Goal: Transaction & Acquisition: Purchase product/service

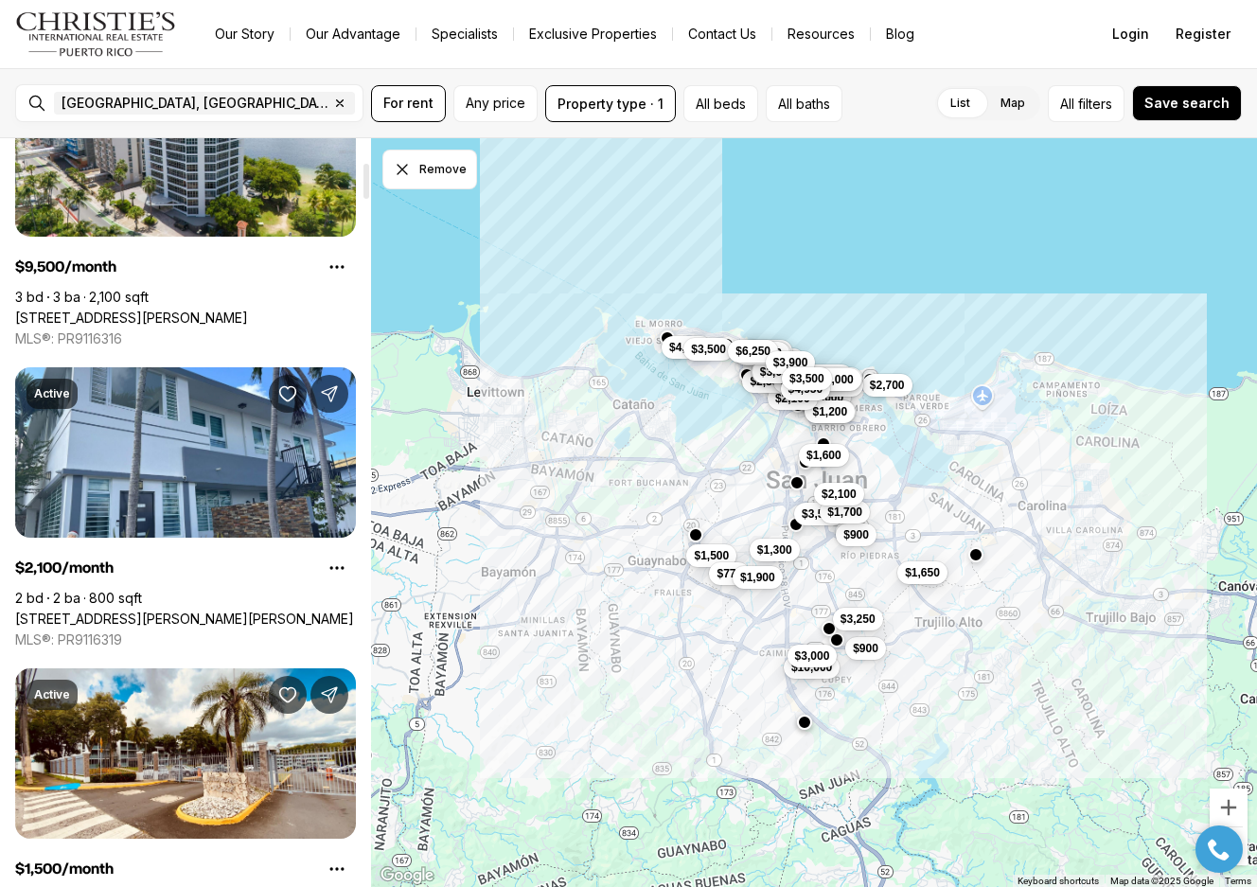
scroll to position [510, 0]
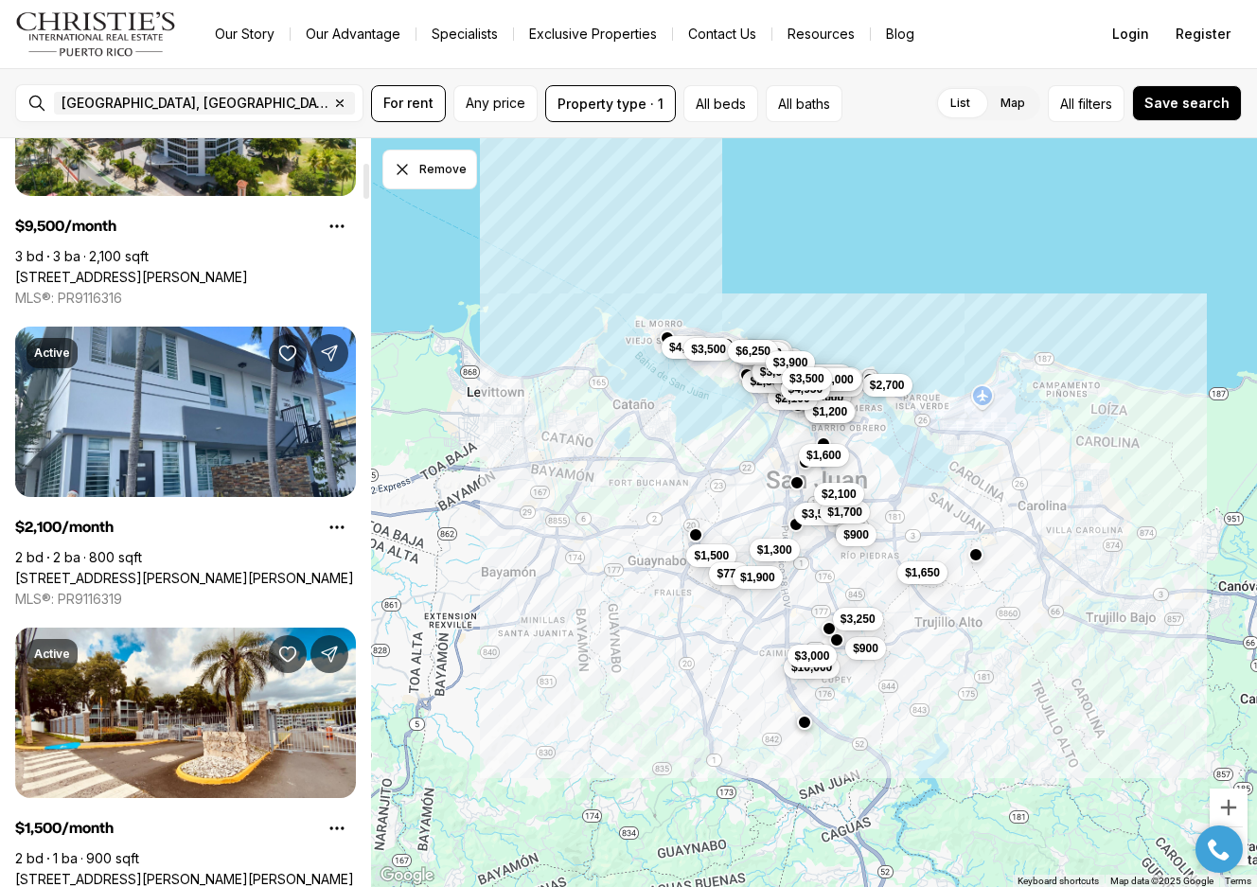
drag, startPoint x: 368, startPoint y: 165, endPoint x: 368, endPoint y: 188, distance: 23.7
click at [368, 188] on div at bounding box center [367, 181] width 6 height 35
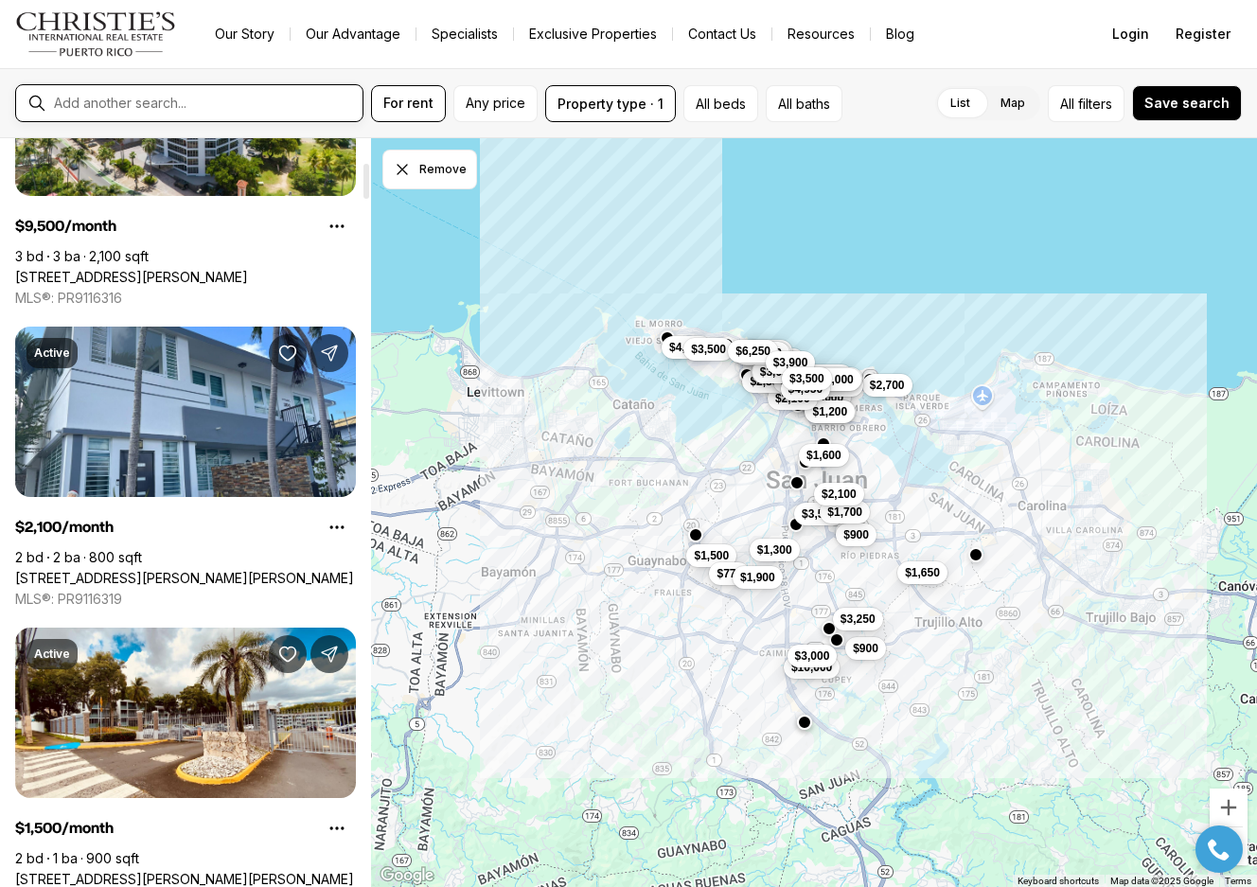
click at [265, 104] on input "text" at bounding box center [204, 103] width 301 height 15
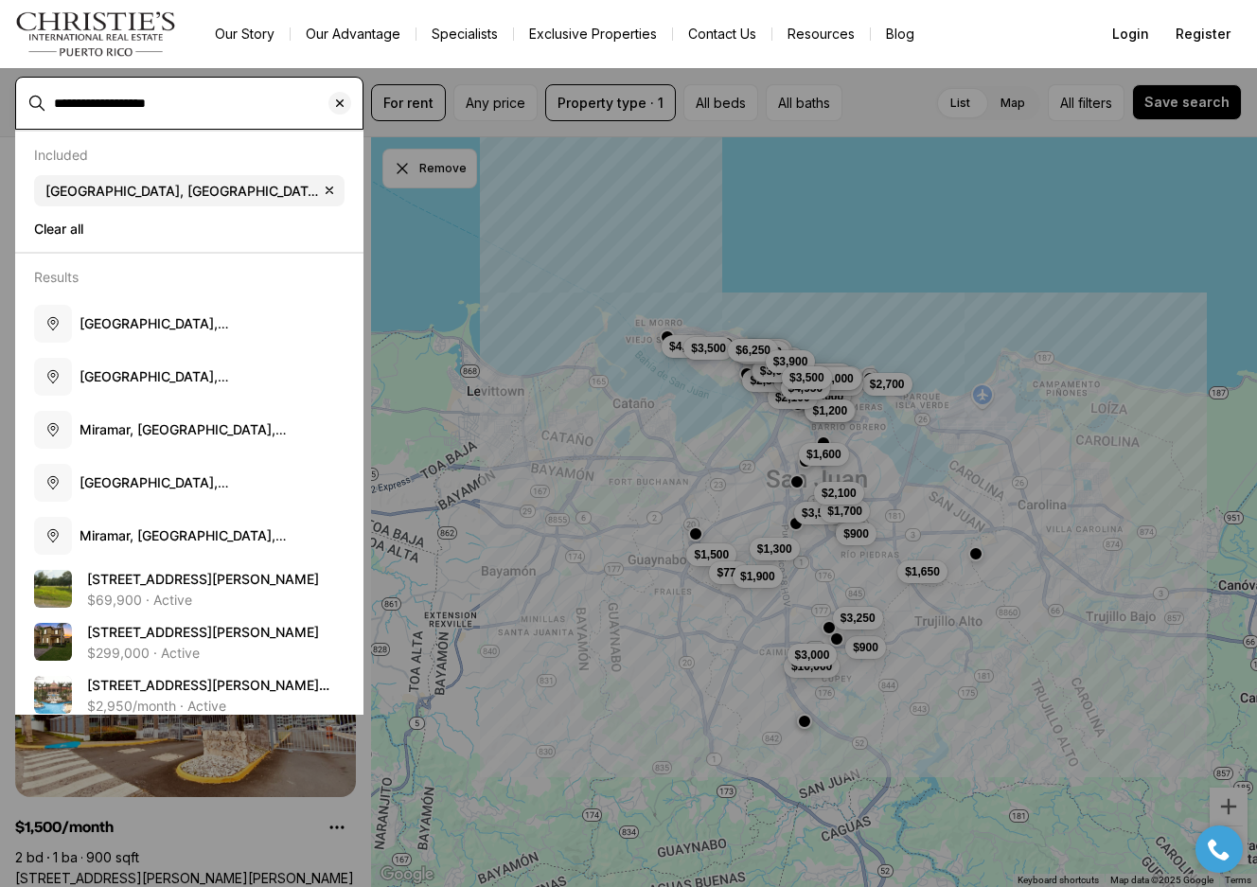
type input "**********"
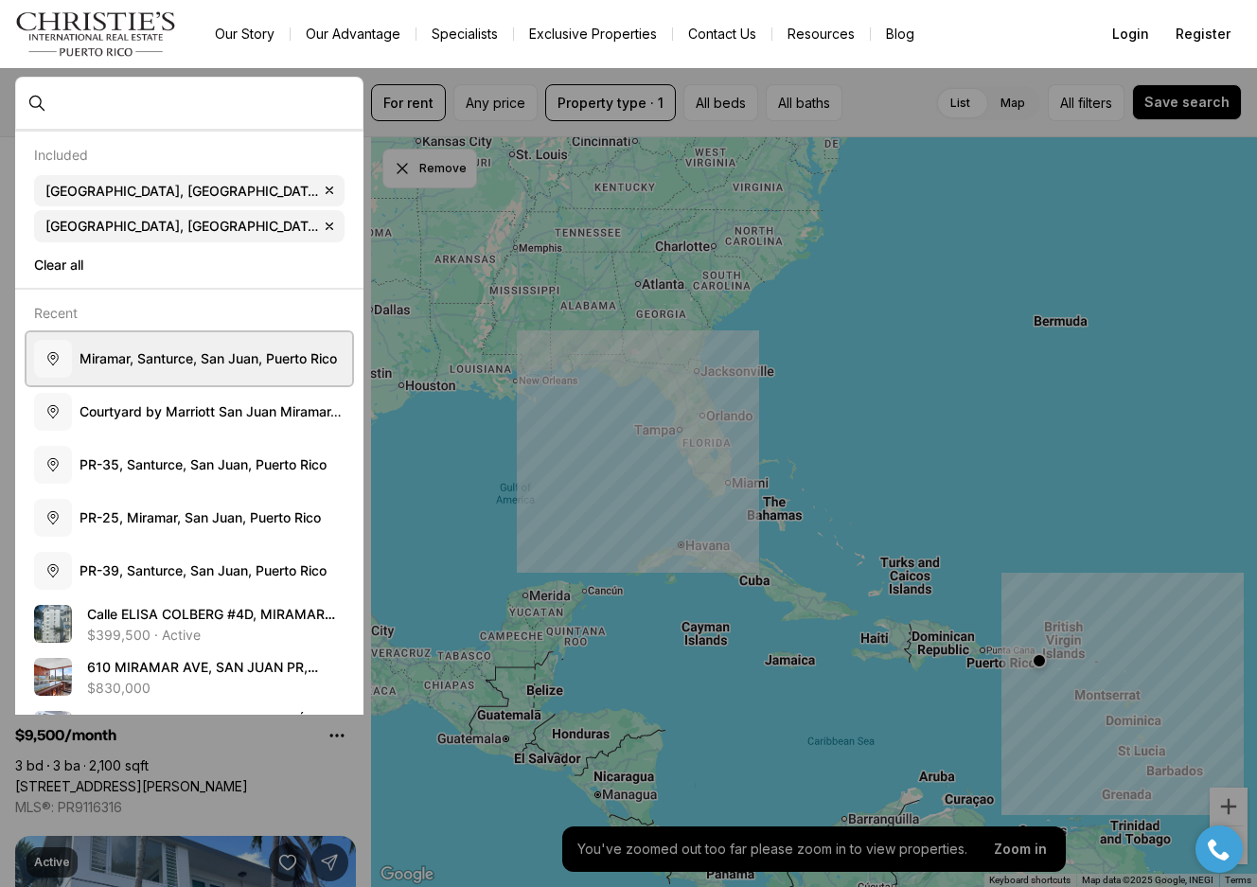
click at [168, 361] on span "M i r a m a r , S a n t u r c e , S a n J u a n , P u e r t o R i c o" at bounding box center [209, 358] width 258 height 16
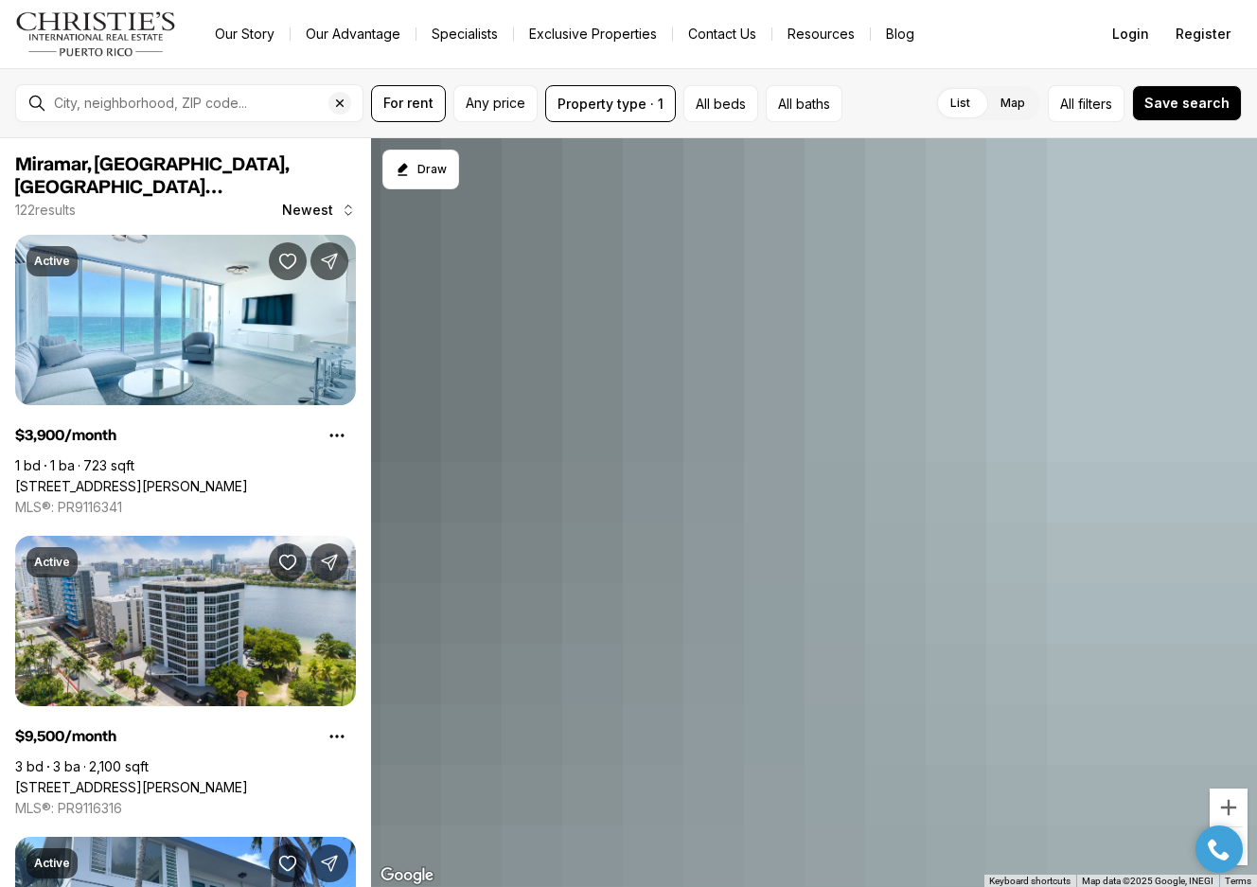
type input "**********"
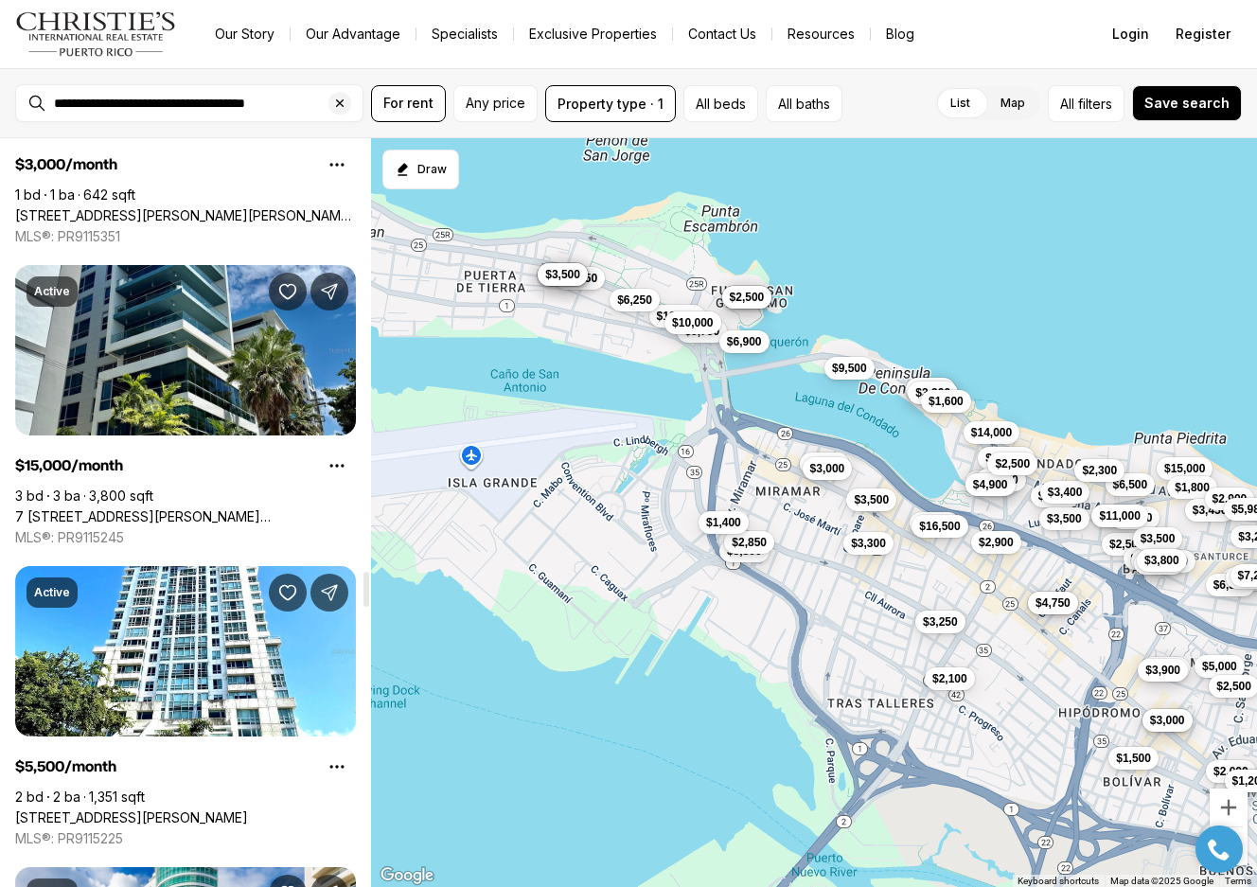
scroll to position [9344, 0]
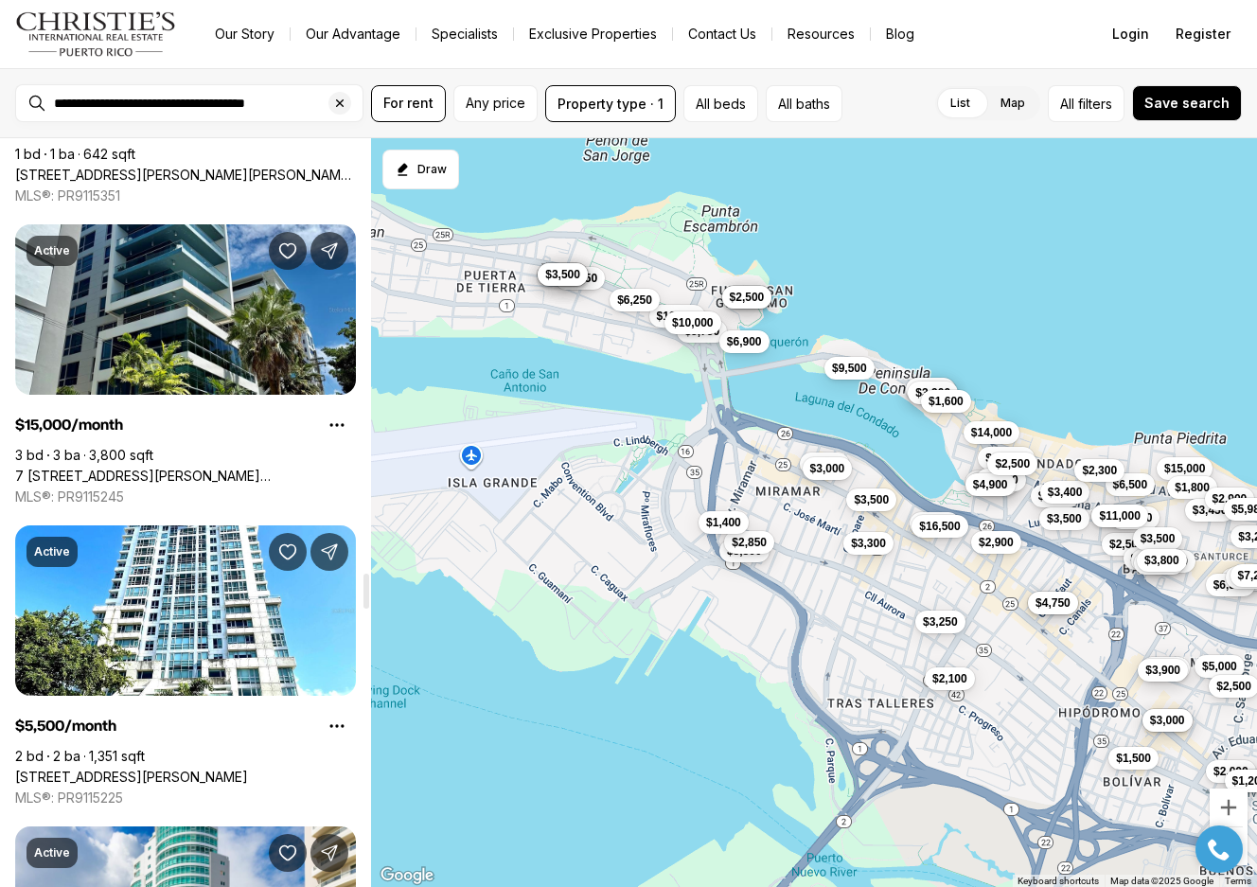
drag, startPoint x: 365, startPoint y: 161, endPoint x: 313, endPoint y: 595, distance: 436.8
click at [364, 595] on div at bounding box center [367, 591] width 6 height 35
click at [1226, 800] on button "Zoom in" at bounding box center [1229, 808] width 38 height 38
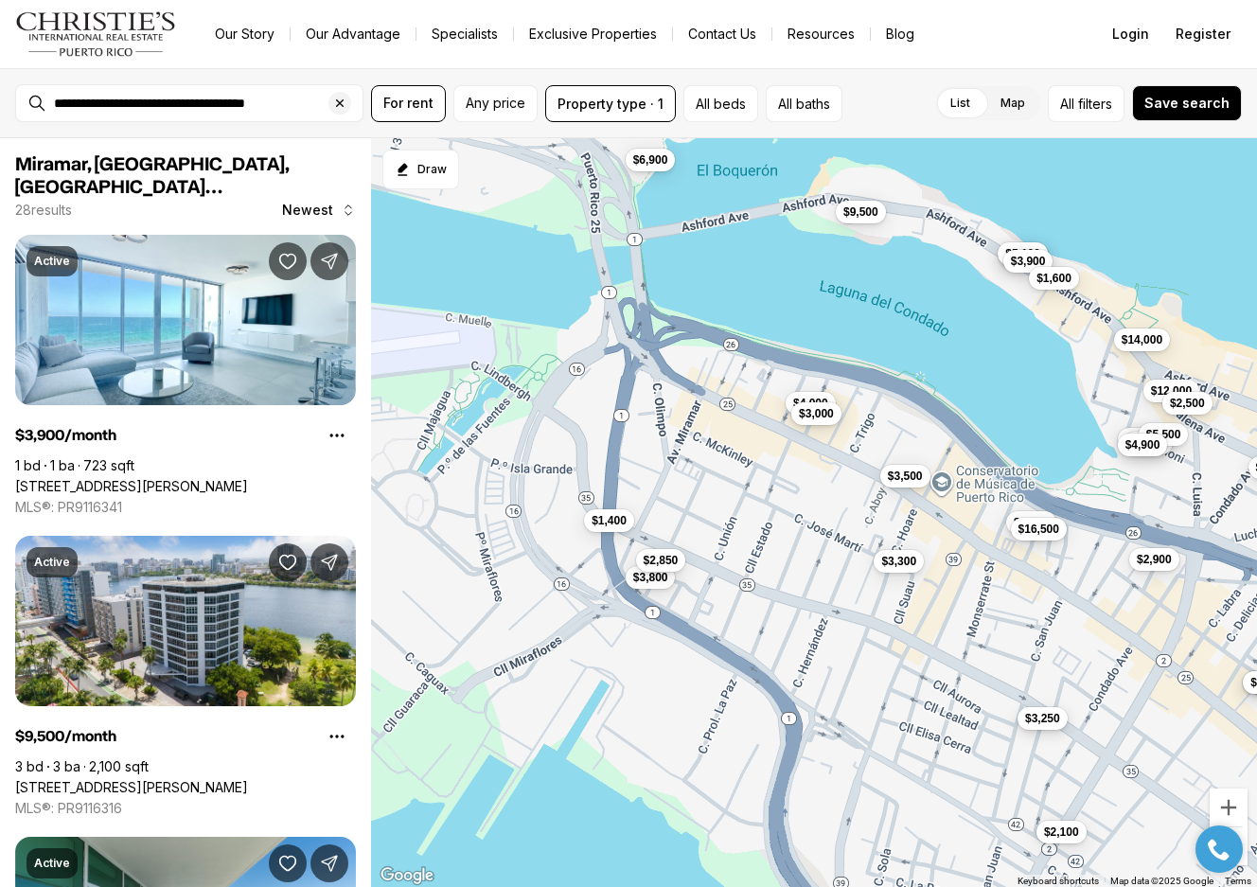
click at [1037, 709] on button "$3,250" at bounding box center [1043, 718] width 50 height 23
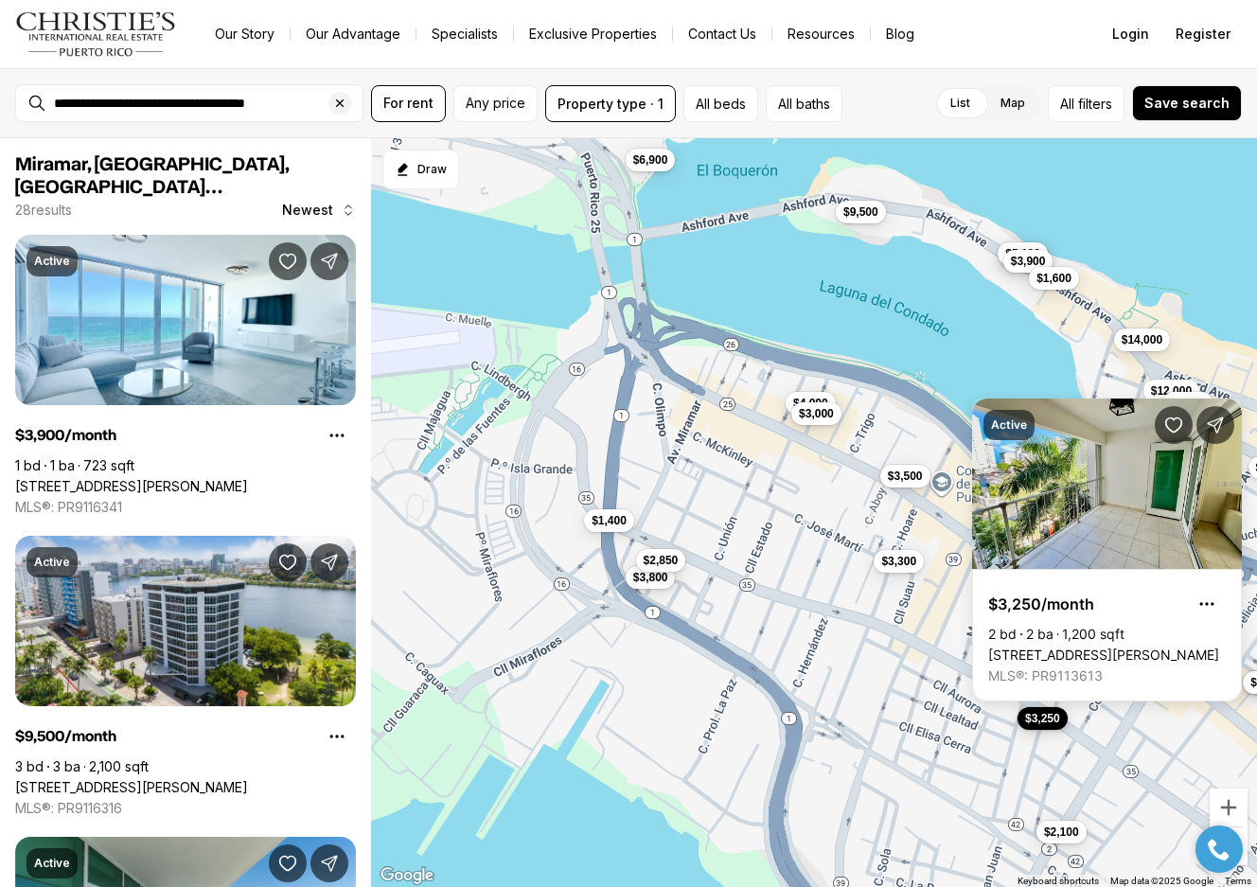
click at [1037, 709] on button "$3,250" at bounding box center [1043, 718] width 50 height 23
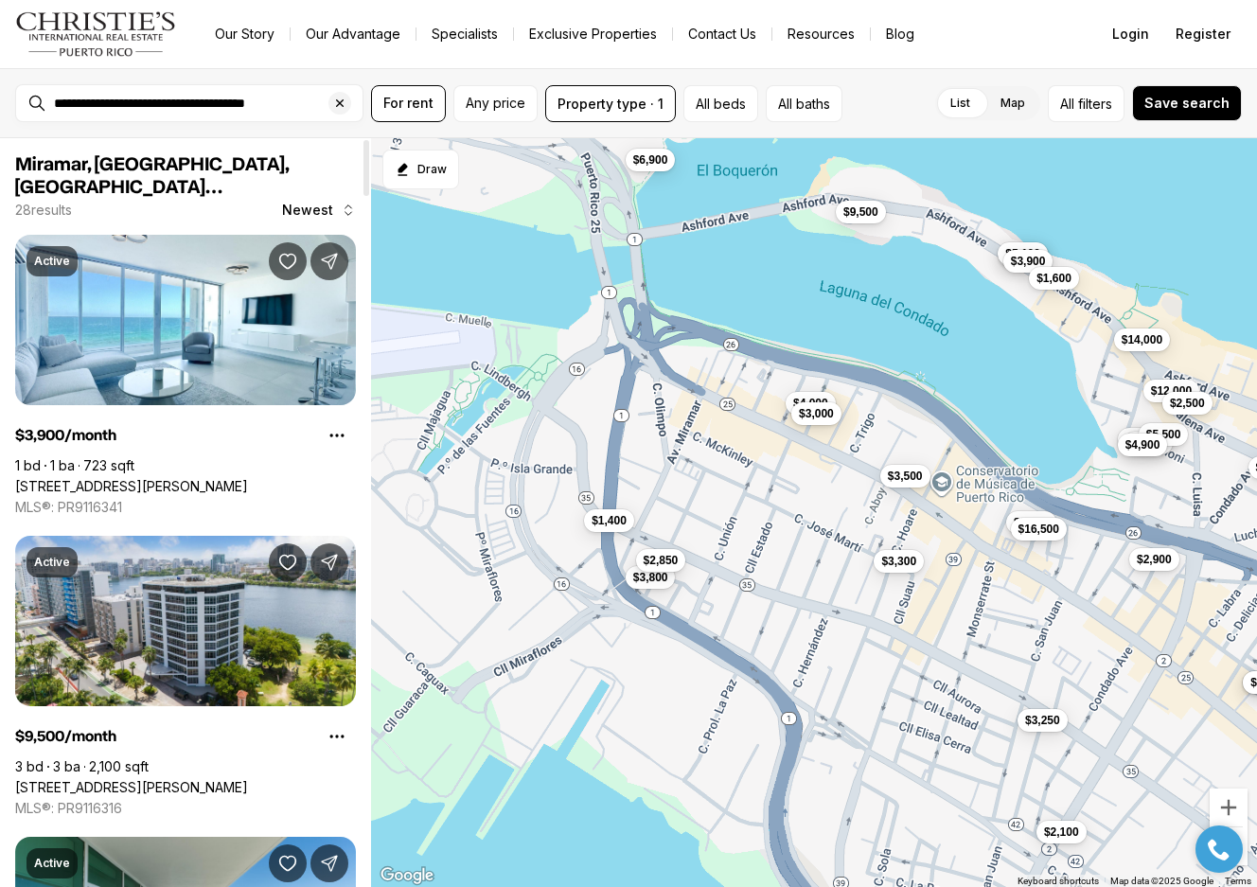
click at [365, 182] on div at bounding box center [367, 168] width 6 height 56
click at [644, 566] on button "$3,800" at bounding box center [651, 575] width 50 height 23
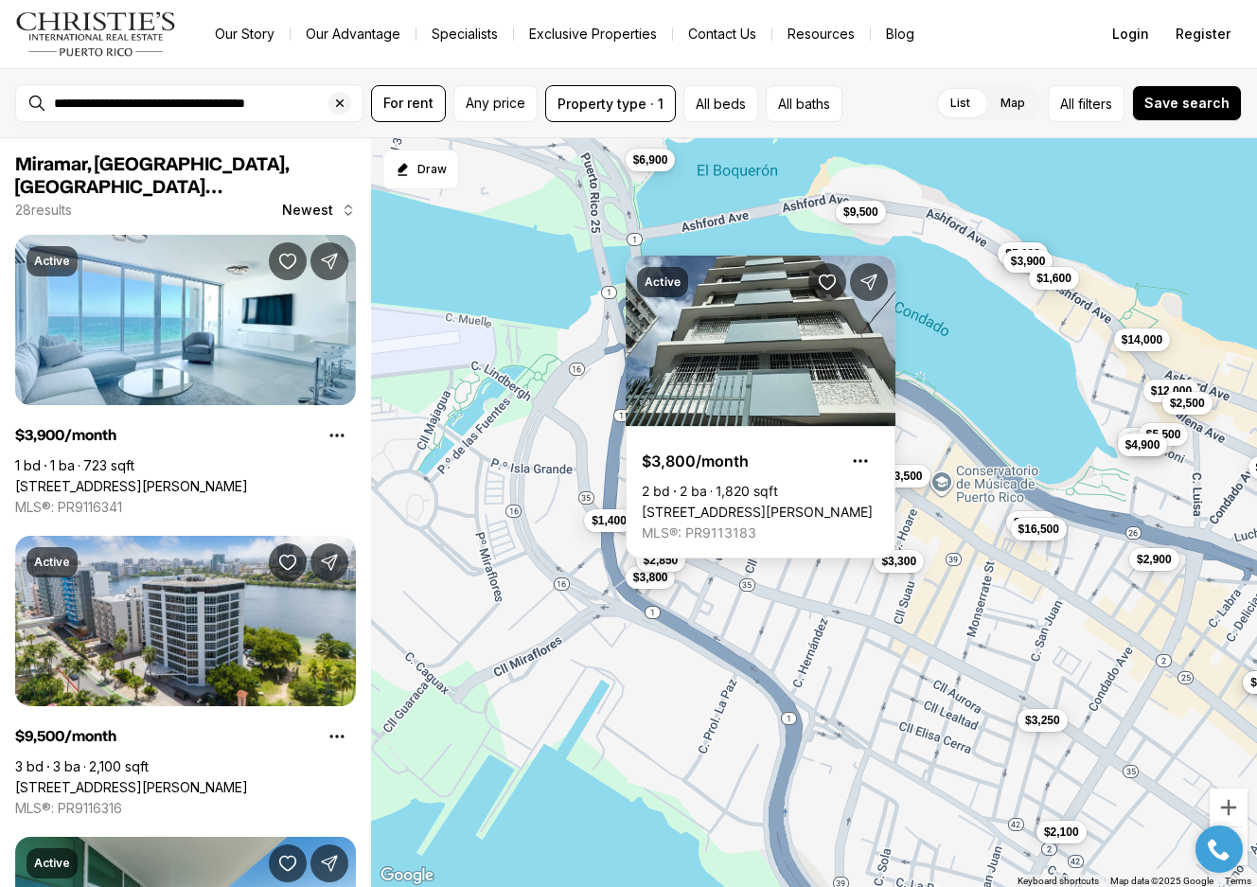
click at [991, 364] on div "$3,300 $3,500 $3,800 $2,850 $4,000 $3,000 $2,700 $3,250 $16,500 $9,500 $1,400 $…" at bounding box center [814, 513] width 886 height 750
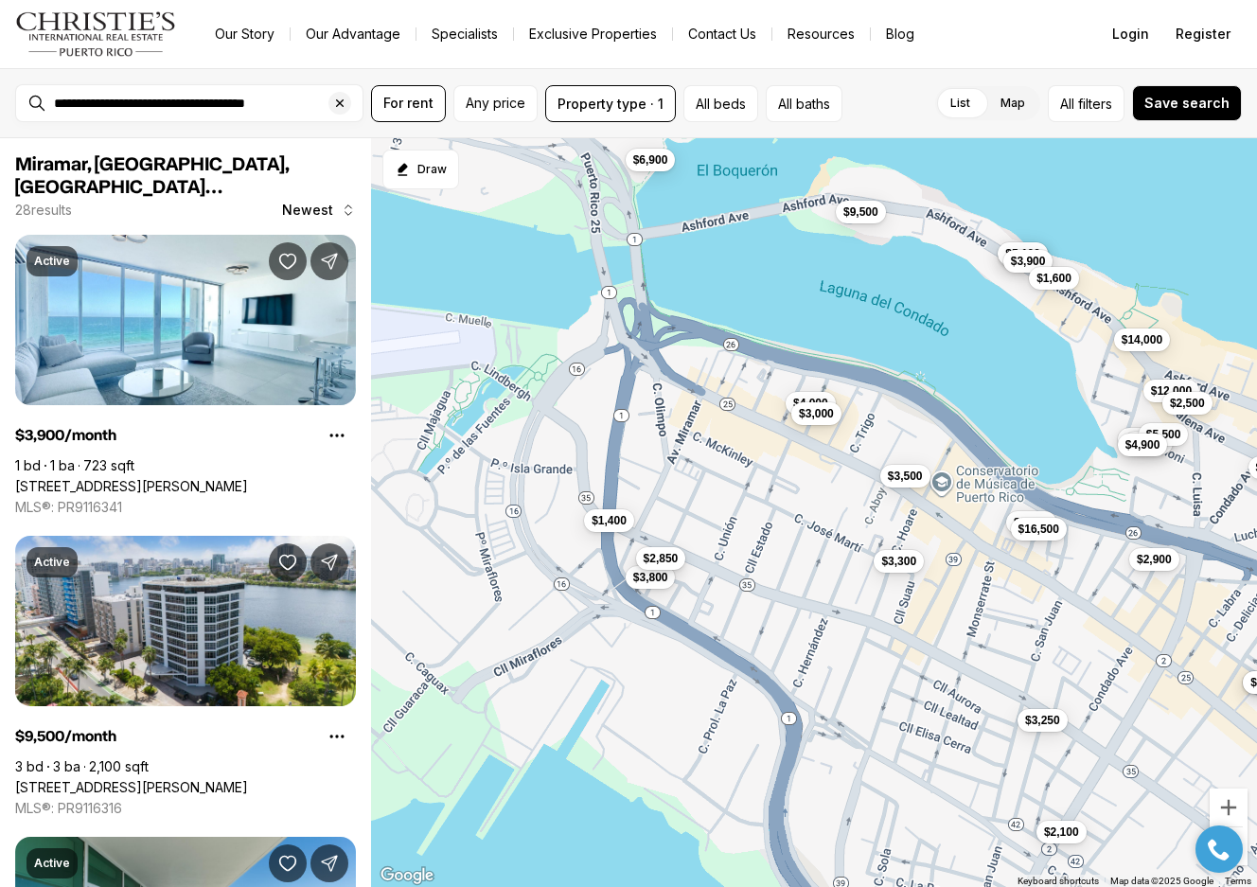
click at [663, 555] on span "$2,850" at bounding box center [661, 558] width 35 height 15
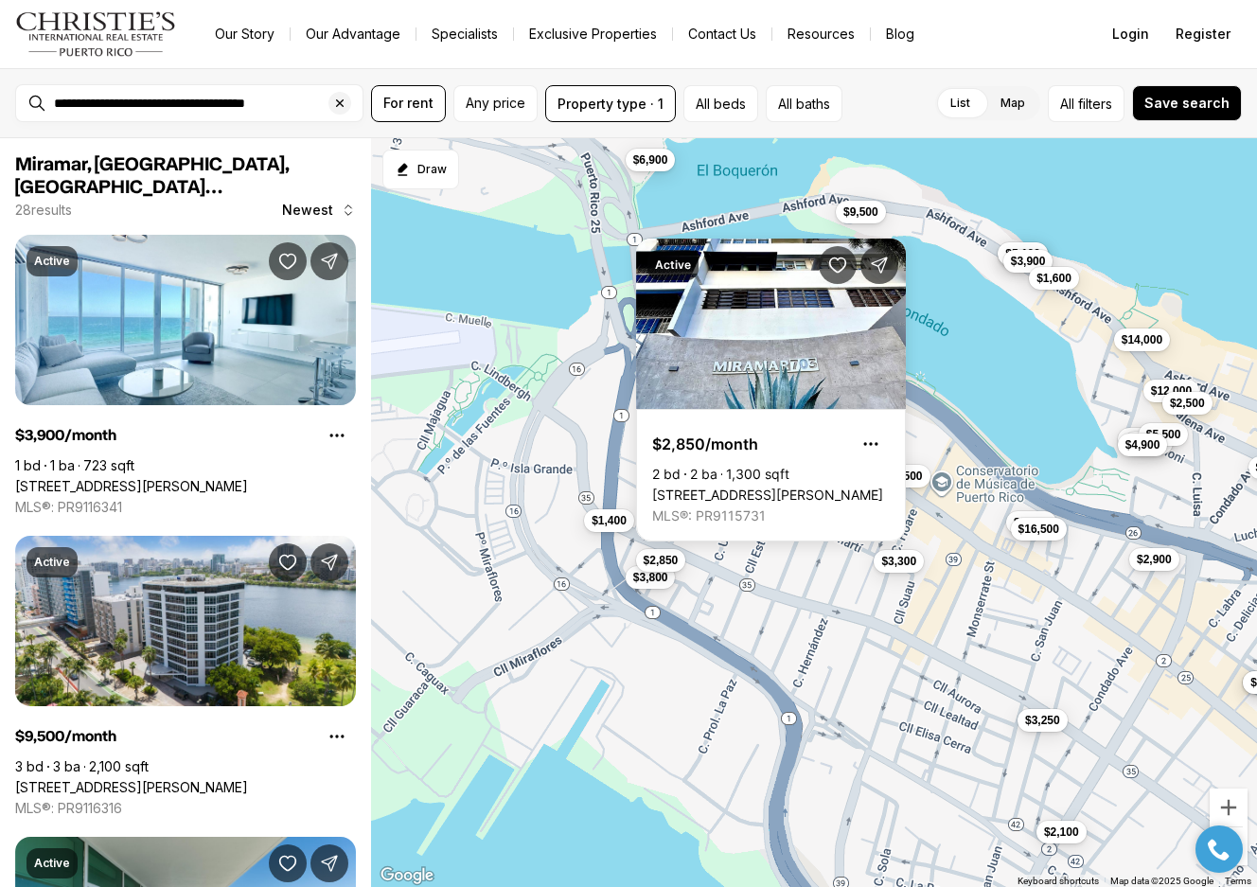
click at [978, 364] on div "$3,300 $3,500 $3,800 $2,850 $4,000 $3,000 $2,700 $3,250 $16,500 $9,500 $1,400 $…" at bounding box center [814, 513] width 886 height 750
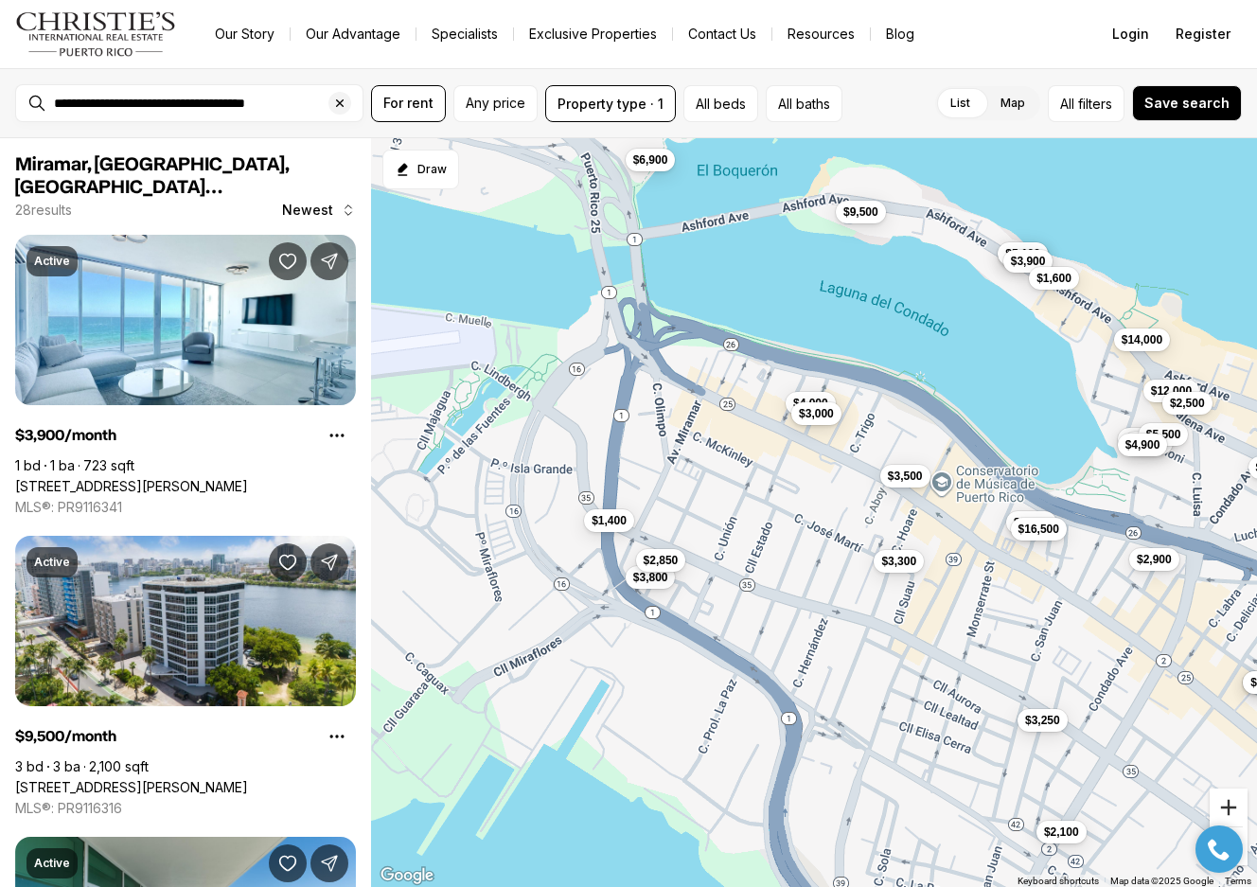
click at [1219, 804] on button "Zoom in" at bounding box center [1229, 808] width 38 height 38
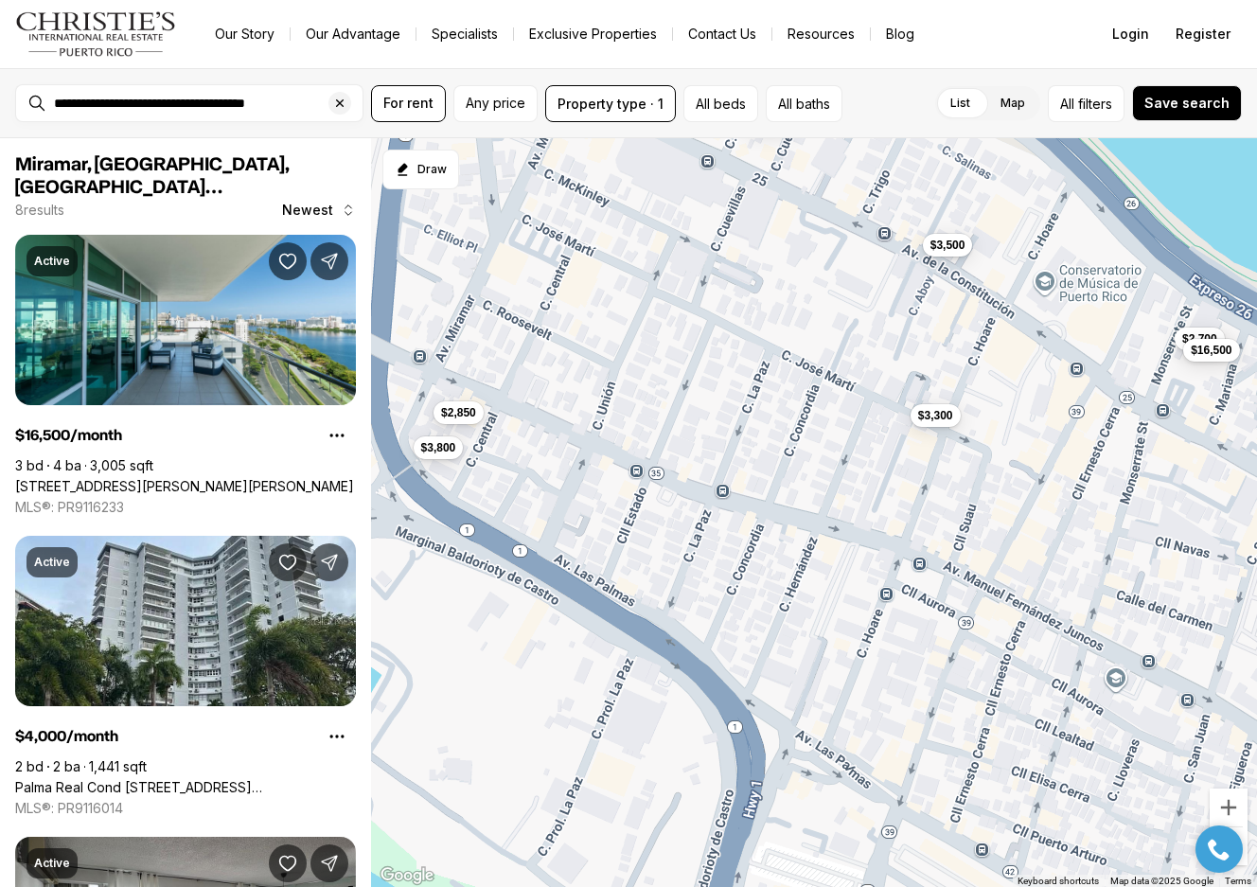
drag, startPoint x: 828, startPoint y: 496, endPoint x: 804, endPoint y: 311, distance: 187.1
click at [804, 311] on div "$3,300 $3,500 $3,800 $2,850 $4,000 $3,000 $2,700 $16,500" at bounding box center [814, 513] width 886 height 750
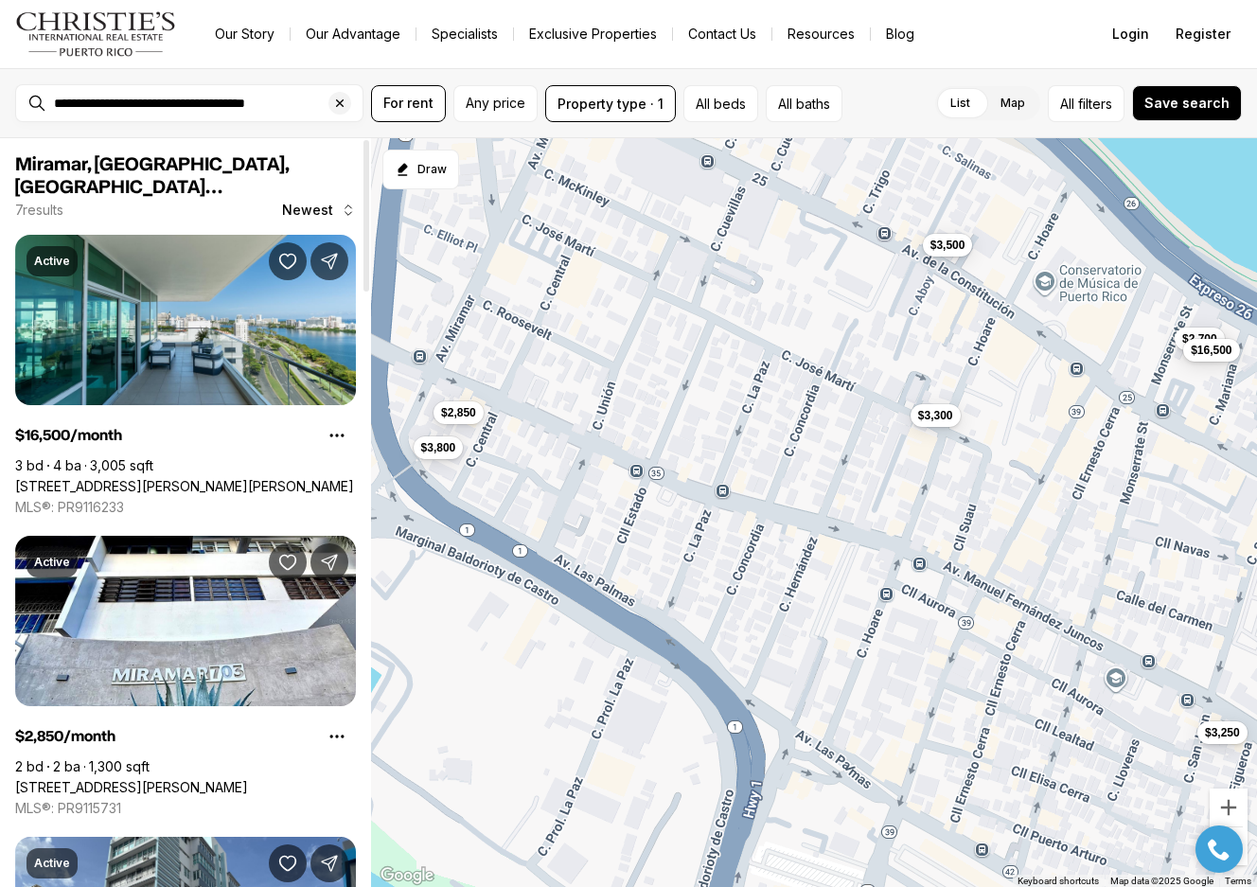
drag, startPoint x: 365, startPoint y: 278, endPoint x: 327, endPoint y: 156, distance: 127.9
click at [364, 210] on div at bounding box center [367, 215] width 6 height 151
click at [937, 406] on span "$3,300" at bounding box center [935, 413] width 35 height 15
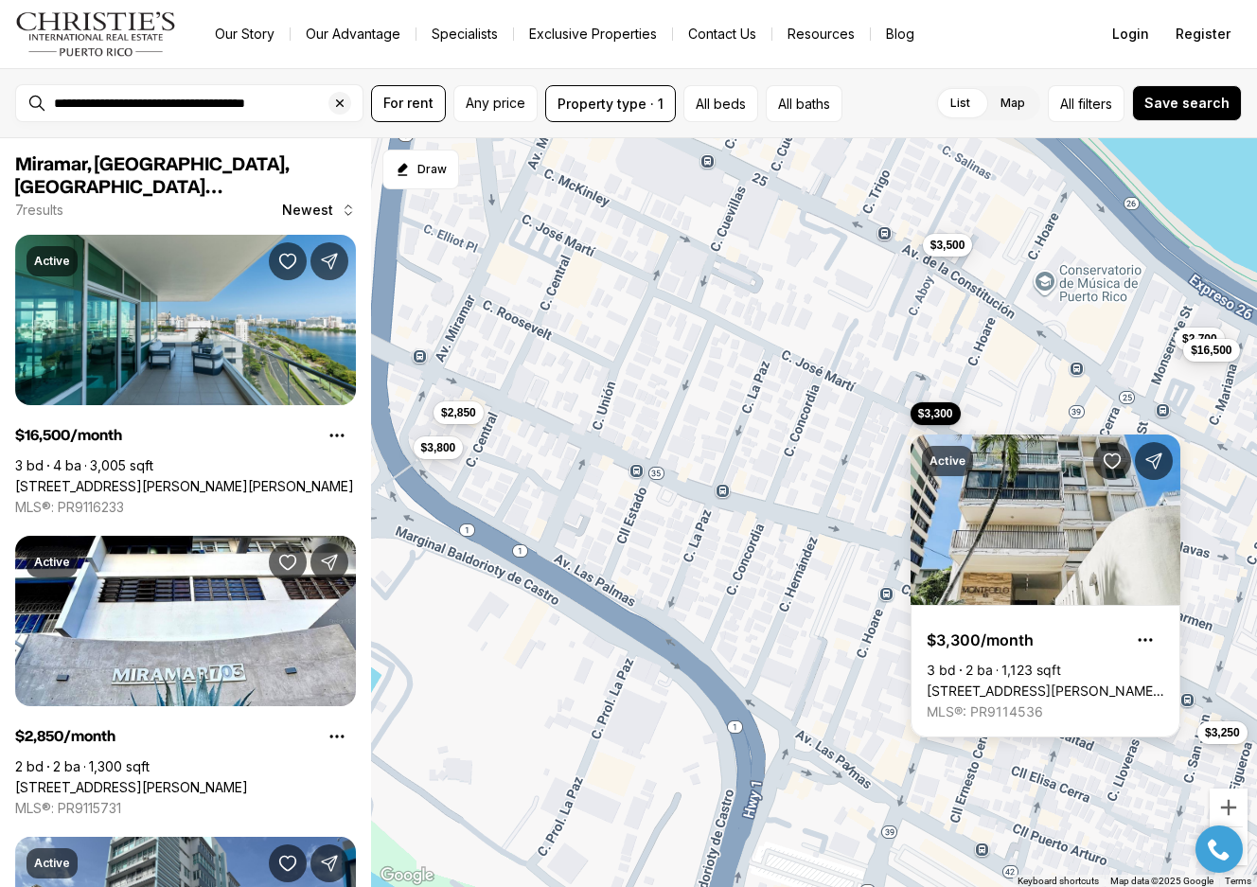
click at [937, 406] on span "$3,300" at bounding box center [935, 413] width 35 height 15
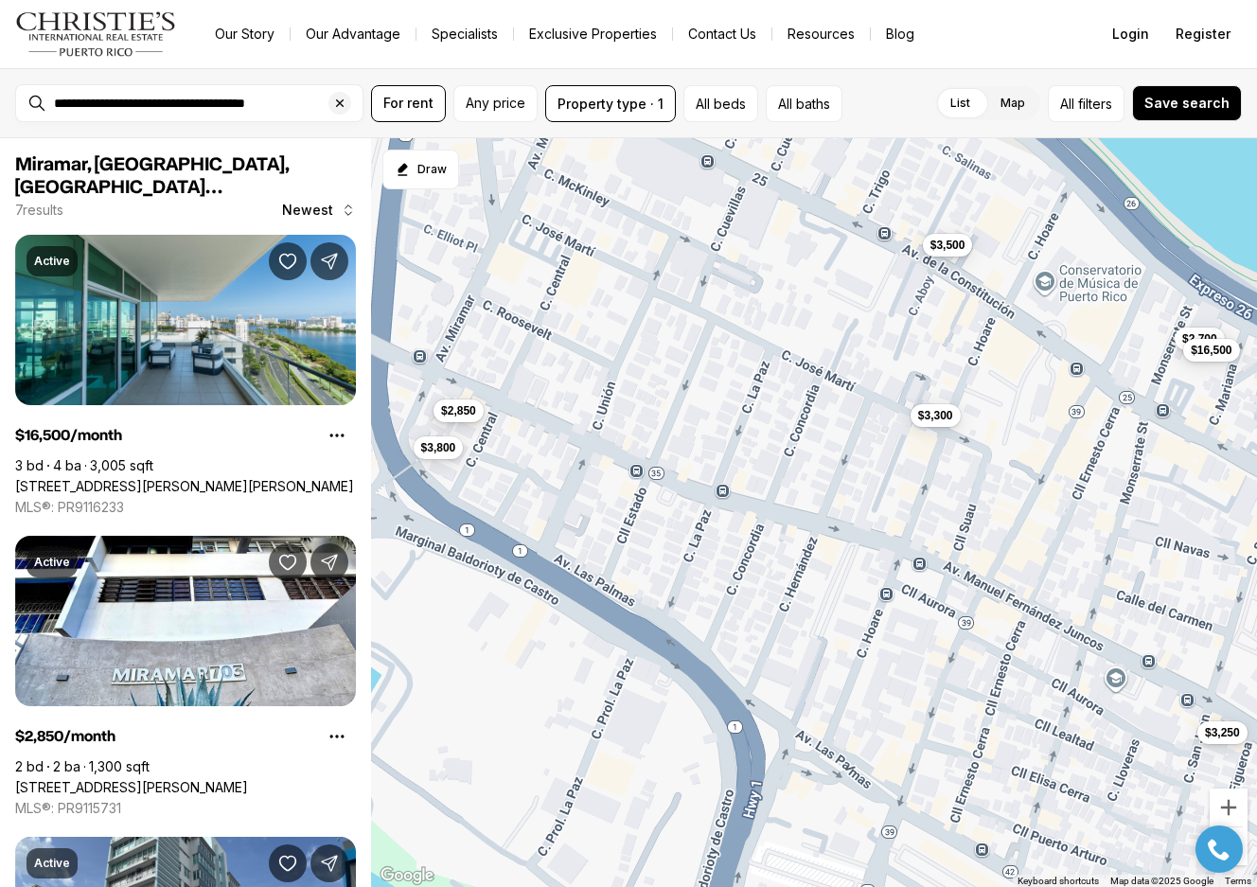
click at [458, 401] on button "$2,850" at bounding box center [459, 411] width 50 height 23
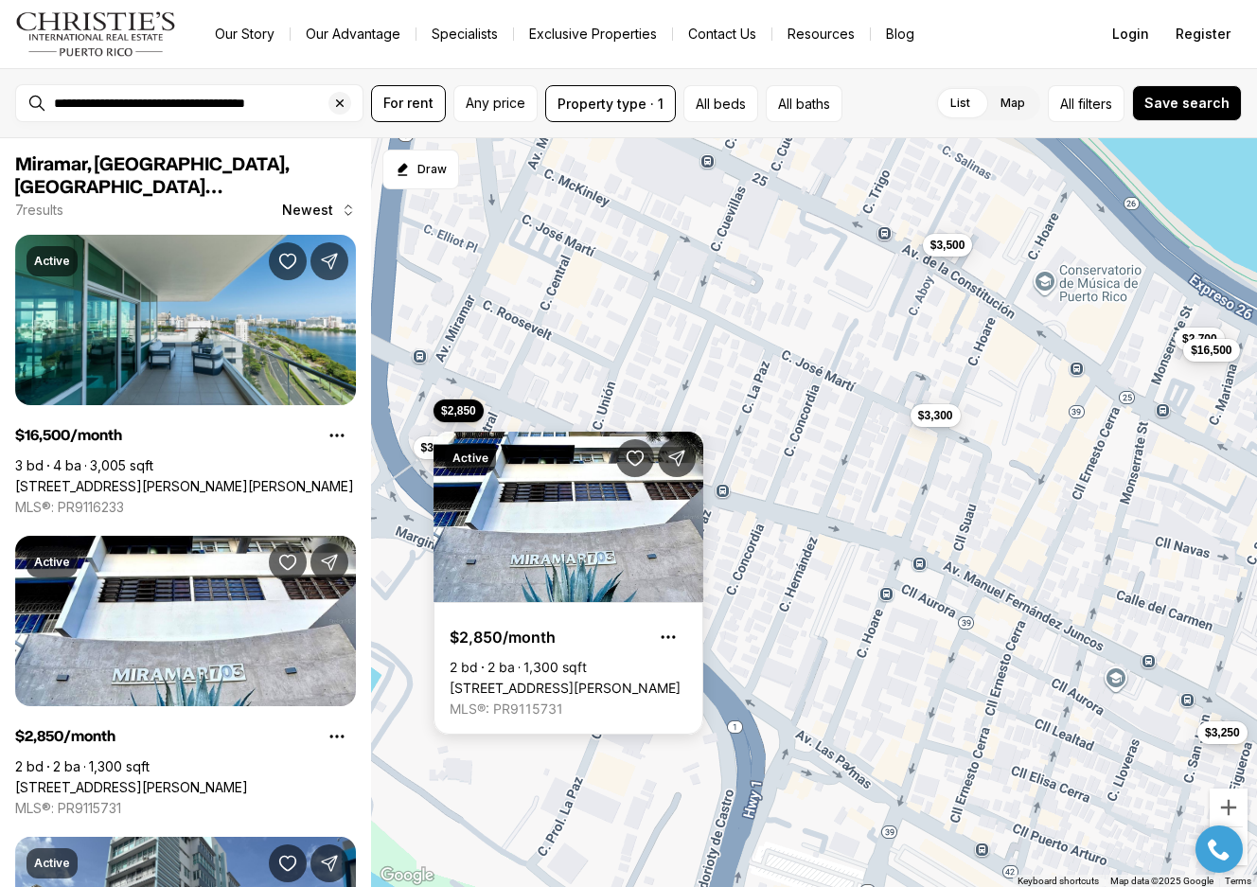
click at [458, 401] on button "$2,850" at bounding box center [459, 411] width 50 height 23
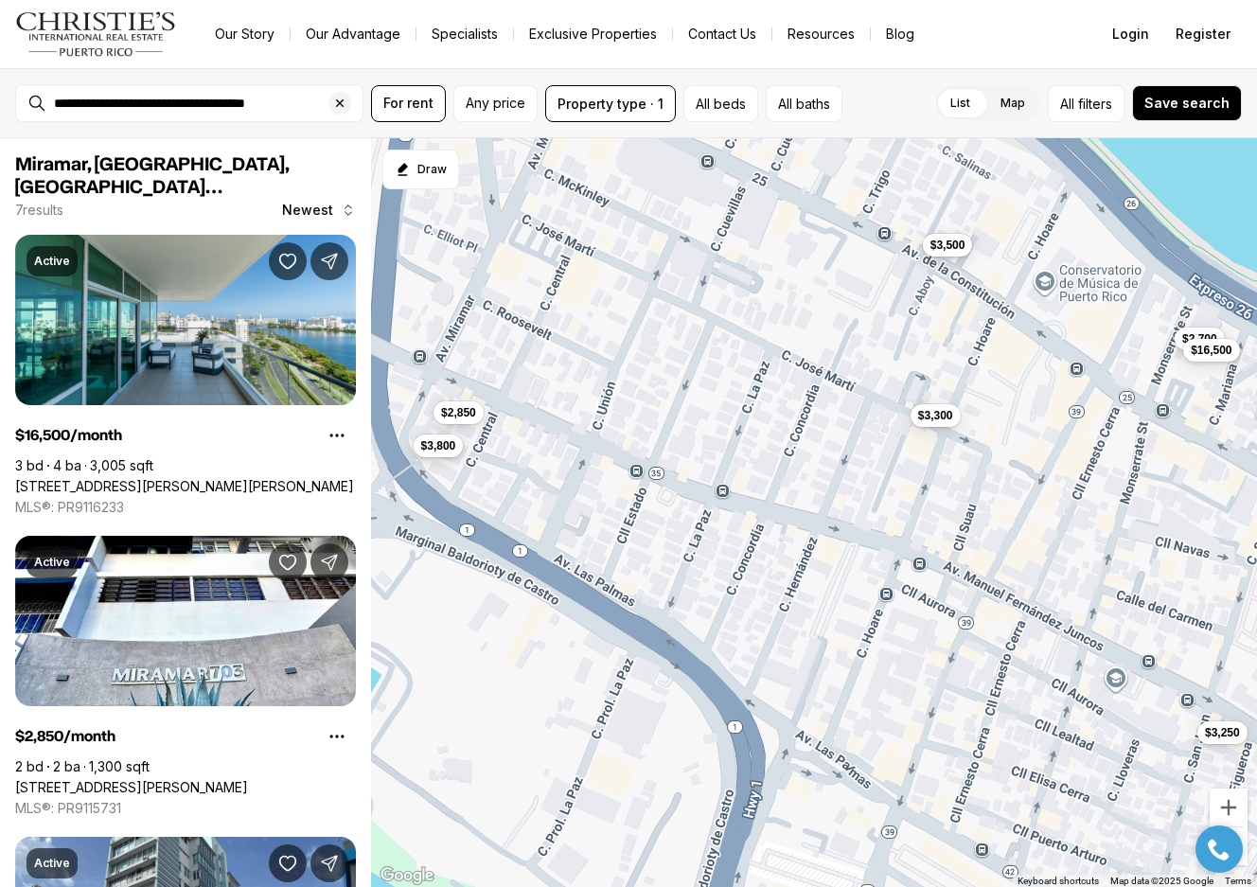
click at [431, 442] on span "$3,800" at bounding box center [438, 445] width 35 height 15
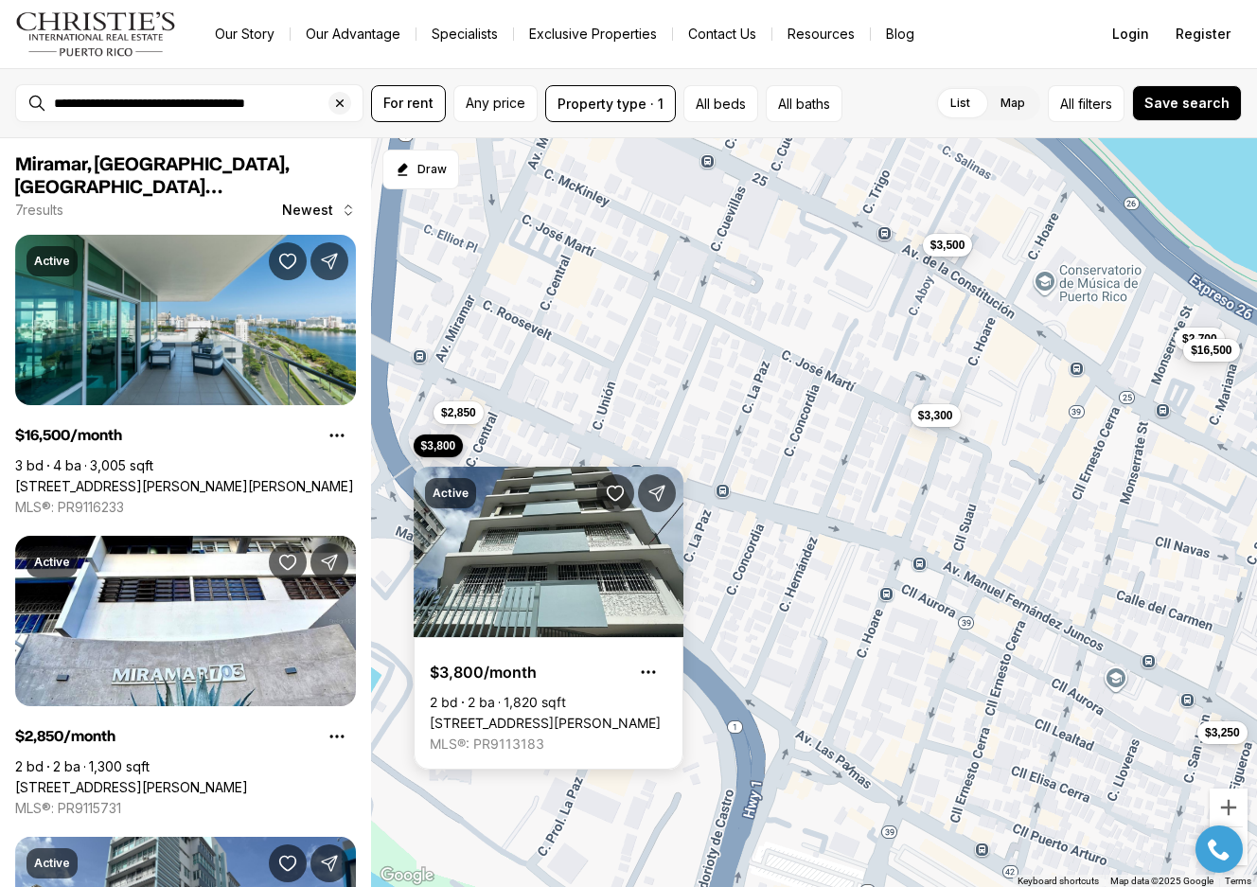
click at [431, 442] on span "$3,800" at bounding box center [438, 445] width 35 height 15
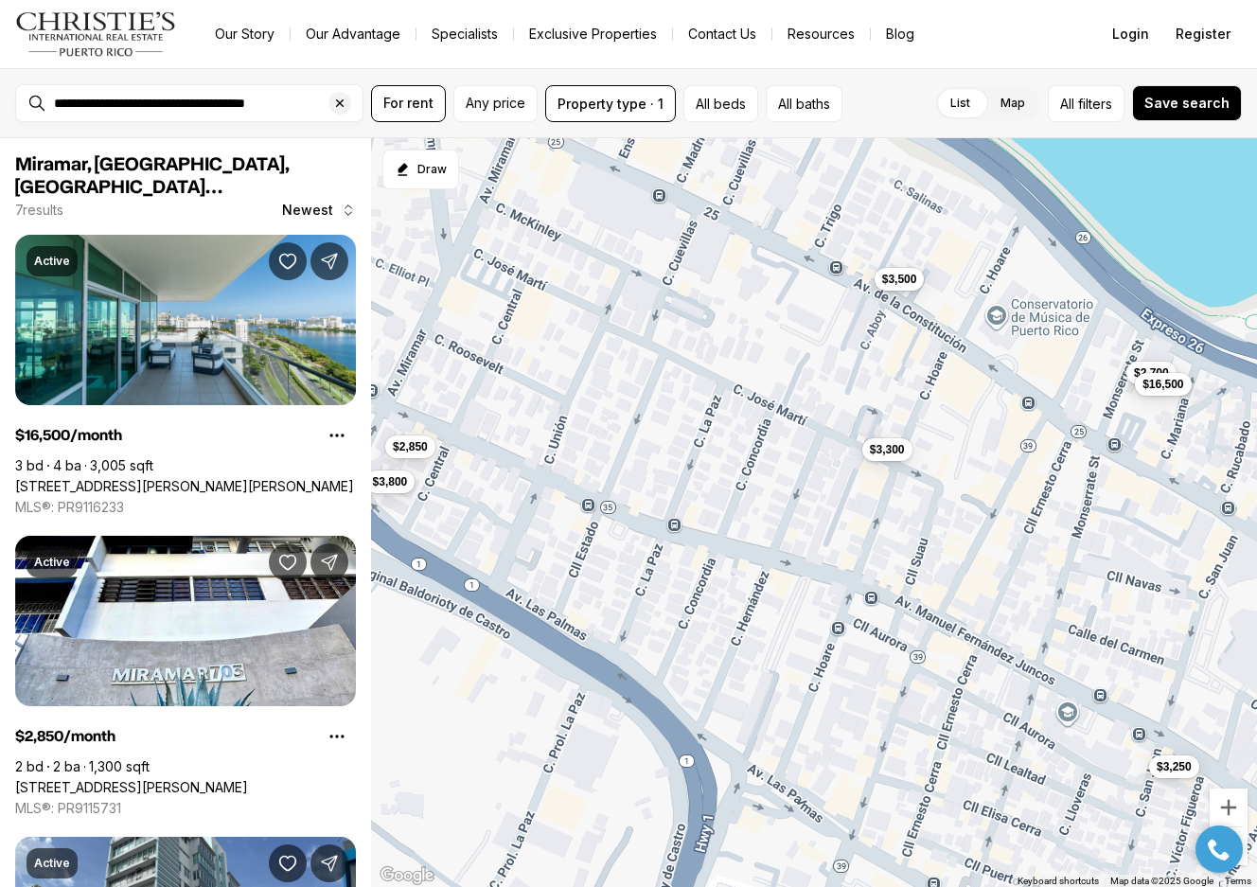
drag, startPoint x: 879, startPoint y: 512, endPoint x: 818, endPoint y: 543, distance: 68.2
click at [818, 543] on div "$3,300 $3,500 $3,800 $2,850 $2,700 $16,500 $3,250" at bounding box center [814, 513] width 886 height 750
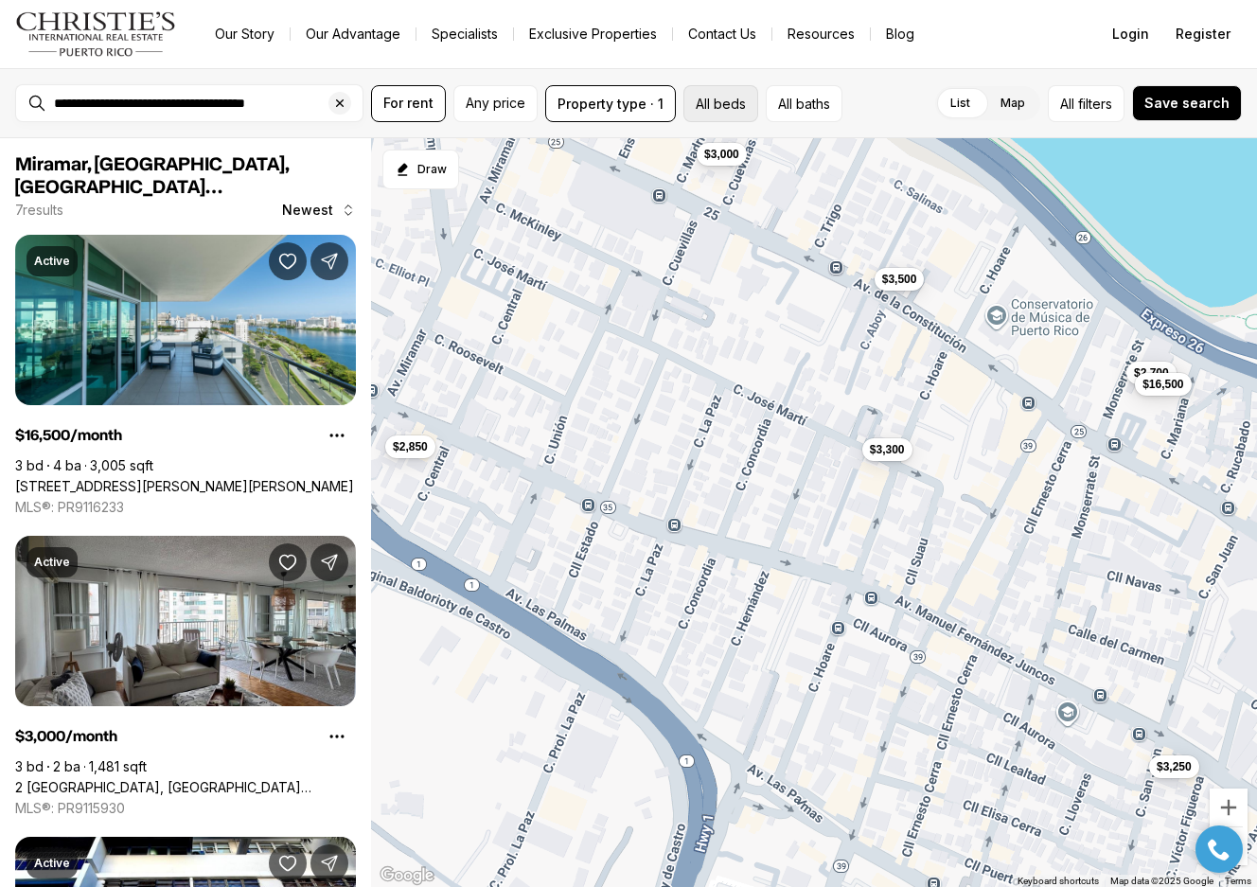
click at [726, 100] on button "All beds" at bounding box center [721, 103] width 75 height 37
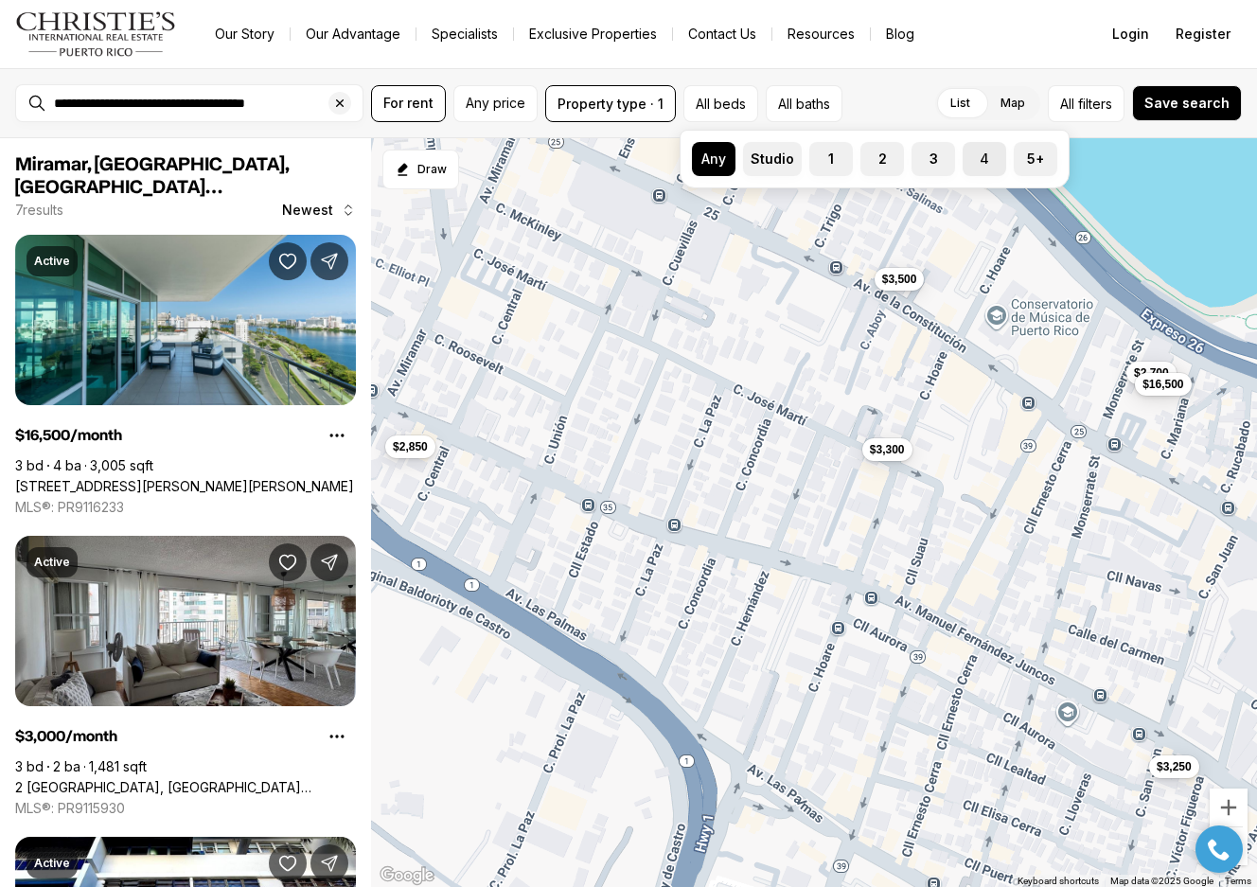
click at [979, 152] on button "4" at bounding box center [972, 151] width 19 height 19
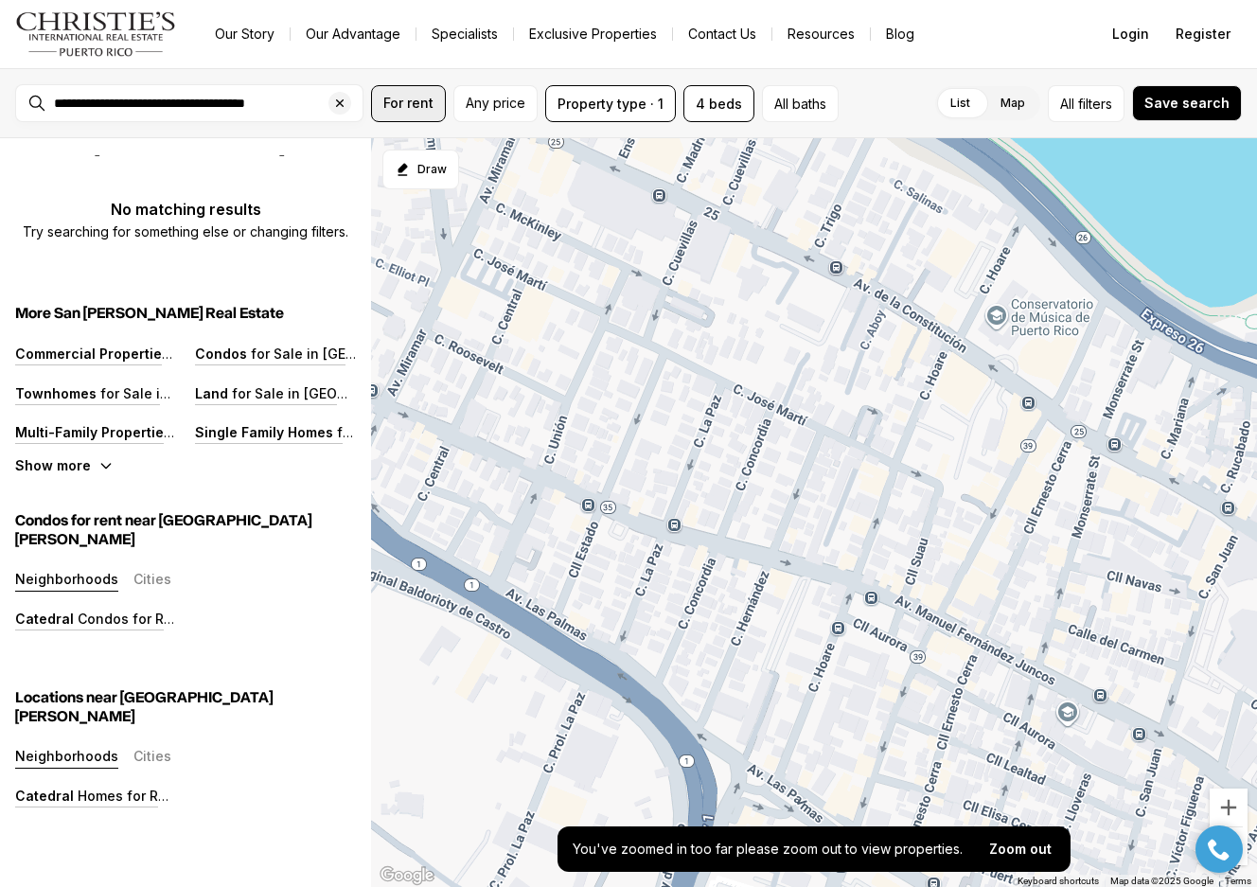
click at [412, 99] on span "For rent" at bounding box center [408, 103] width 50 height 15
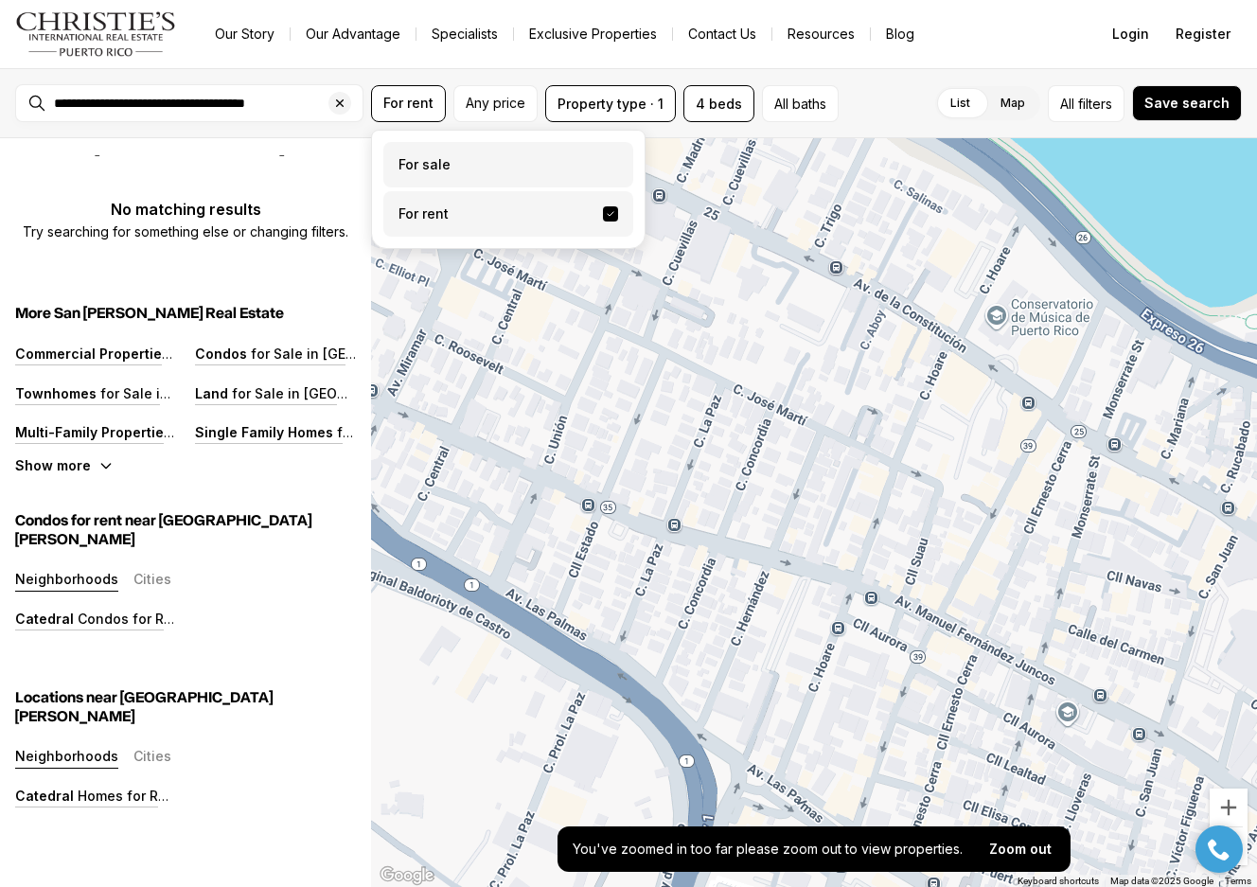
click at [448, 162] on label "For sale" at bounding box center [508, 164] width 250 height 45
click at [603, 157] on button "For sale" at bounding box center [610, 157] width 15 height 0
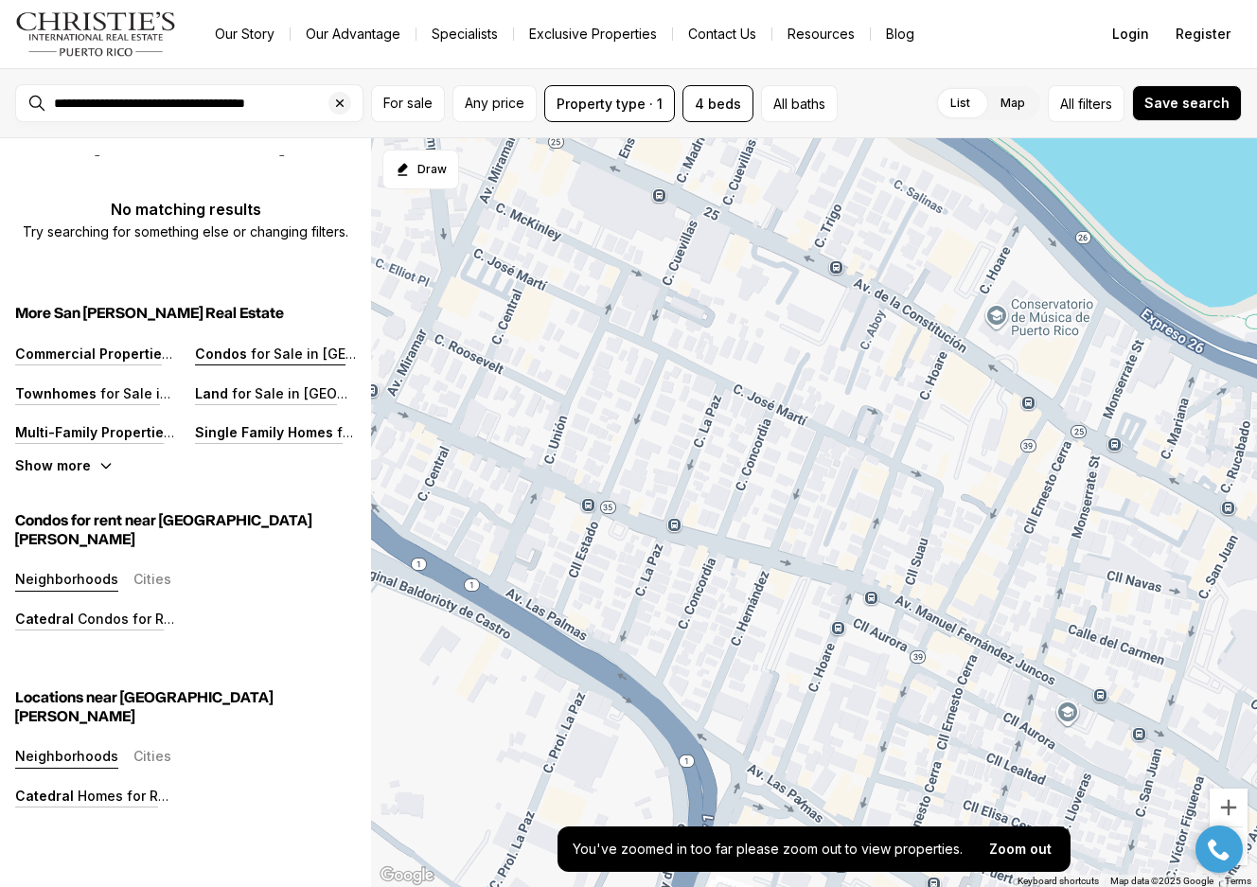
click at [256, 362] on p "for Sale in [GEOGRAPHIC_DATA][PERSON_NAME]" at bounding box center [406, 354] width 318 height 16
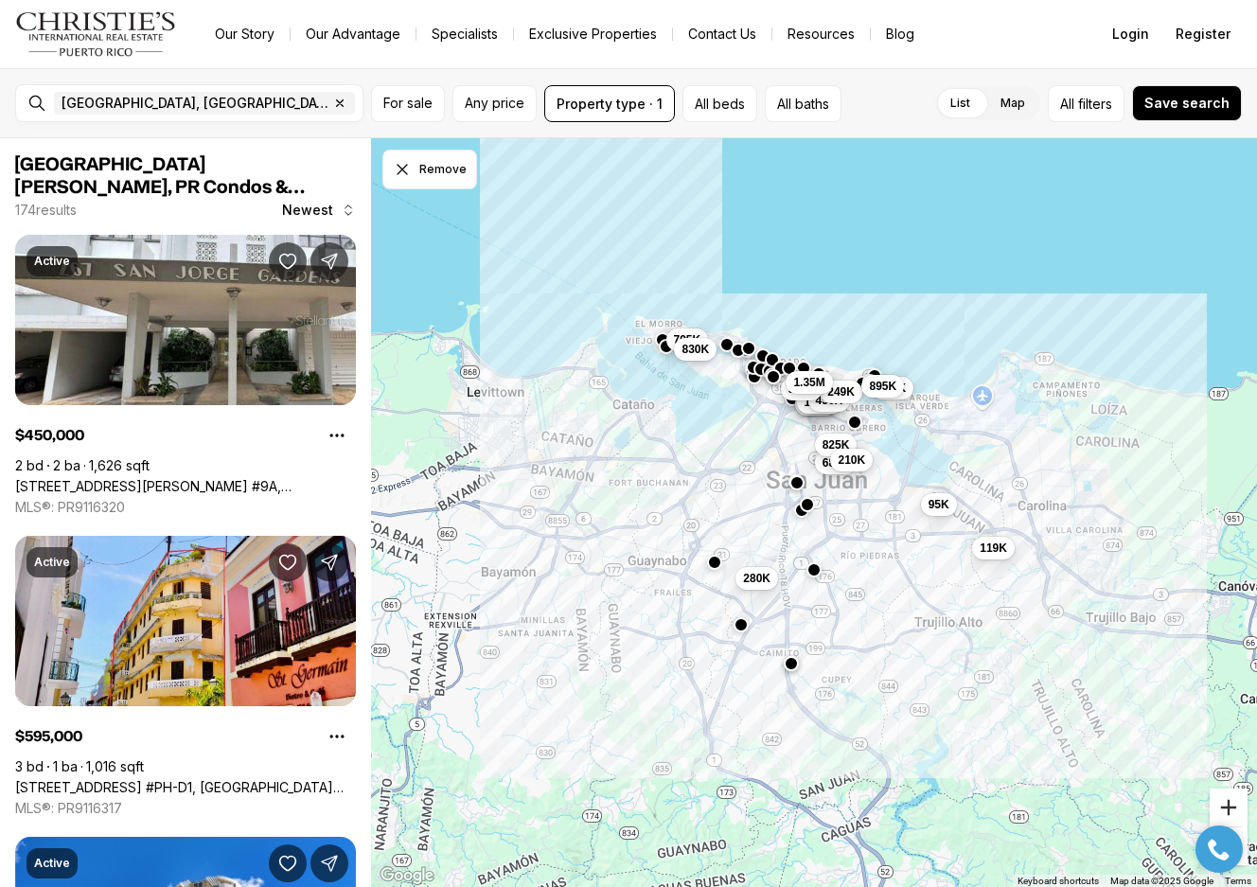
click at [1227, 798] on button "Zoom in" at bounding box center [1229, 808] width 38 height 38
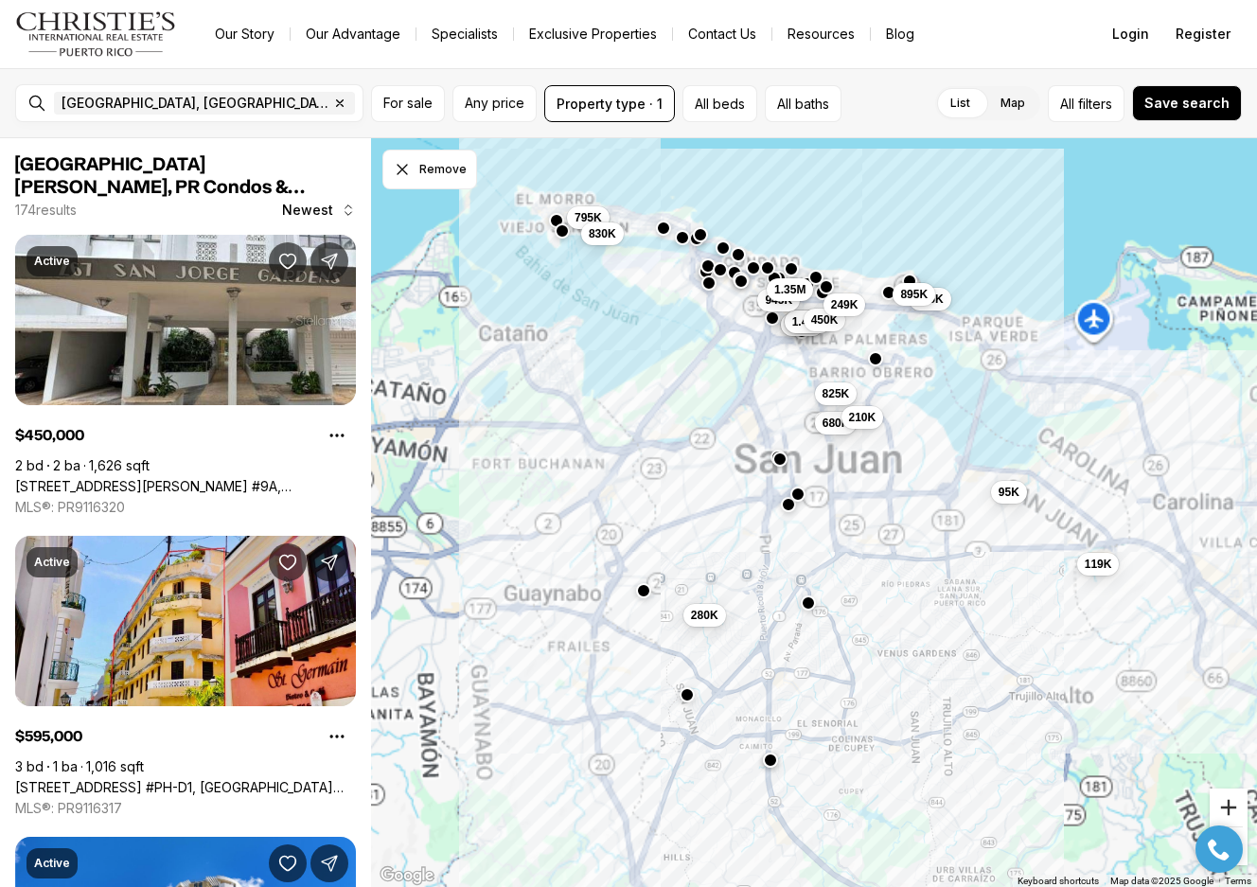
click at [1227, 798] on button "Zoom in" at bounding box center [1229, 808] width 38 height 38
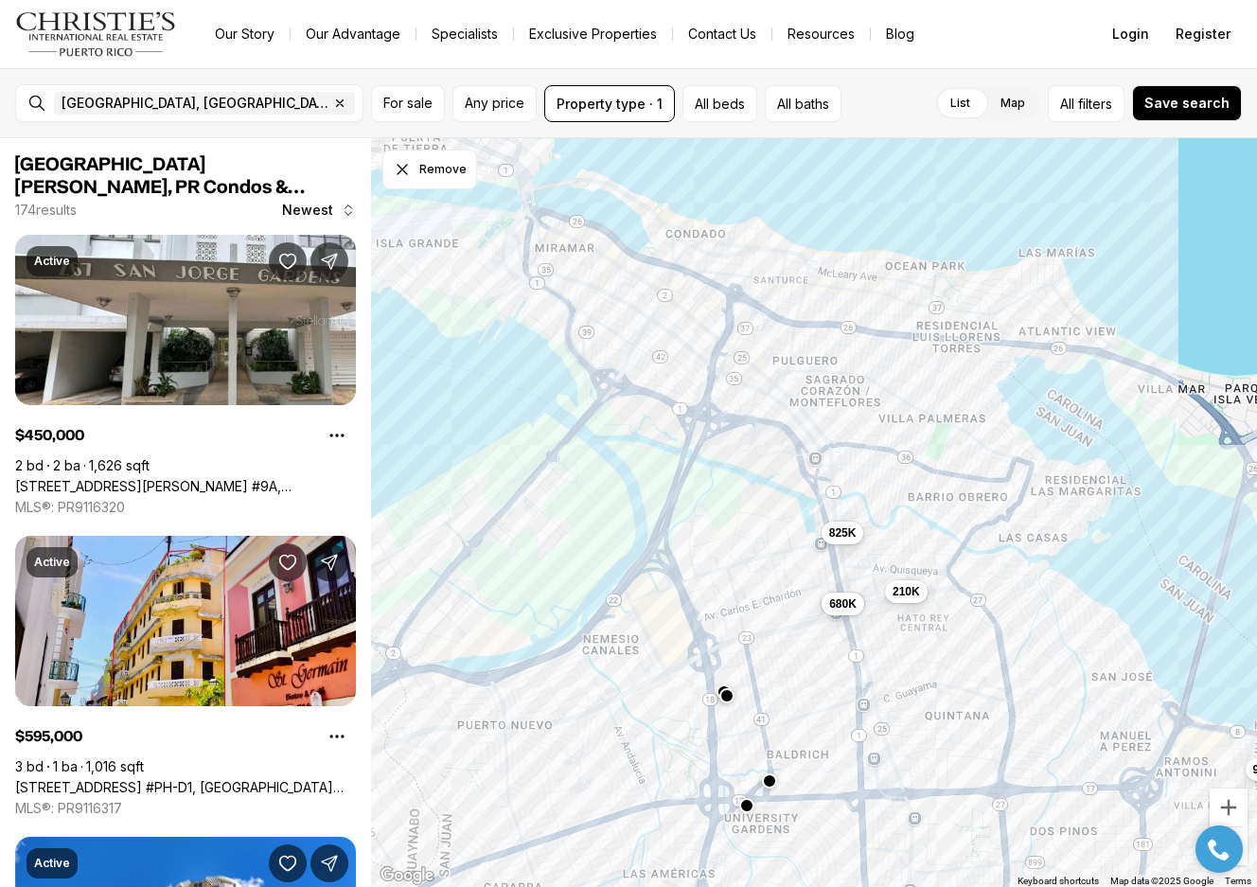
drag, startPoint x: 796, startPoint y: 433, endPoint x: 799, endPoint y: 739, distance: 305.8
click at [799, 739] on div "680K 825K 95K 210K 280K" at bounding box center [814, 513] width 886 height 750
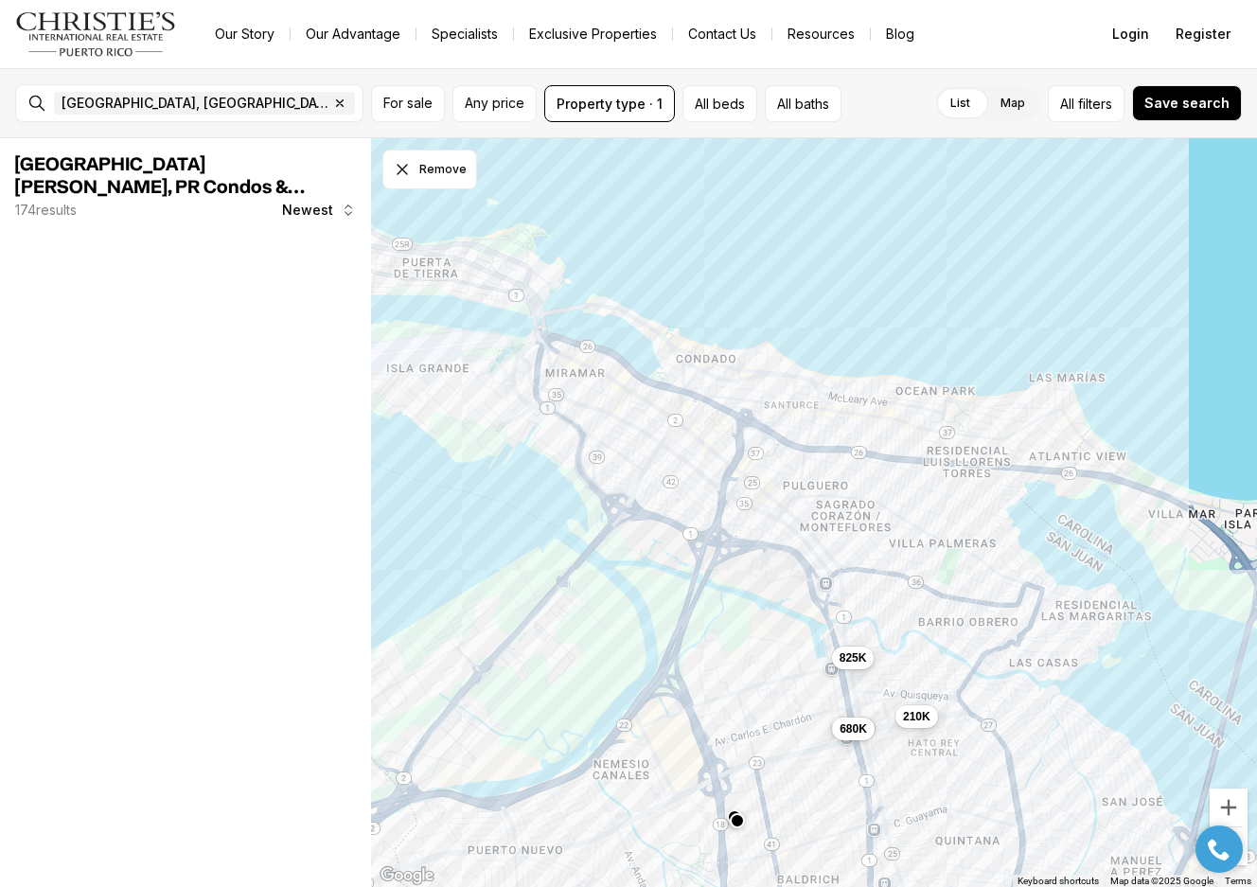
drag, startPoint x: 619, startPoint y: 467, endPoint x: 638, endPoint y: 619, distance: 153.6
click at [637, 621] on div "680K 825K 95K 210K" at bounding box center [814, 513] width 886 height 750
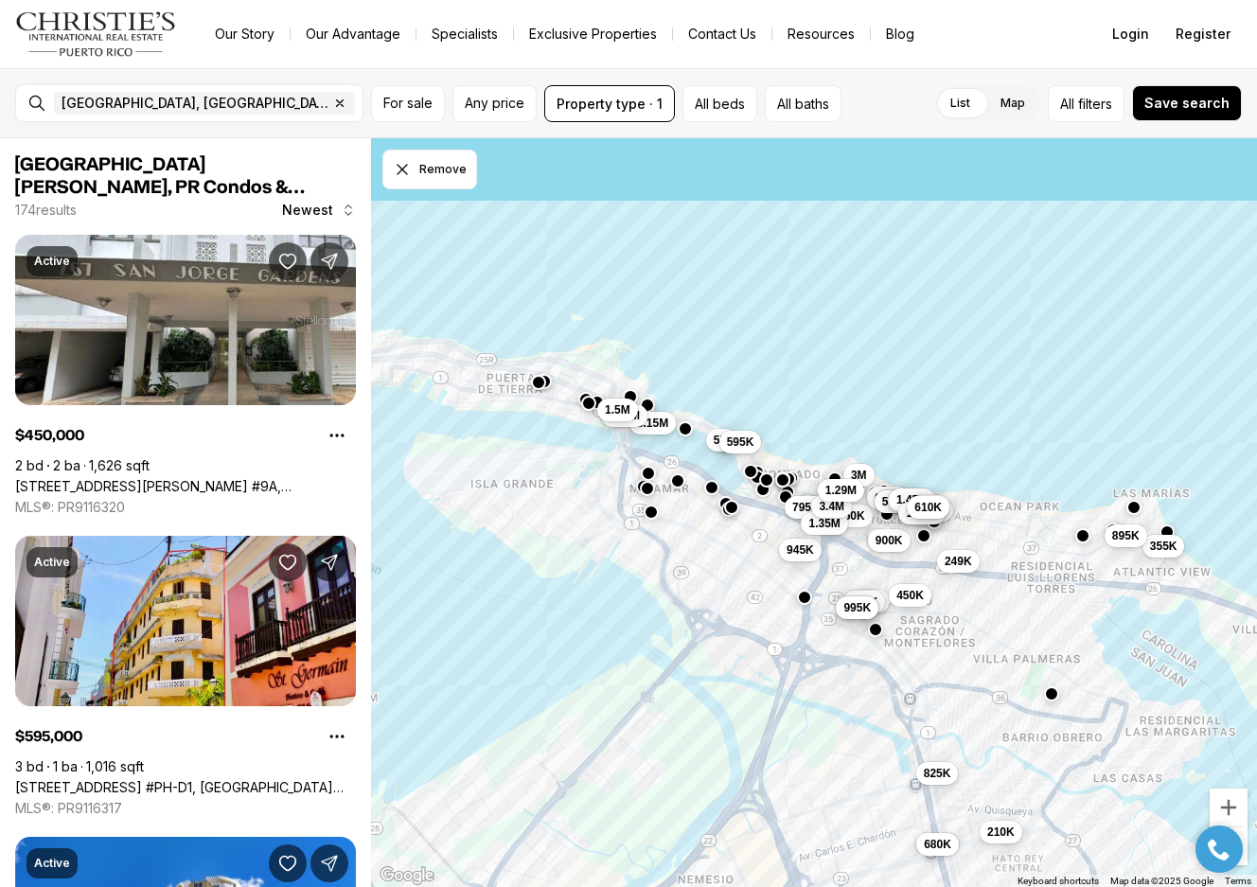
drag, startPoint x: 630, startPoint y: 467, endPoint x: 710, endPoint y: 561, distance: 123.5
click at [710, 561] on div "680K 825K 210K 650K 1.45M 435K 499K 995K 3M 945K 900K 725K 585K 450K 965K 3.2M …" at bounding box center [814, 513] width 886 height 750
click at [648, 508] on button "button" at bounding box center [651, 510] width 15 height 15
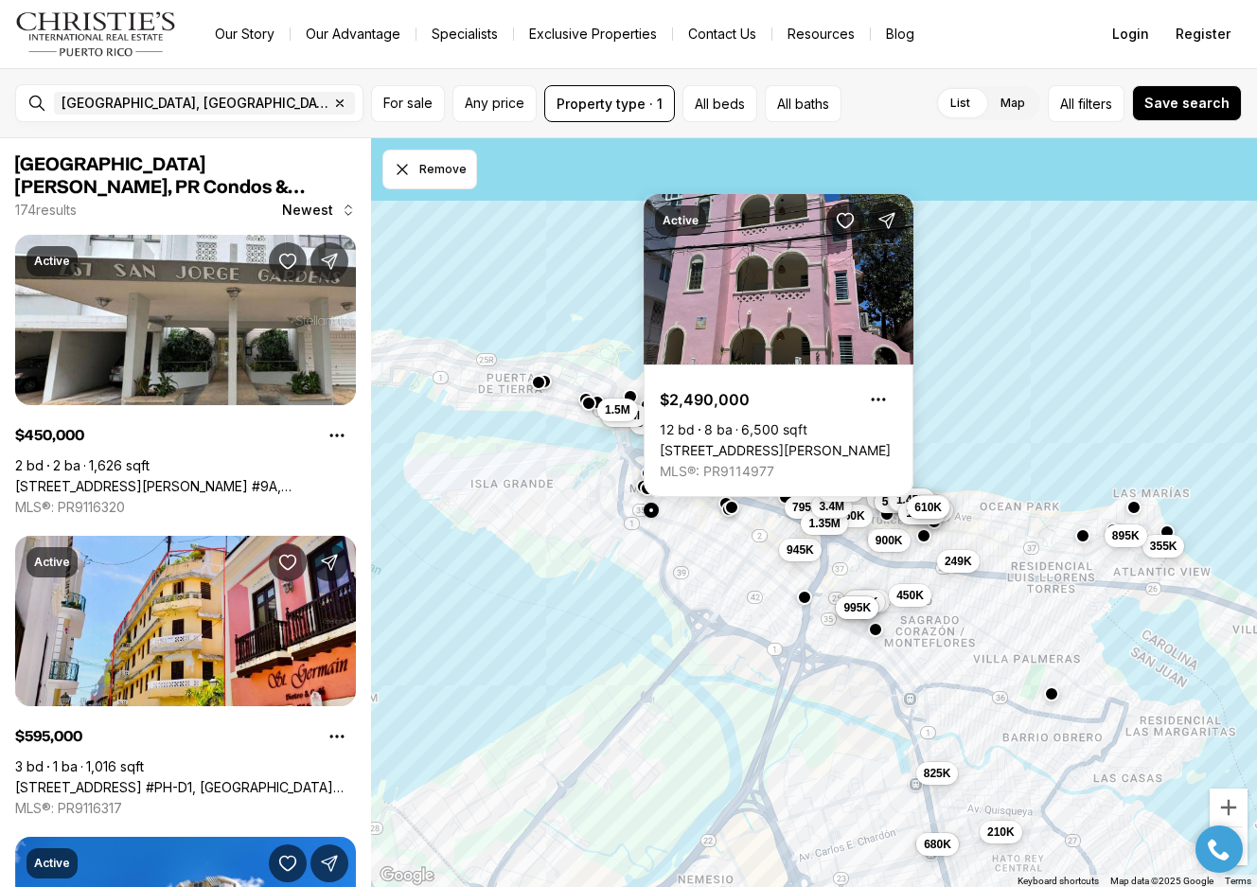
click at [648, 508] on button "button" at bounding box center [651, 510] width 15 height 15
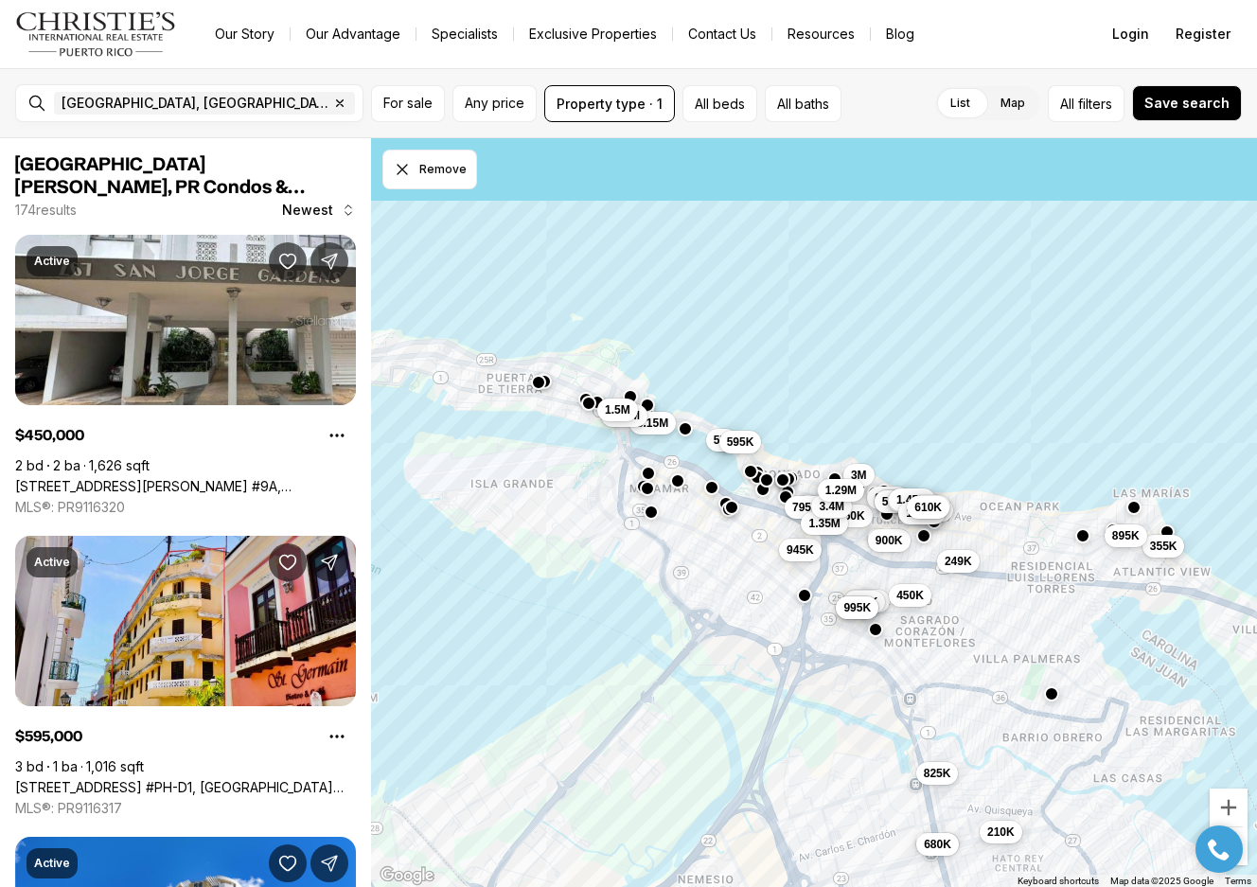
click at [801, 594] on button "button" at bounding box center [804, 595] width 15 height 15
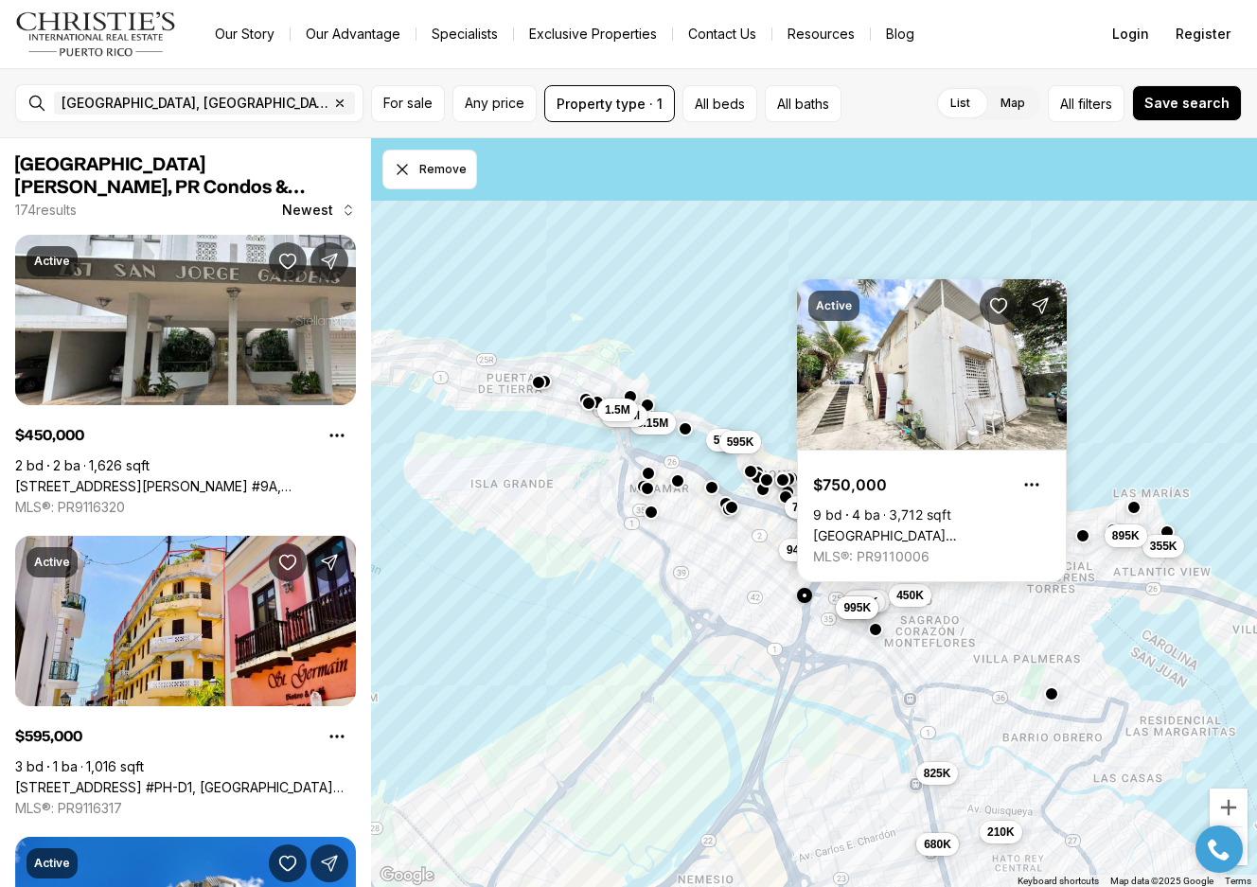
click at [801, 593] on button "button" at bounding box center [804, 595] width 15 height 15
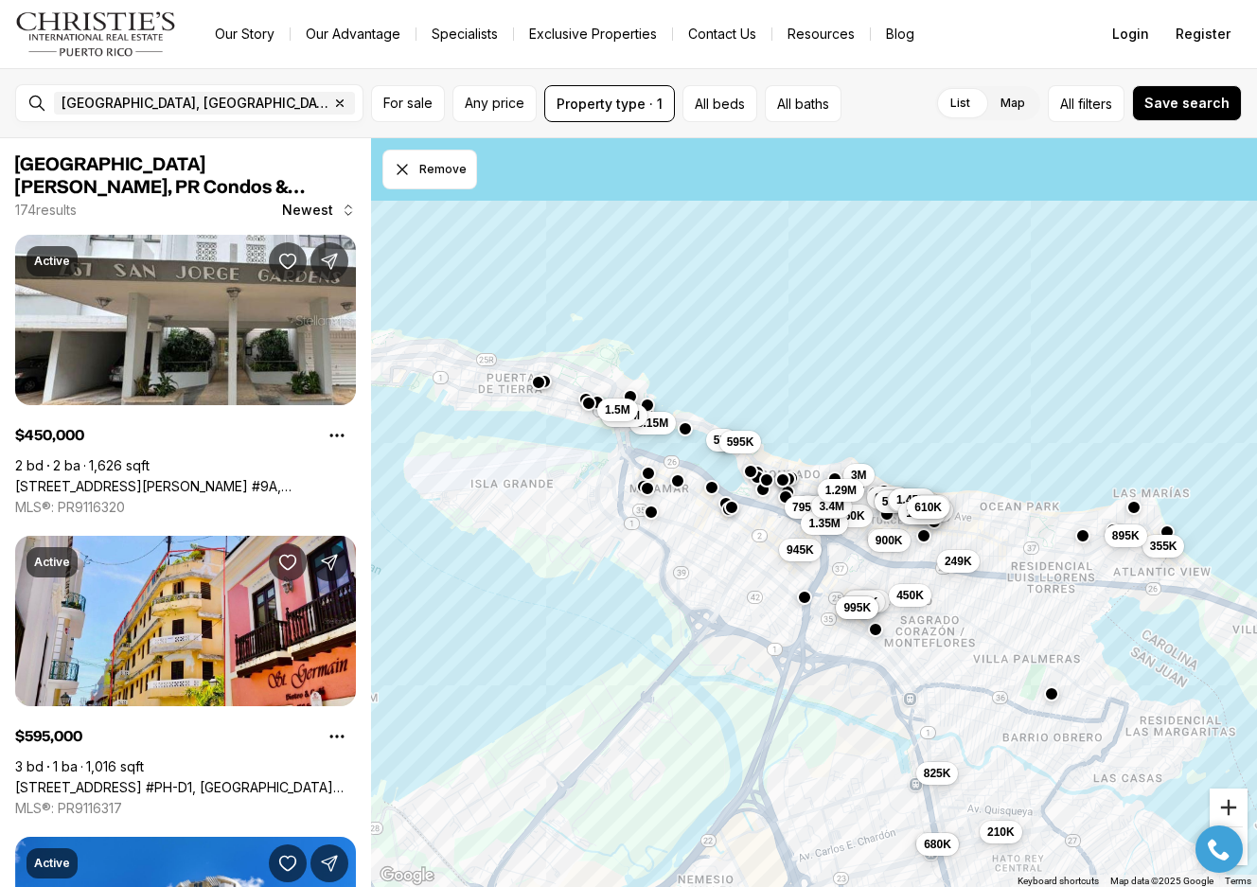
click at [1224, 796] on button "Zoom in" at bounding box center [1229, 808] width 38 height 38
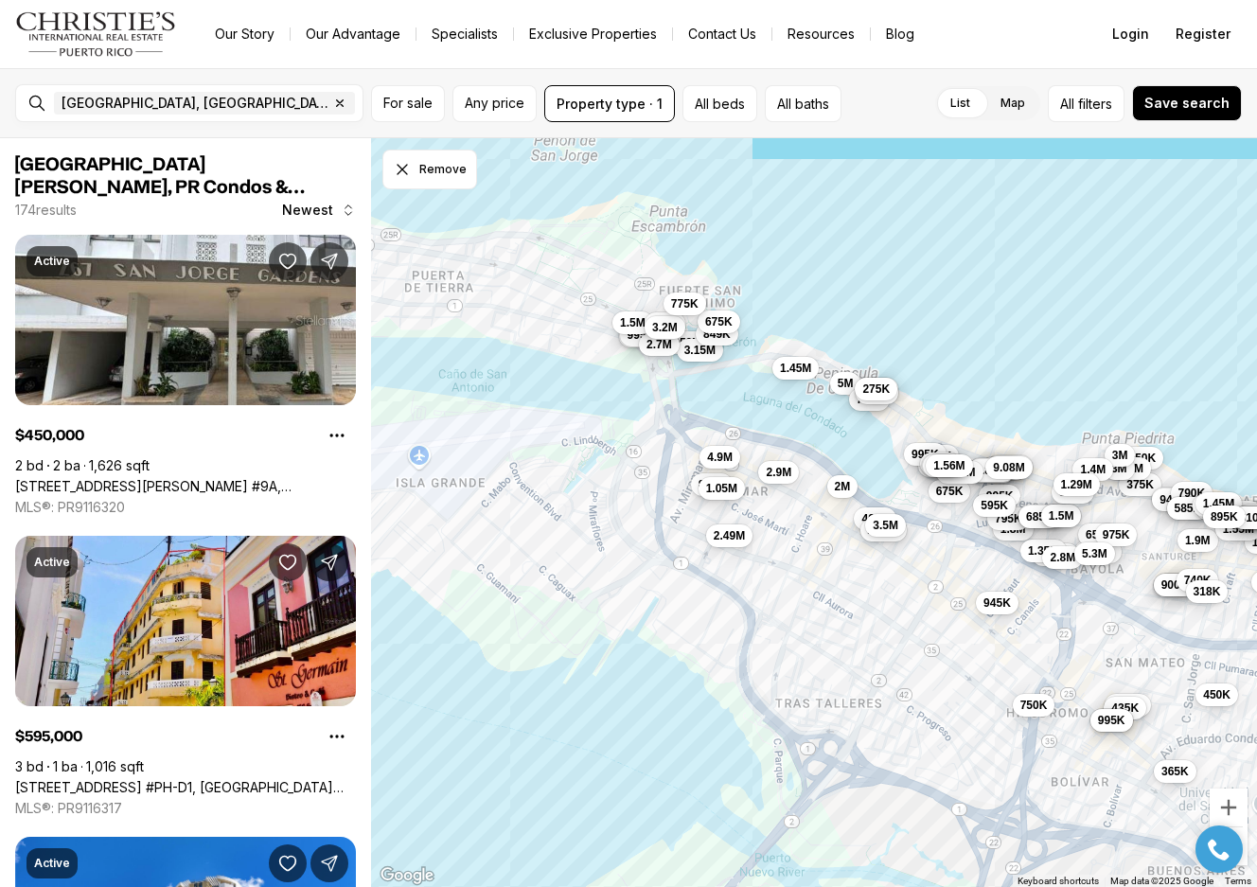
drag, startPoint x: 845, startPoint y: 358, endPoint x: 1080, endPoint y: 386, distance: 237.5
click at [1080, 386] on div "4.88M 650K 950K 1.45M 435K 375K 499K 995K 975K 2.65M 3M 3M 318K 945K 935K 865K …" at bounding box center [814, 513] width 886 height 750
click at [723, 526] on span "2.49M" at bounding box center [729, 533] width 31 height 15
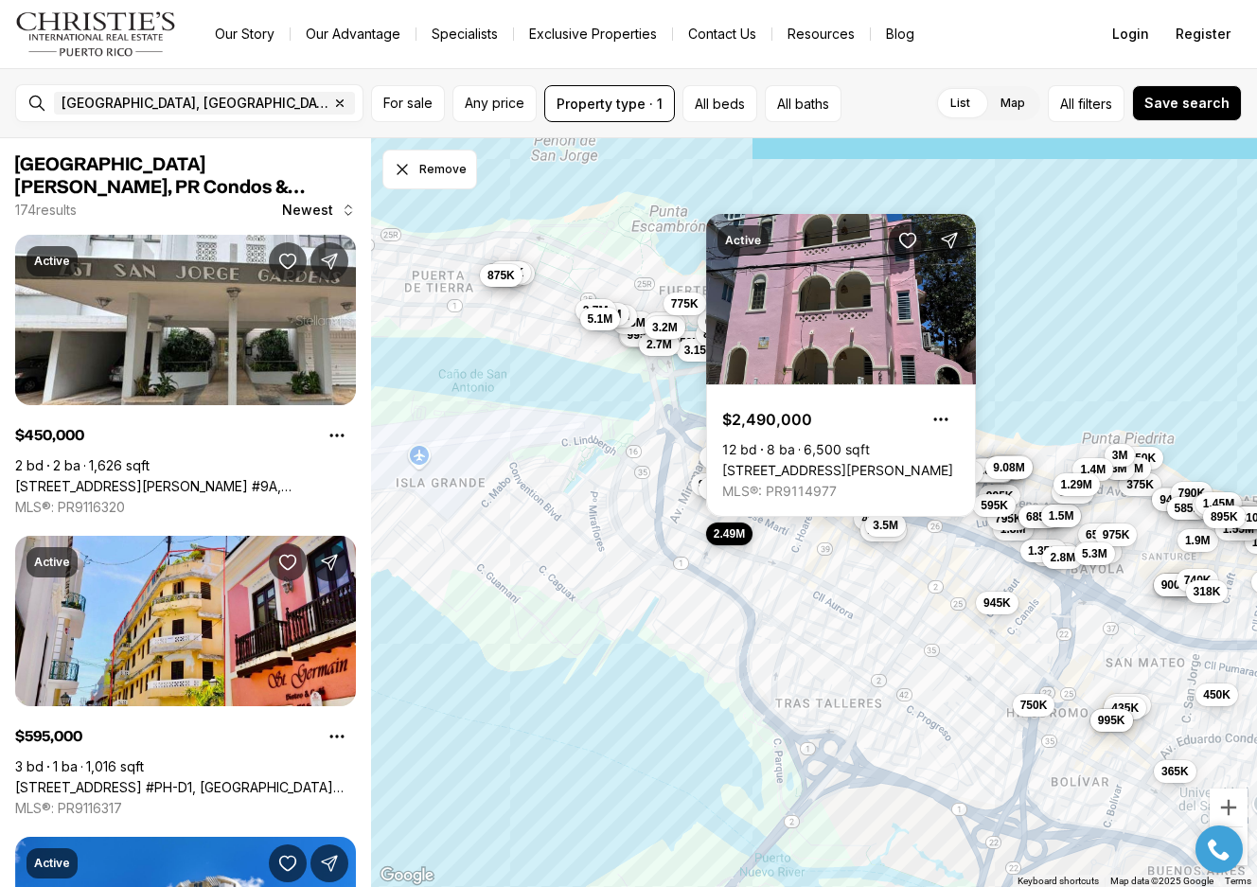
click at [723, 526] on span "2.49M" at bounding box center [729, 533] width 31 height 15
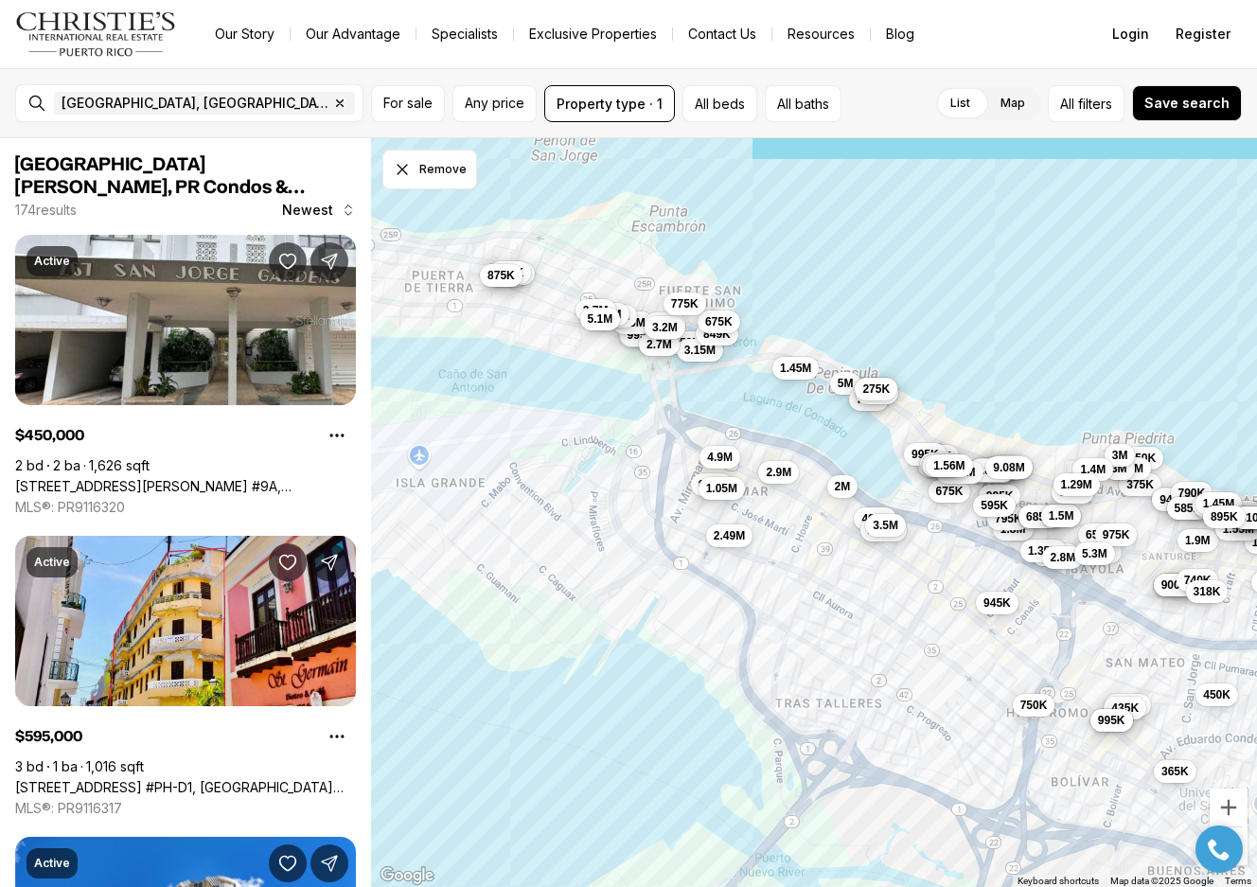
click at [563, 27] on link "Exclusive Properties" at bounding box center [593, 34] width 158 height 27
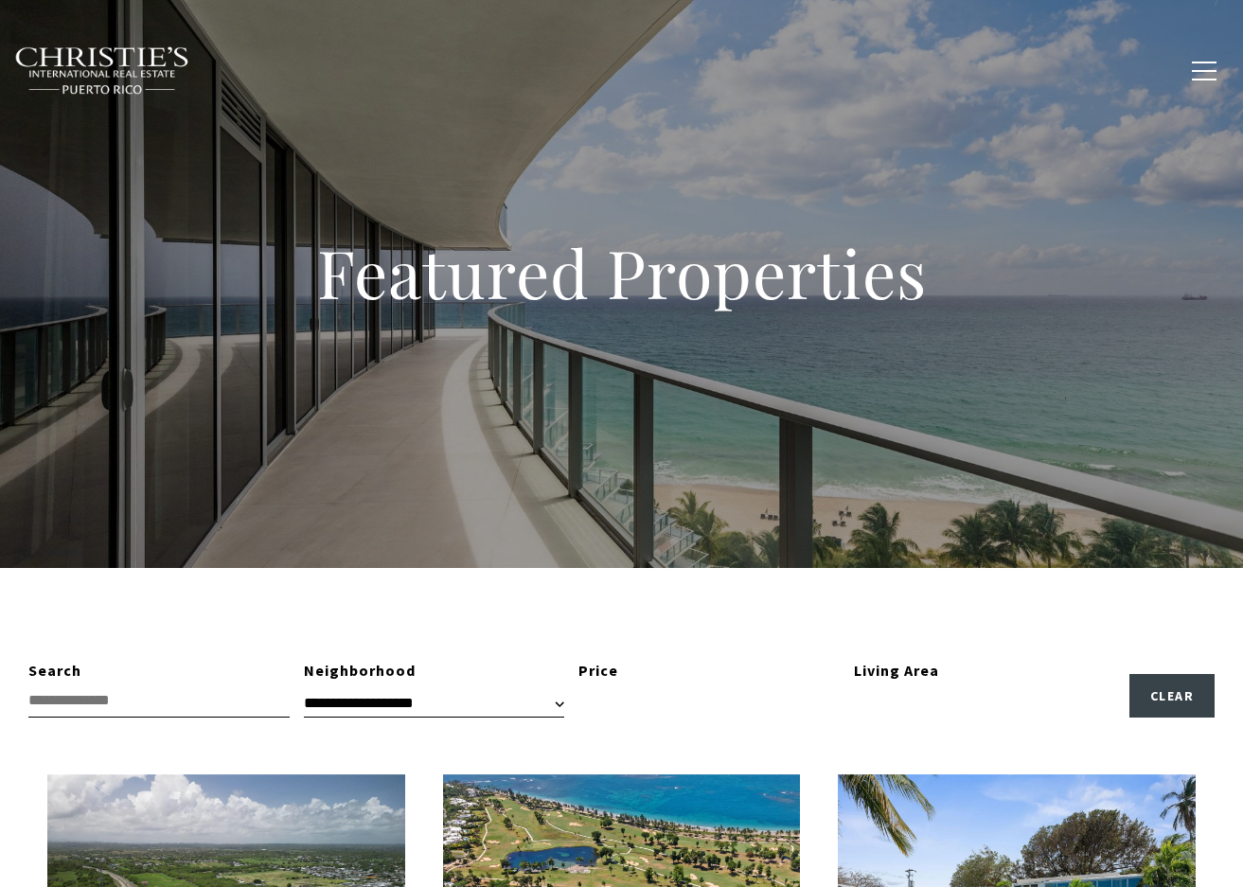
type input "**********"
type input "*********"
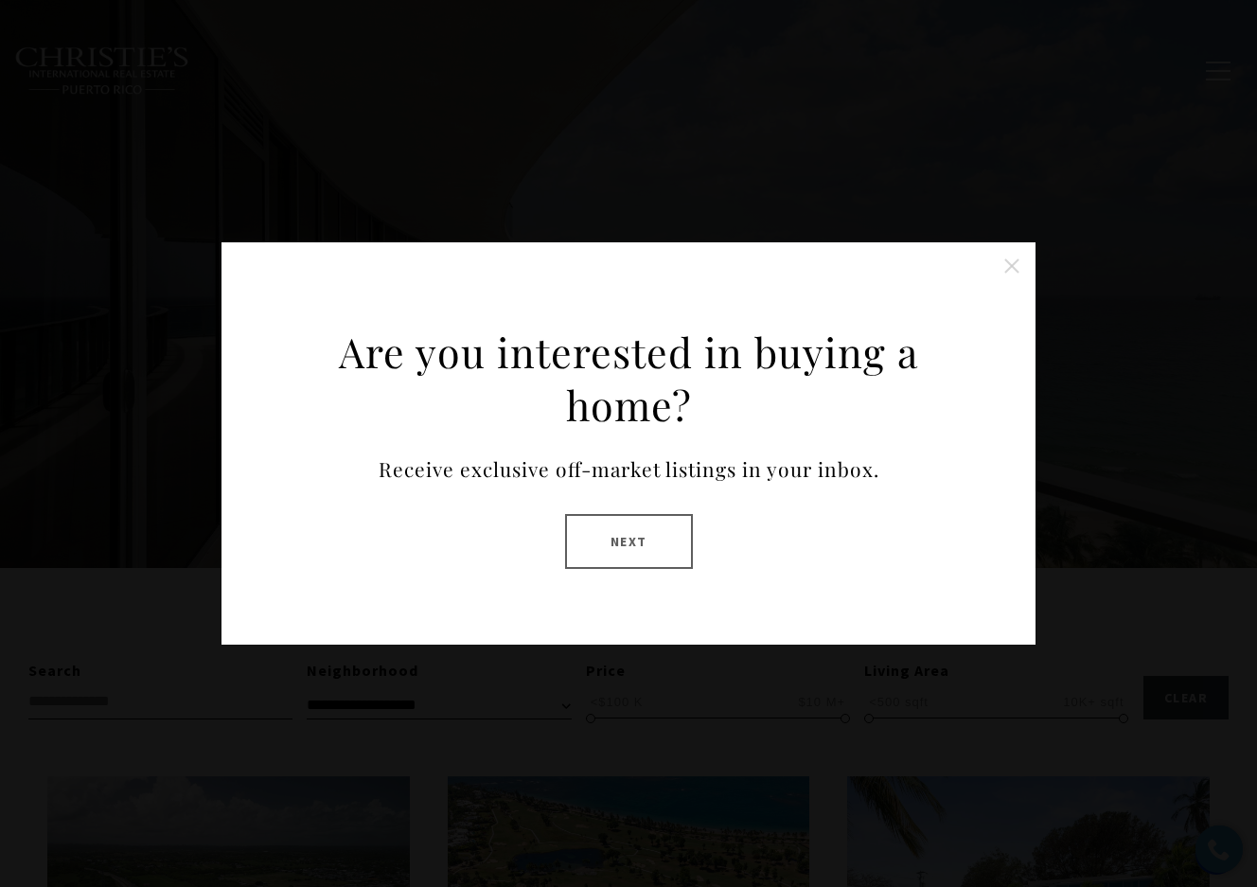
click at [647, 529] on button "Next" at bounding box center [629, 541] width 128 height 55
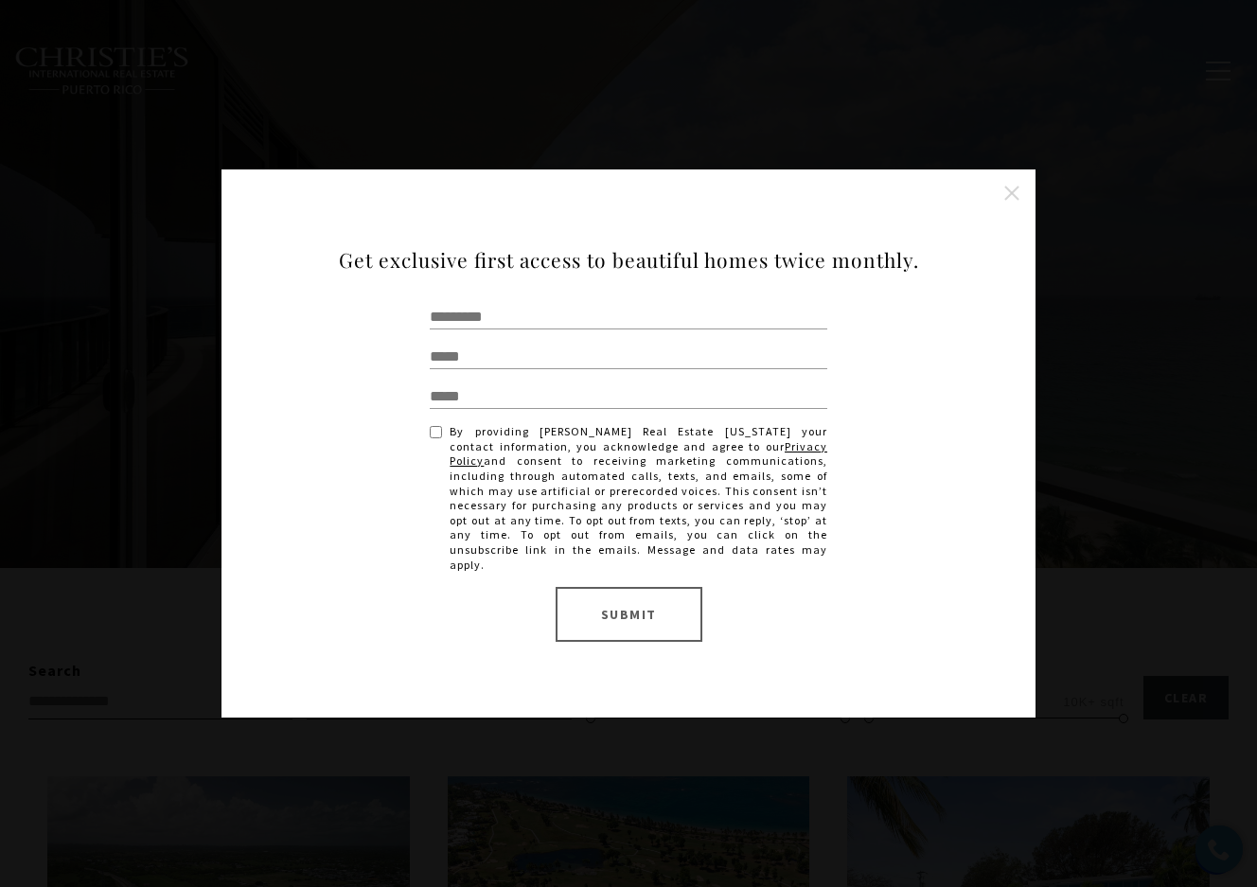
click at [1008, 193] on button "Close this option" at bounding box center [1012, 193] width 38 height 38
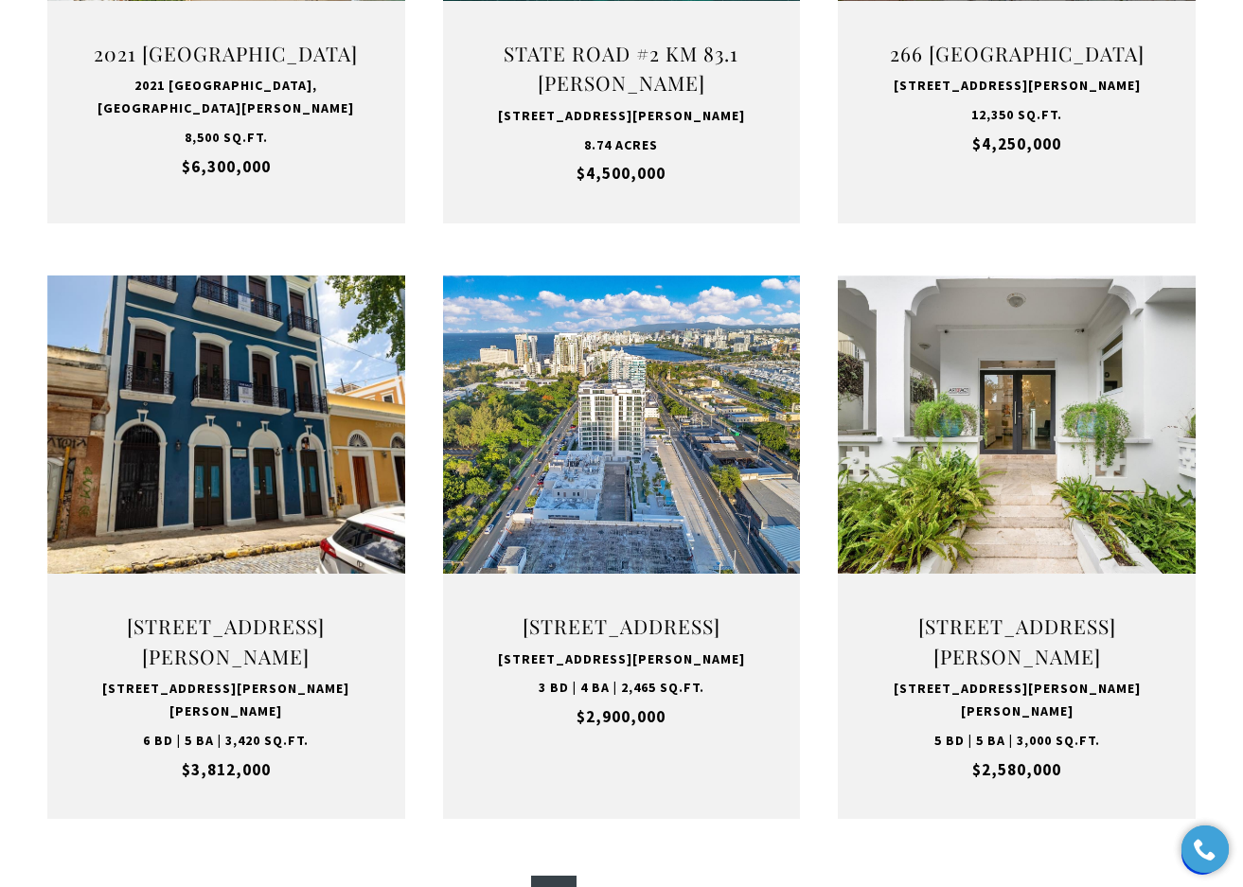
scroll to position [1674, 0]
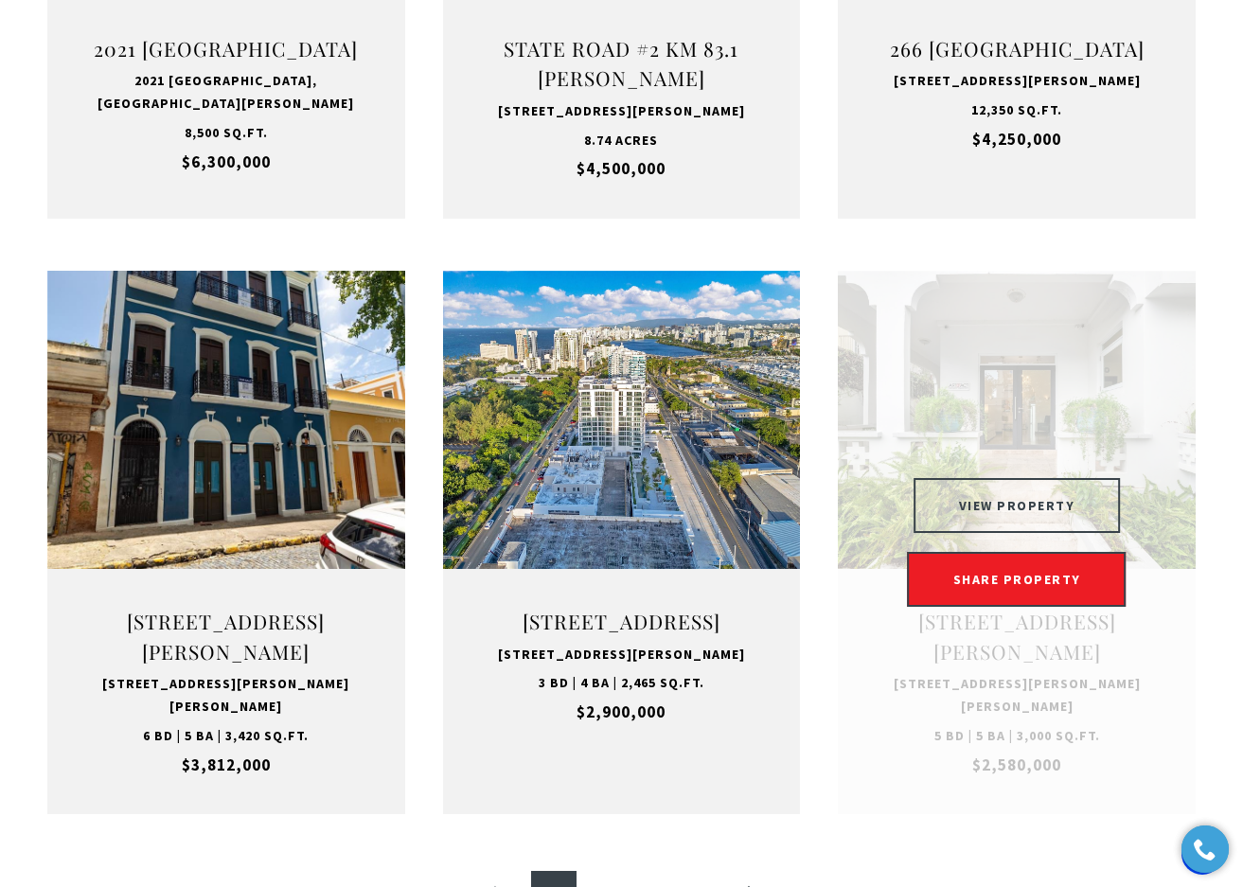
click at [988, 523] on button "VIEW PROPERTY" at bounding box center [1017, 505] width 207 height 55
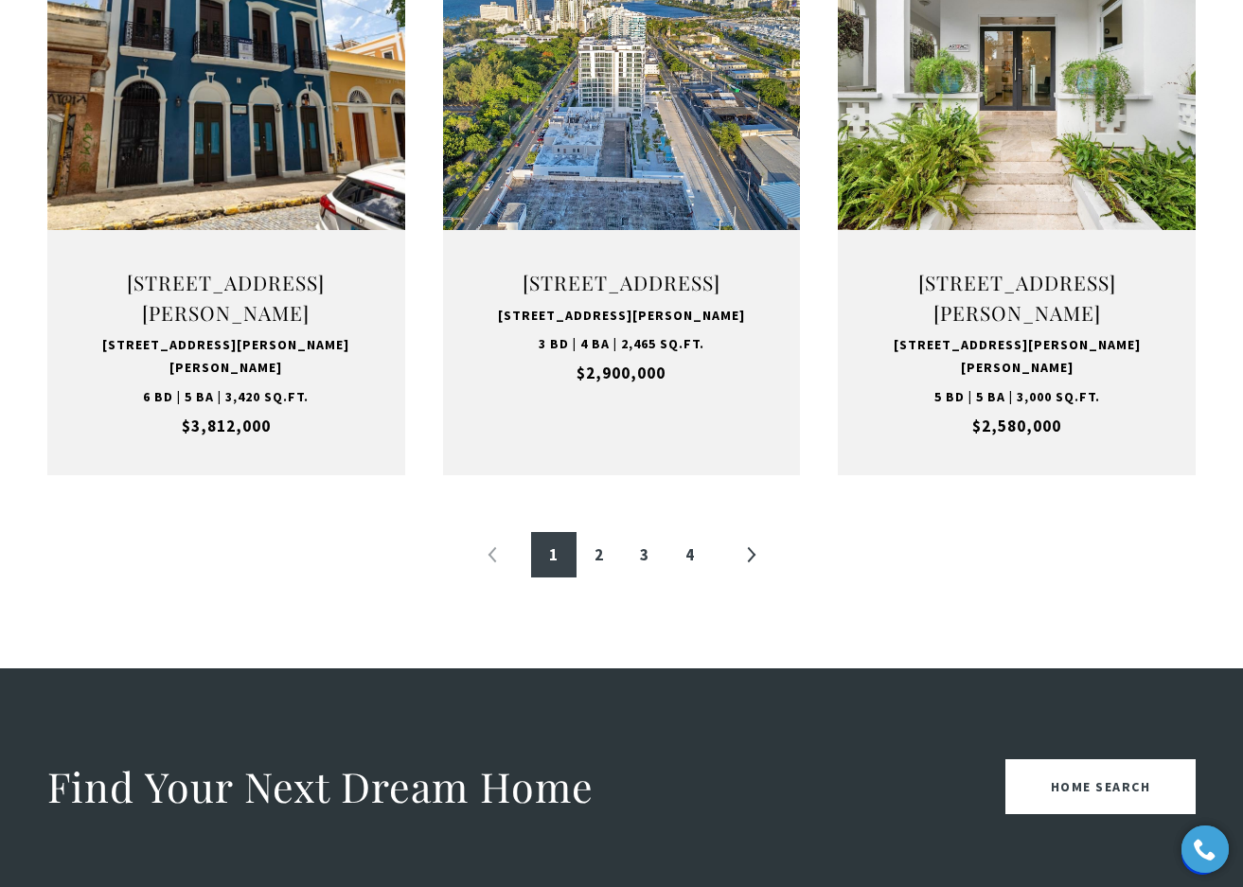
scroll to position [2034, 0]
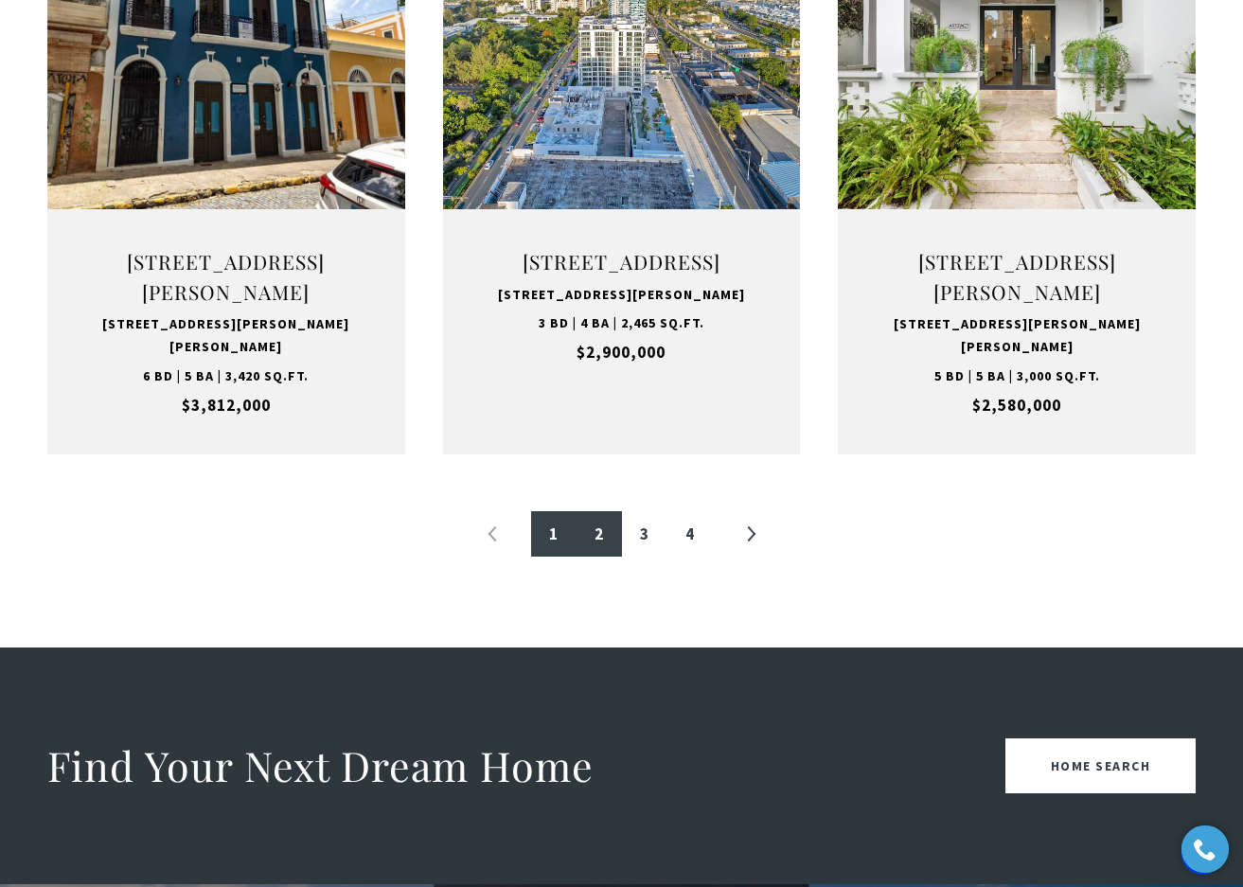
click at [601, 557] on link "2" at bounding box center [599, 533] width 45 height 45
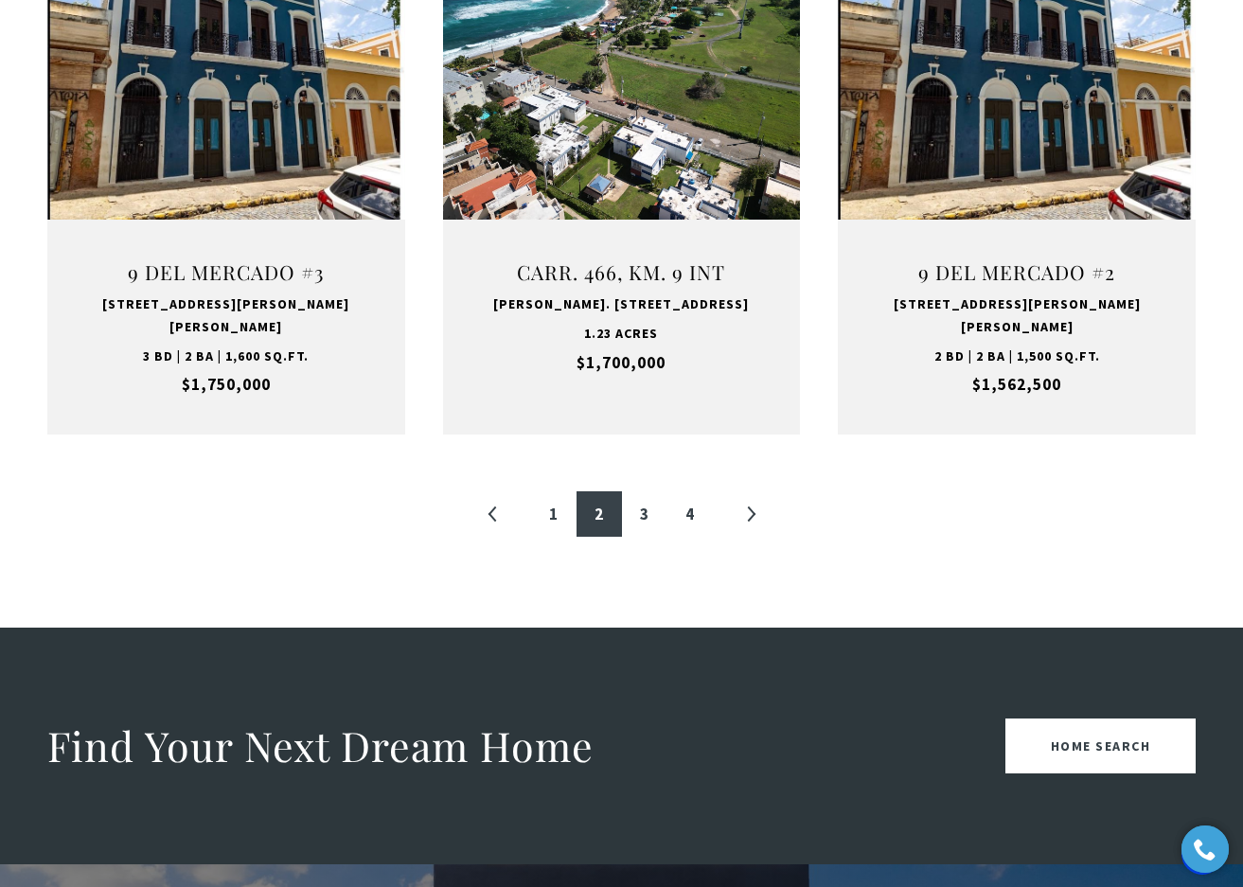
scroll to position [2107, 0]
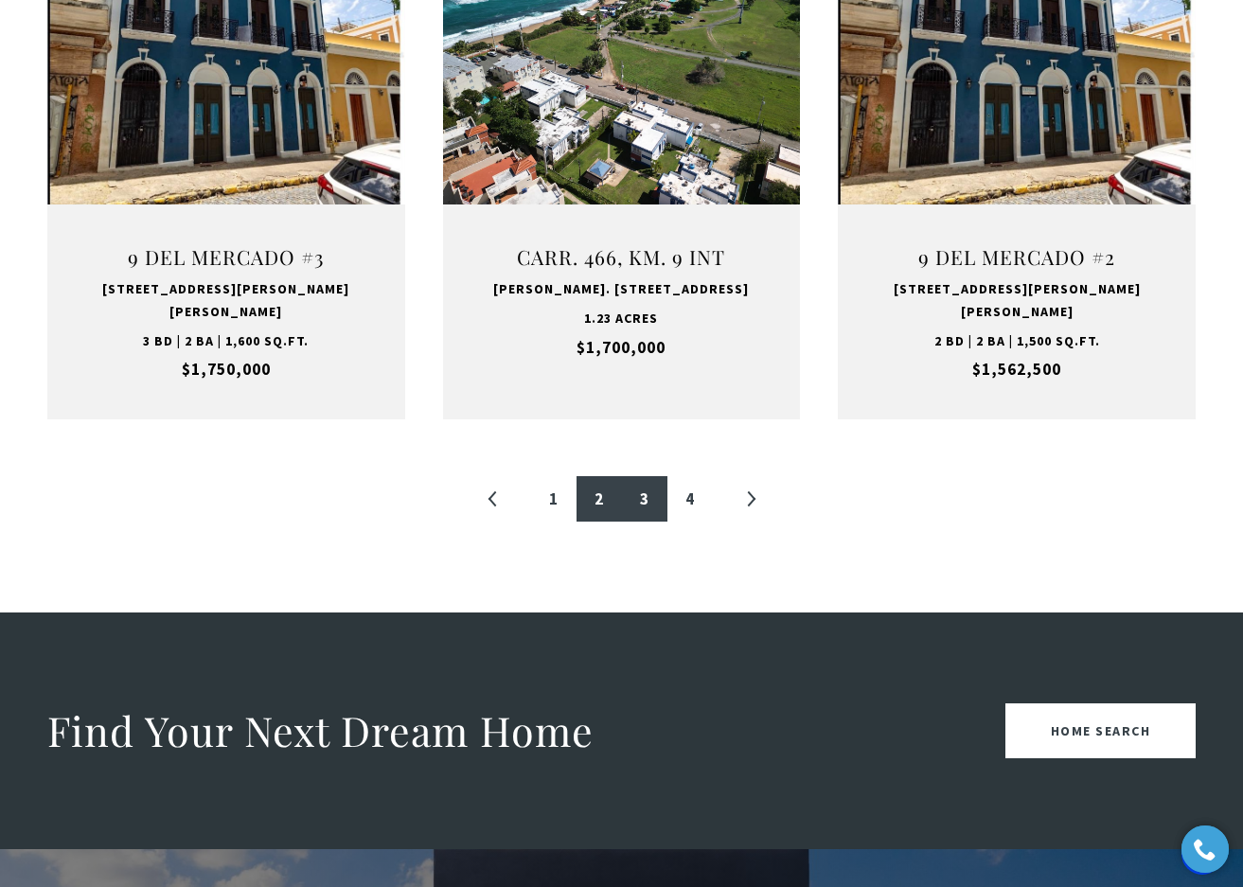
click at [642, 476] on link "3" at bounding box center [644, 498] width 45 height 45
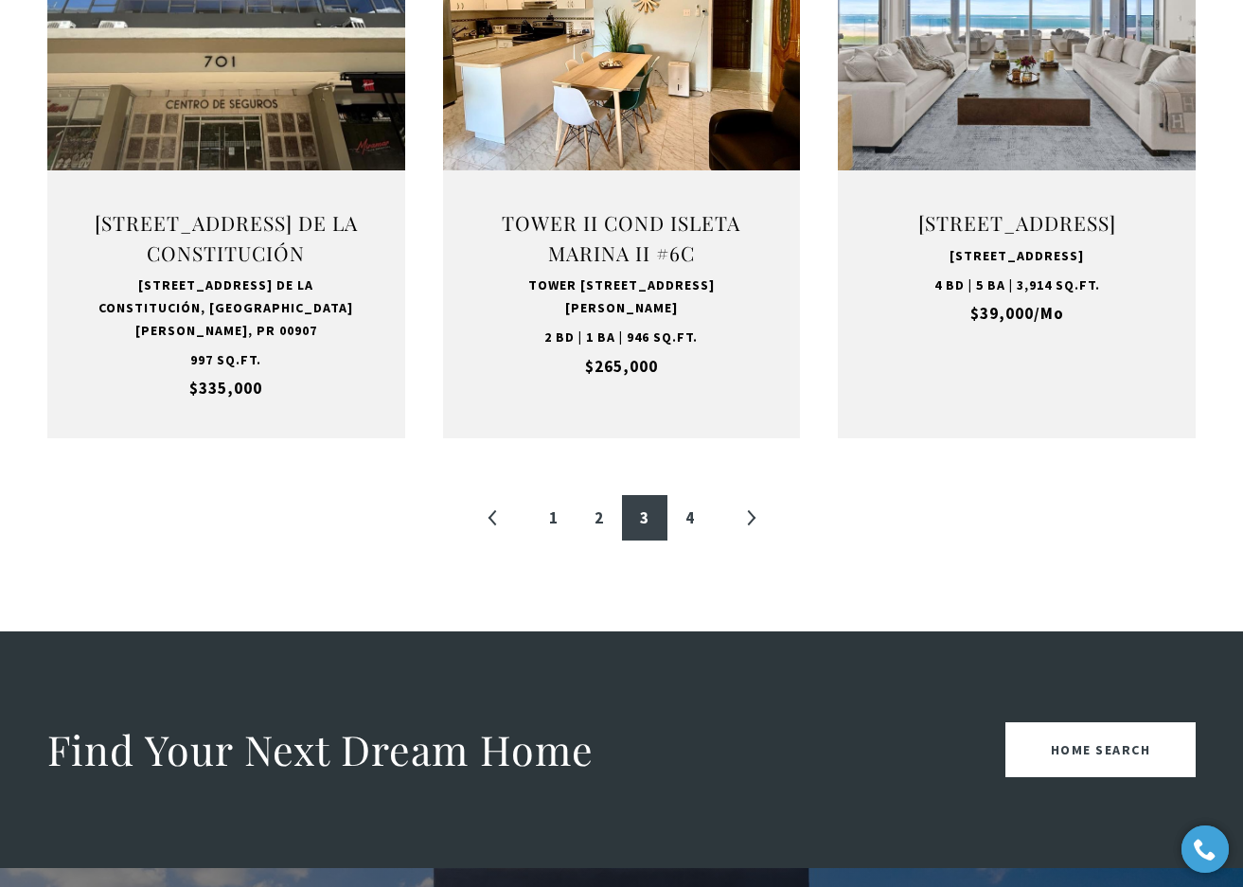
scroll to position [2113, 0]
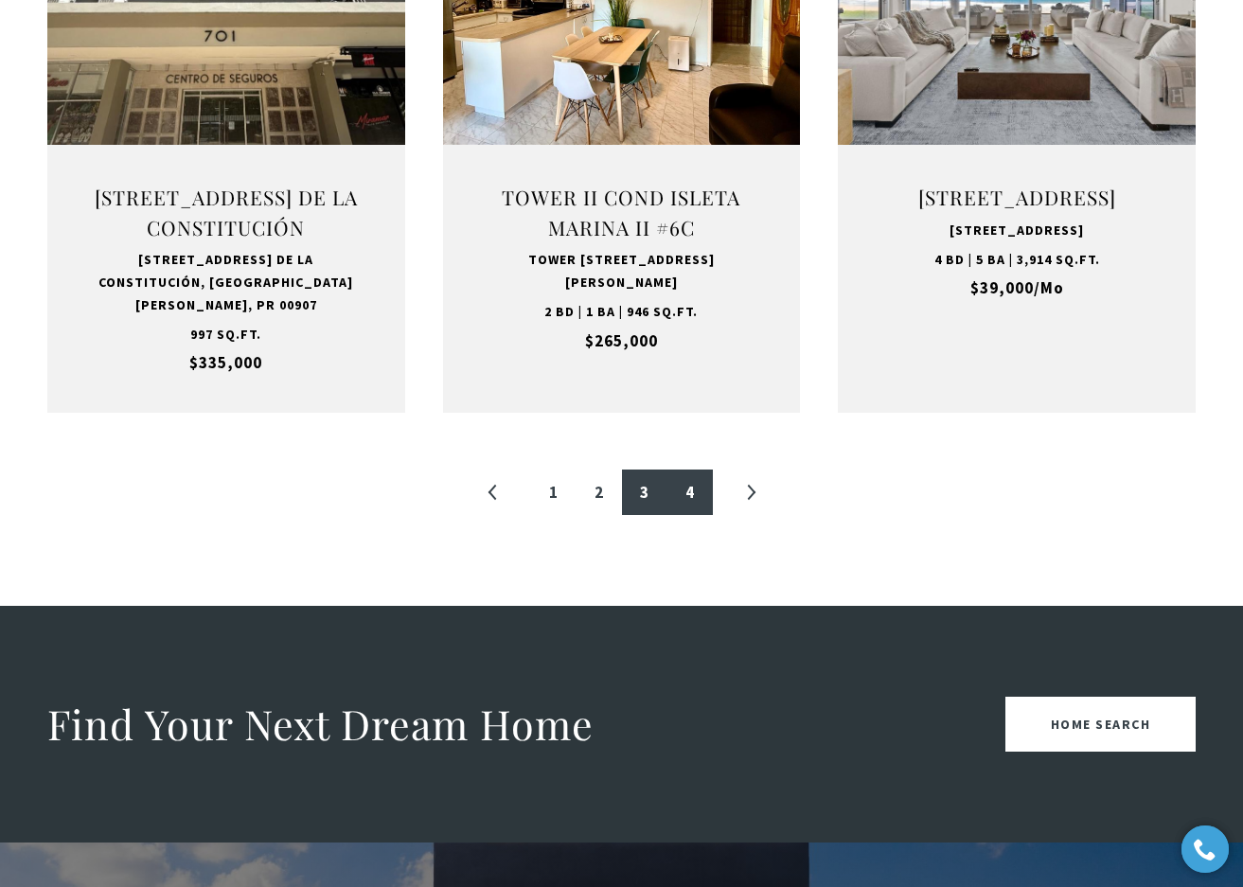
click at [679, 473] on link "4" at bounding box center [690, 492] width 45 height 45
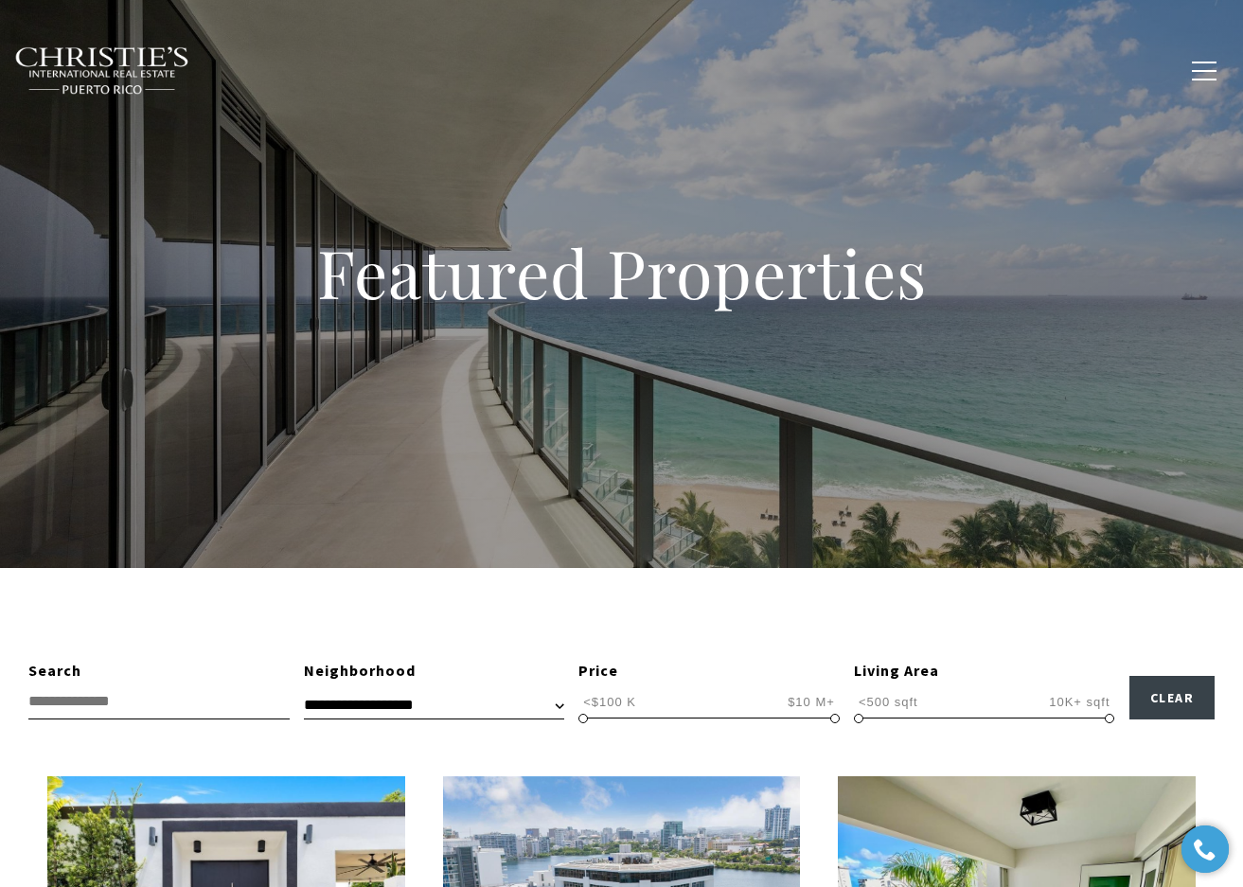
scroll to position [568, 0]
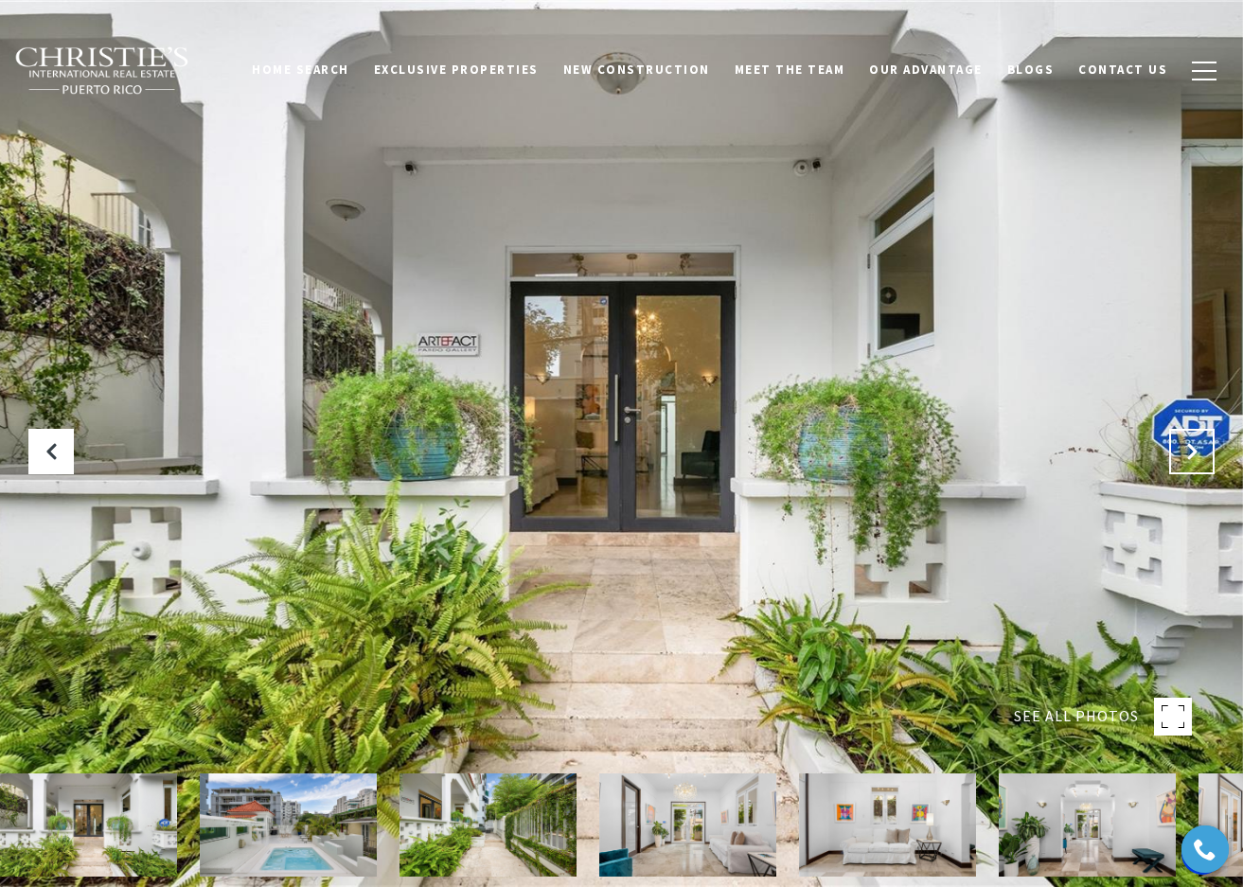
click at [1186, 438] on button at bounding box center [1191, 451] width 45 height 45
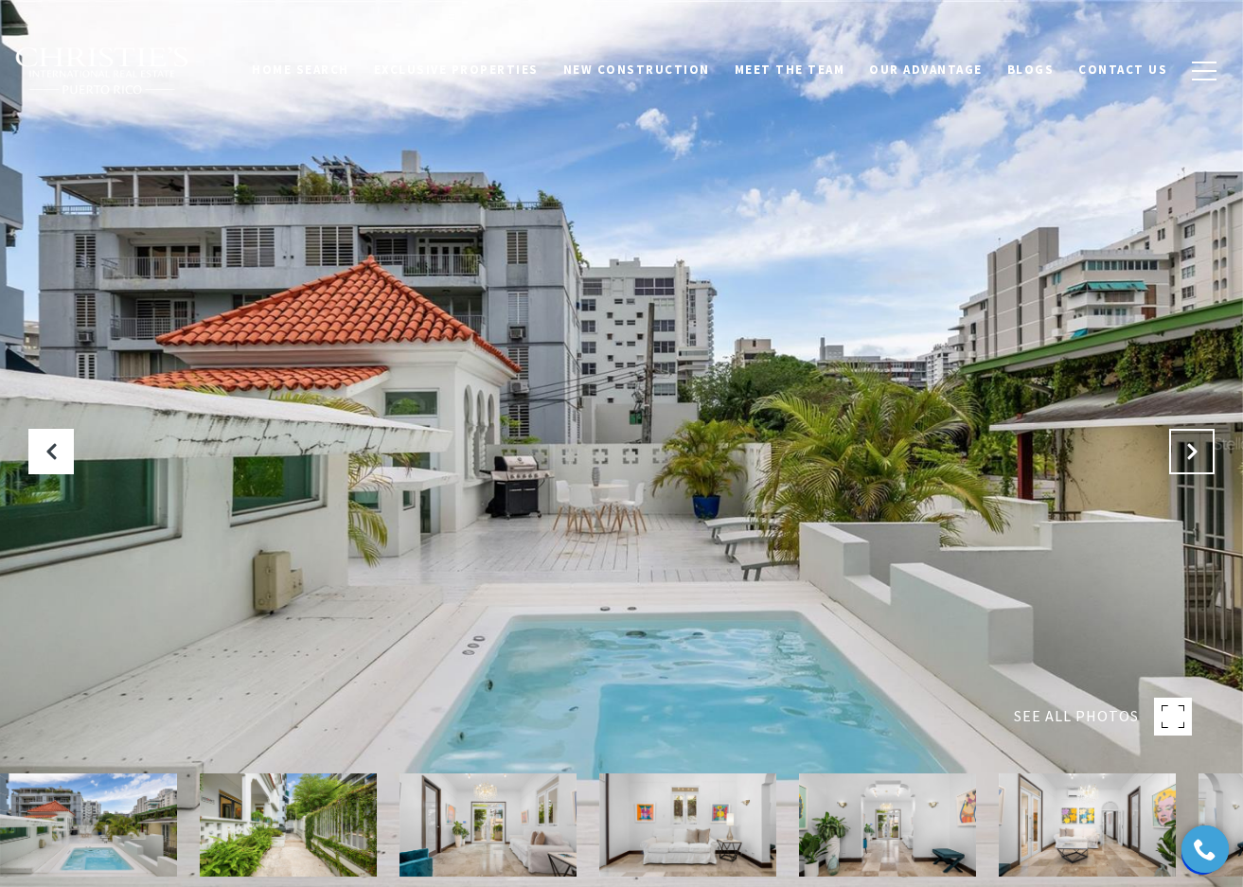
click at [1186, 438] on button "Next Slide" at bounding box center [1191, 451] width 45 height 45
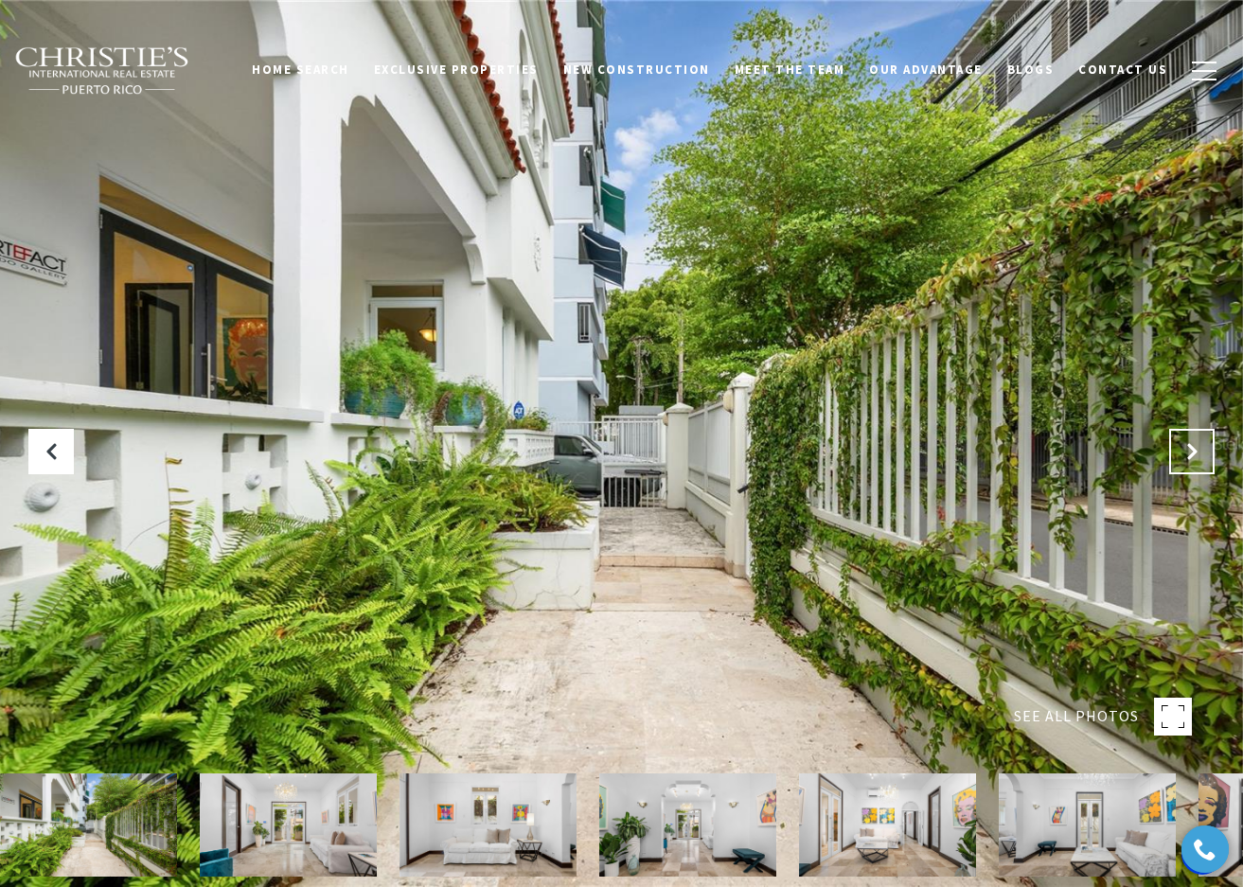
click at [1186, 438] on button "Next Slide" at bounding box center [1191, 451] width 45 height 45
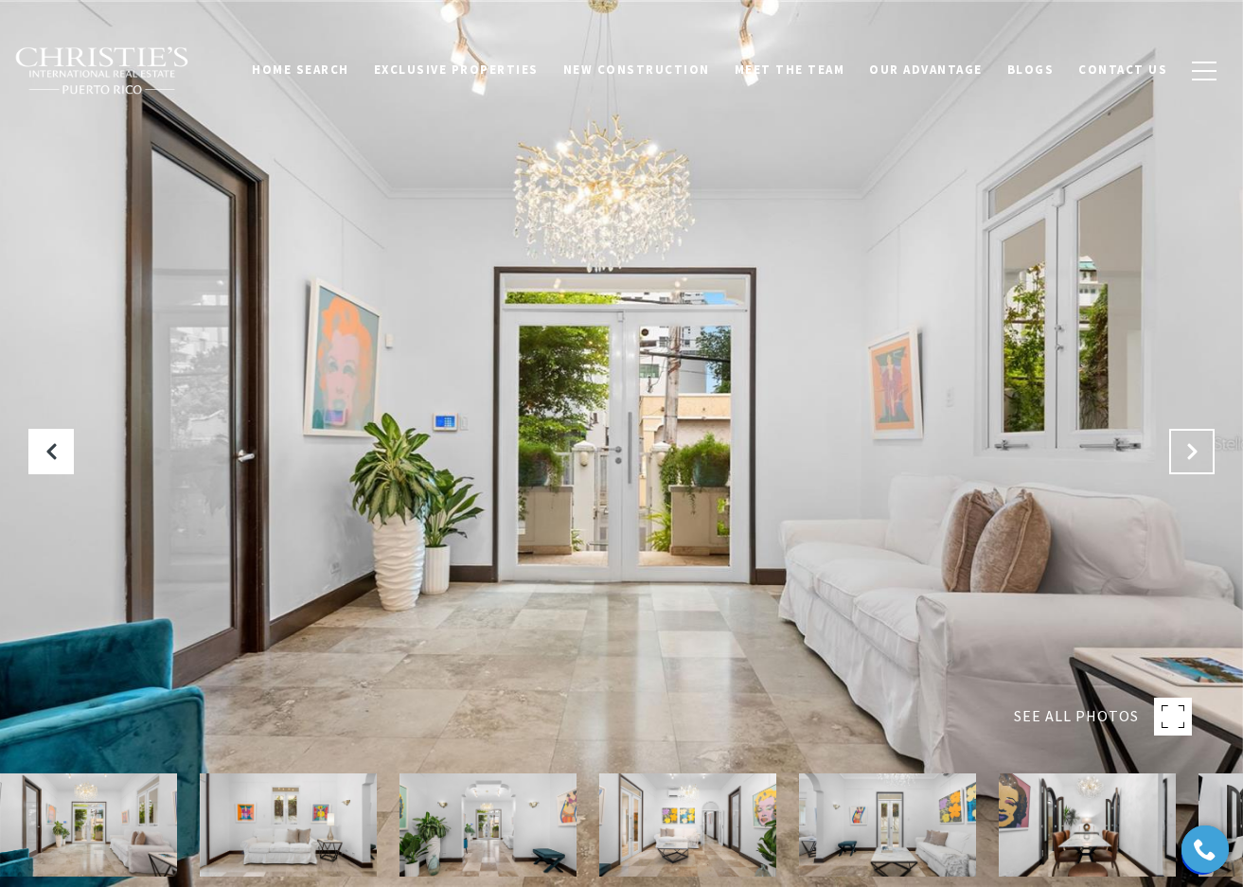
click at [1186, 438] on button "Next Slide" at bounding box center [1191, 451] width 45 height 45
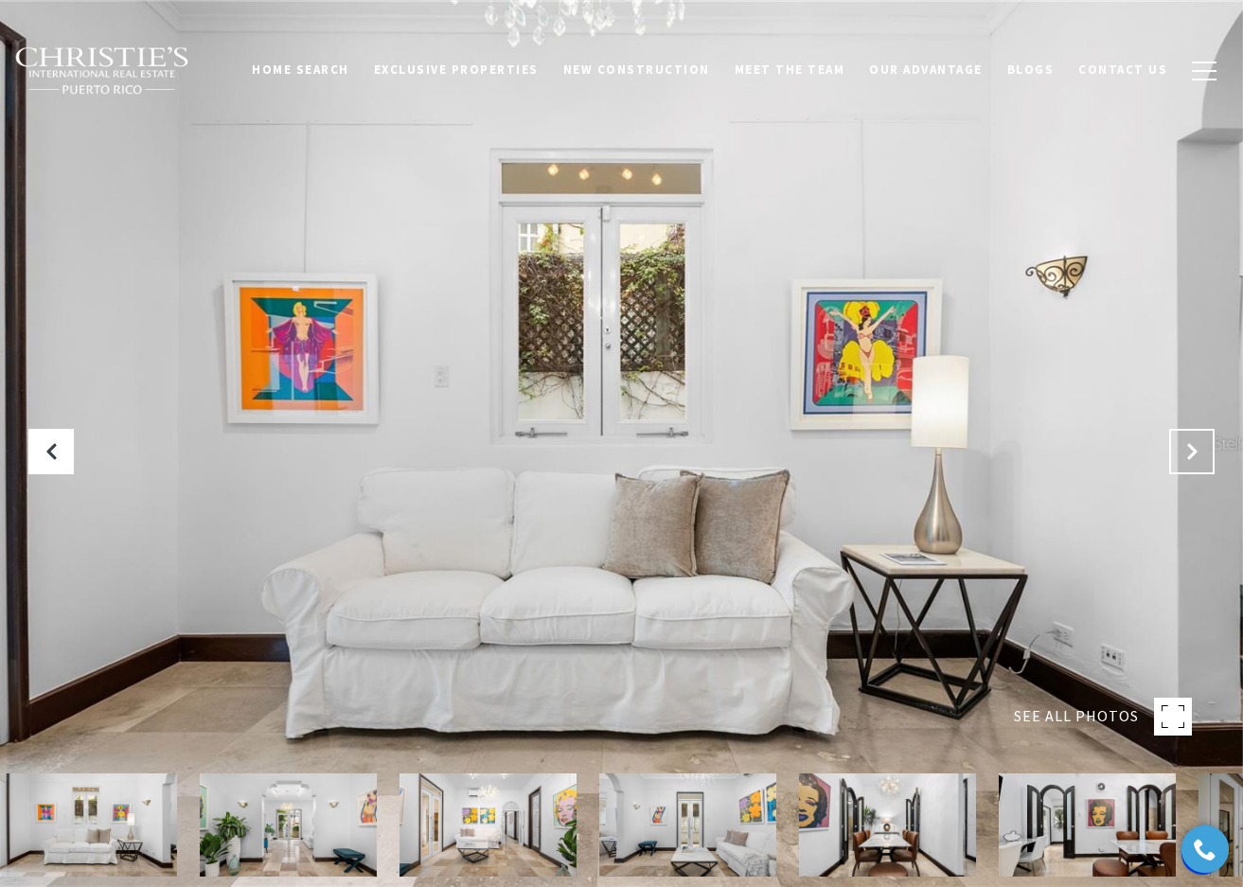
click at [1186, 438] on button "Next Slide" at bounding box center [1191, 451] width 45 height 45
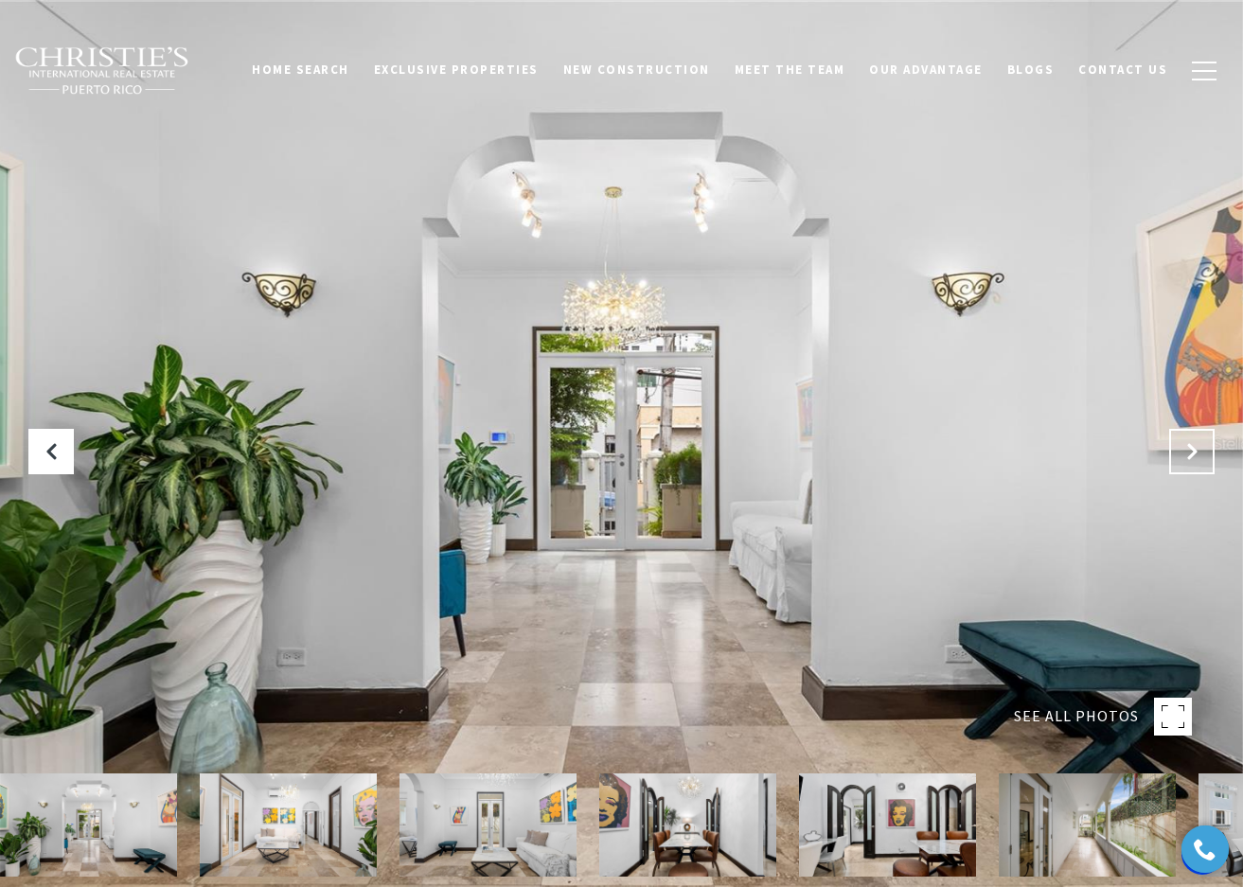
click at [1186, 438] on button "Next Slide" at bounding box center [1191, 451] width 45 height 45
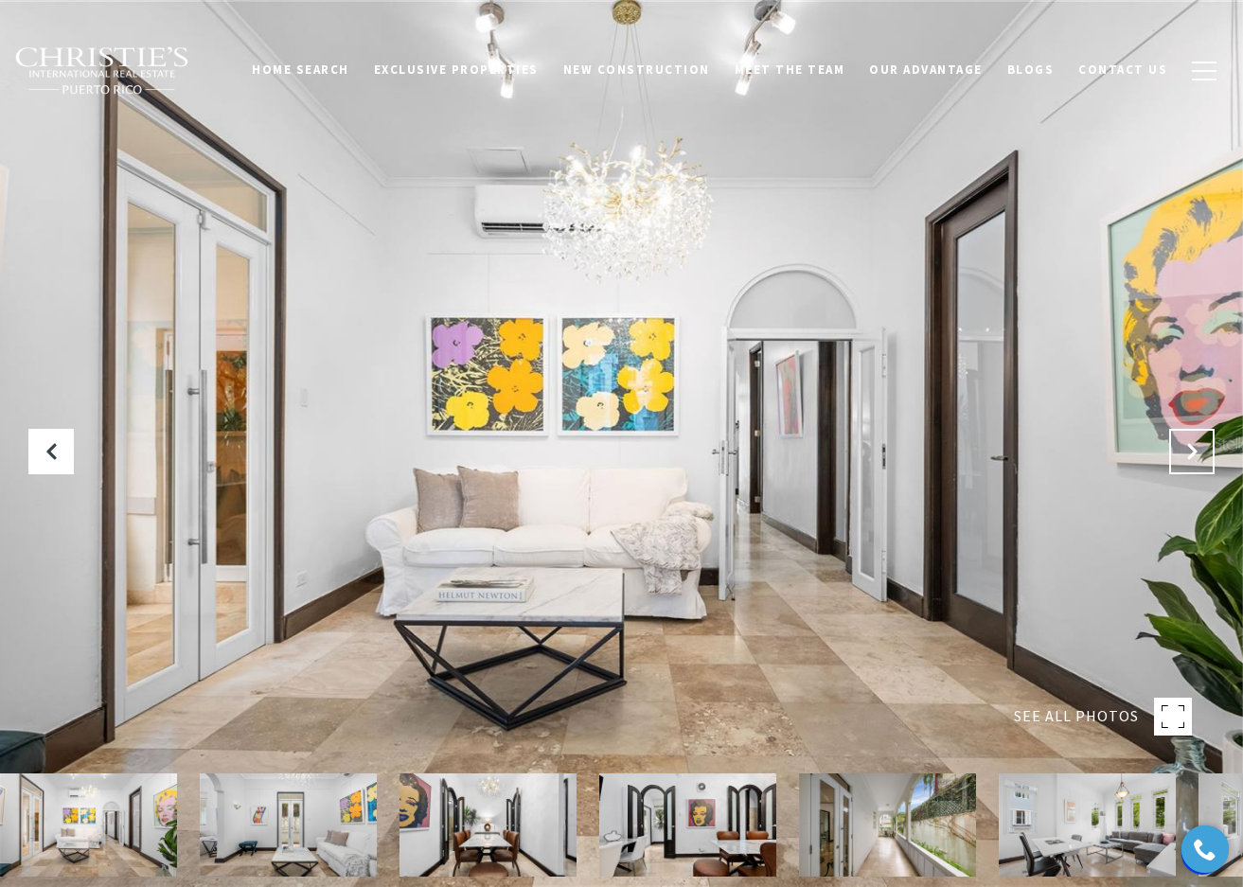
click at [1186, 438] on button "Next Slide" at bounding box center [1191, 451] width 45 height 45
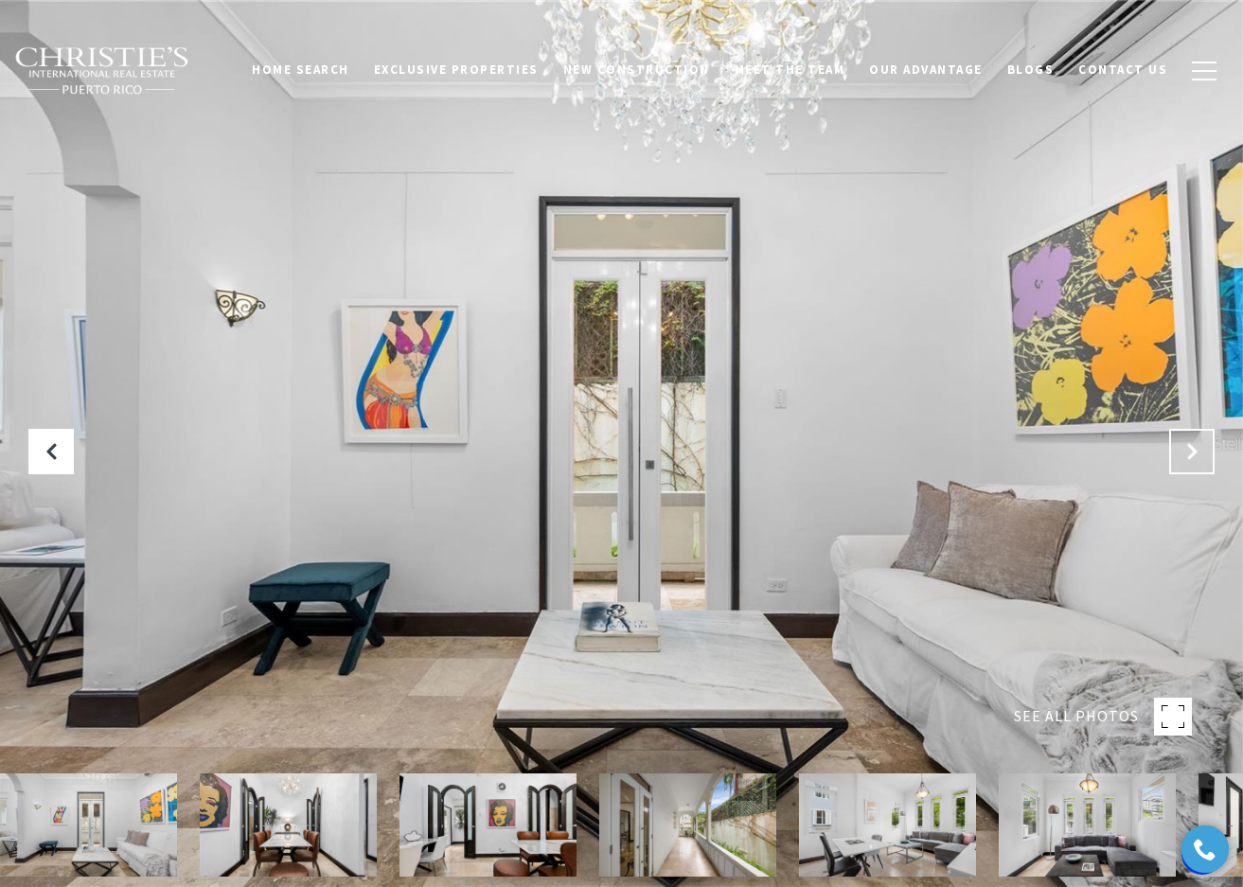
click at [1186, 438] on button "Next Slide" at bounding box center [1191, 451] width 45 height 45
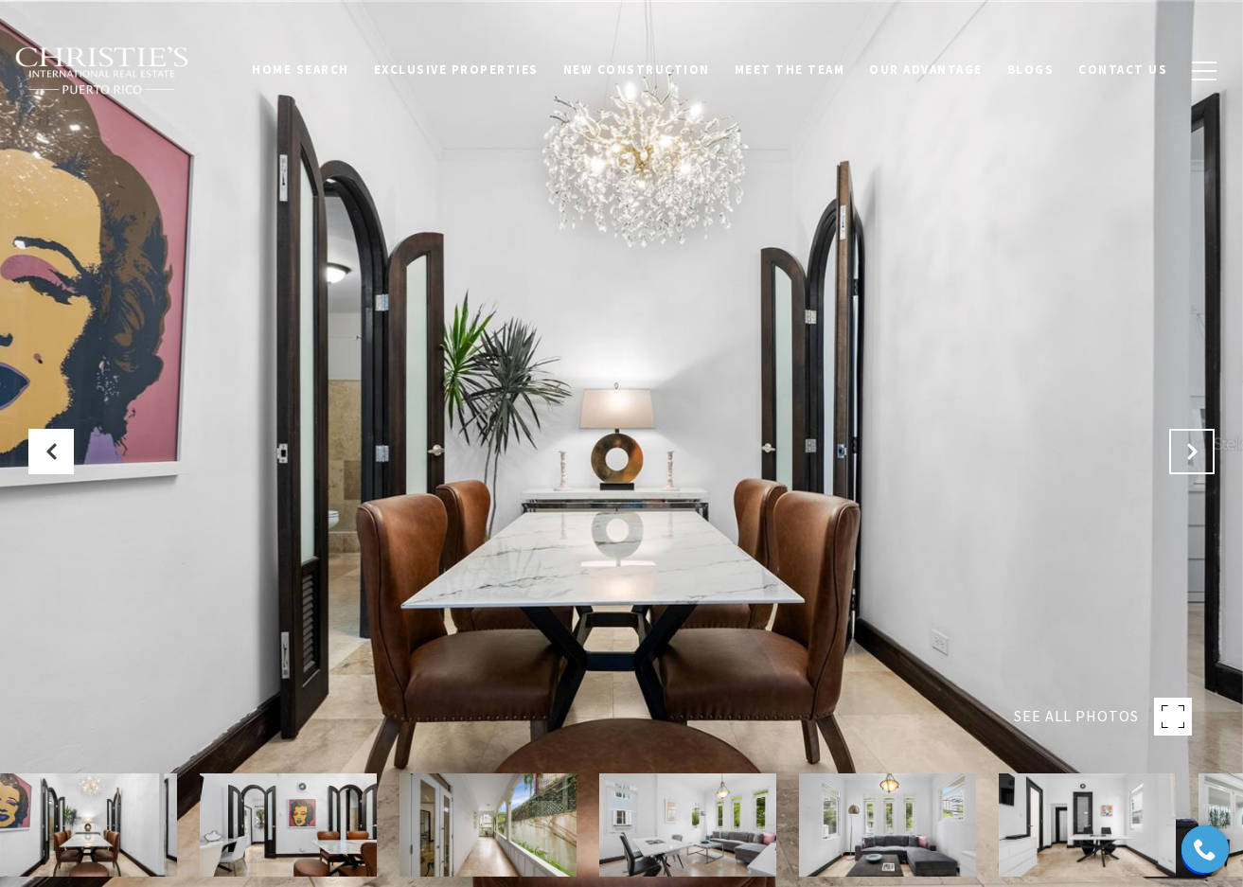
click at [1186, 438] on button "Next Slide" at bounding box center [1191, 451] width 45 height 45
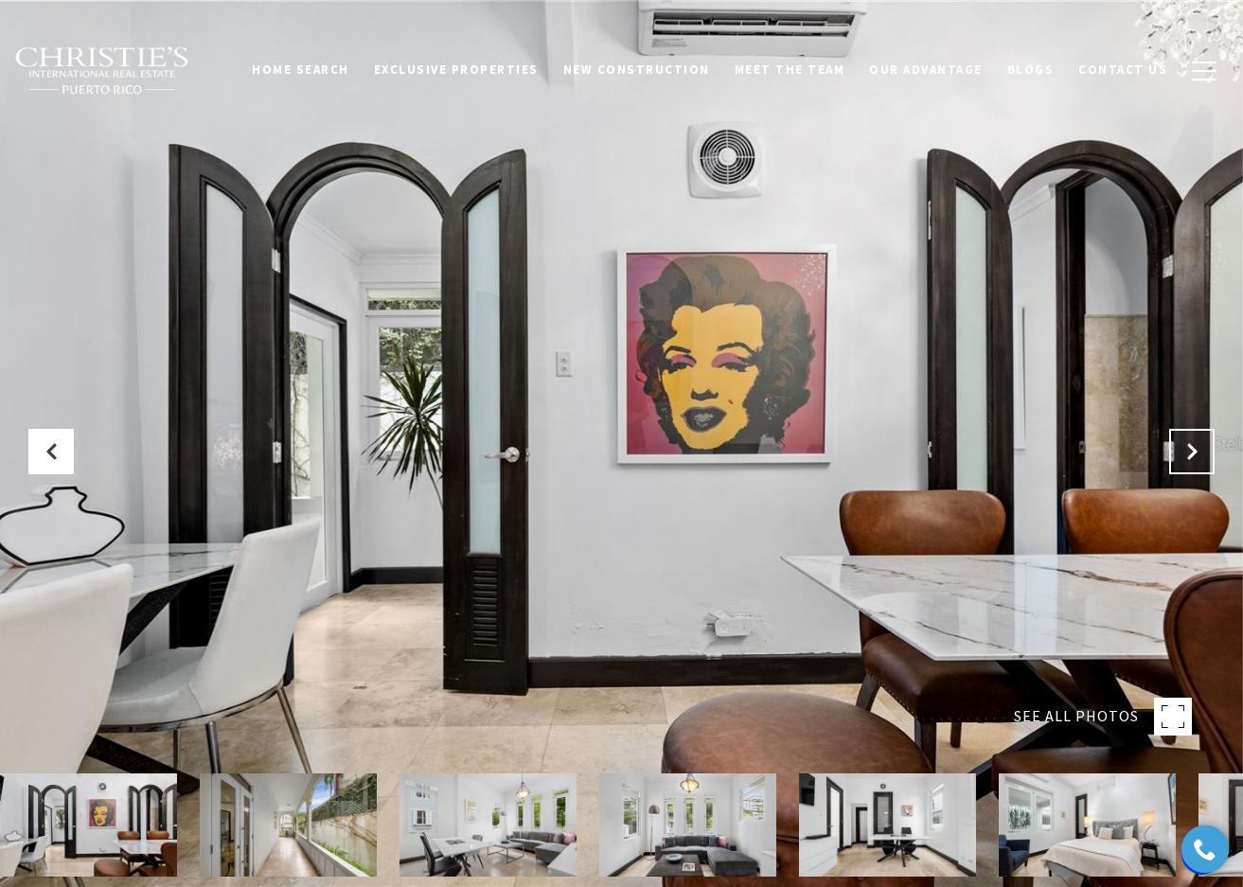
click at [1186, 438] on button "Next Slide" at bounding box center [1191, 451] width 45 height 45
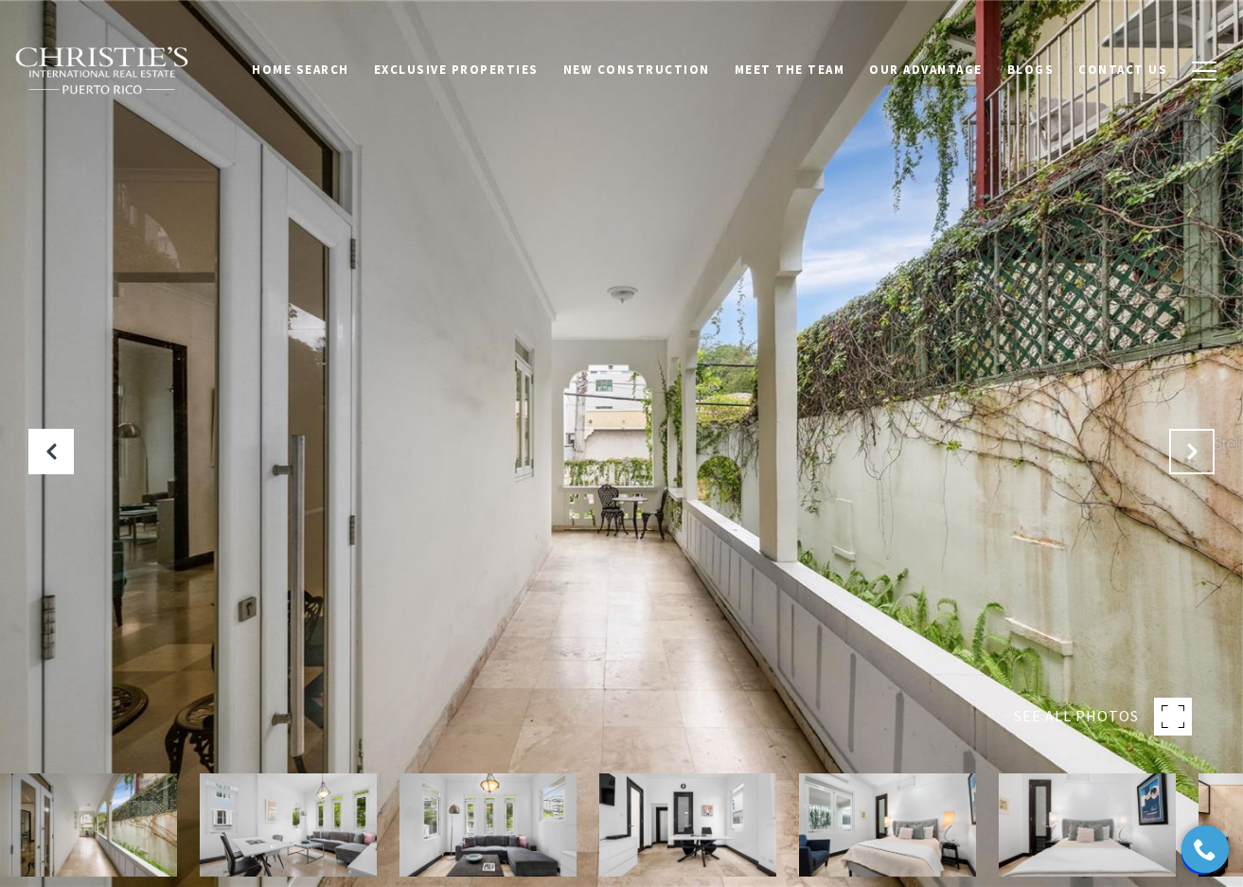
click at [1186, 438] on button "Next Slide" at bounding box center [1191, 451] width 45 height 45
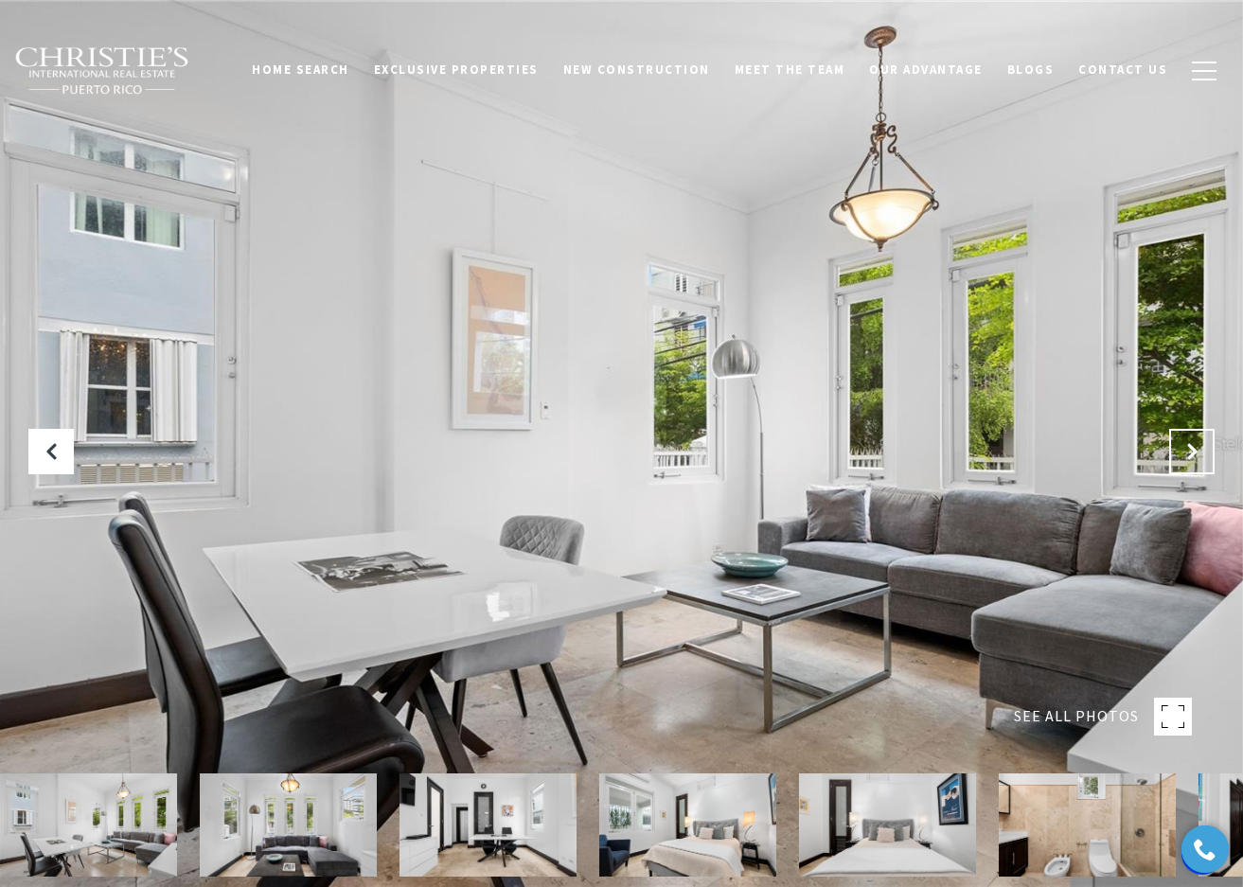
click at [1186, 438] on button "Next Slide" at bounding box center [1191, 451] width 45 height 45
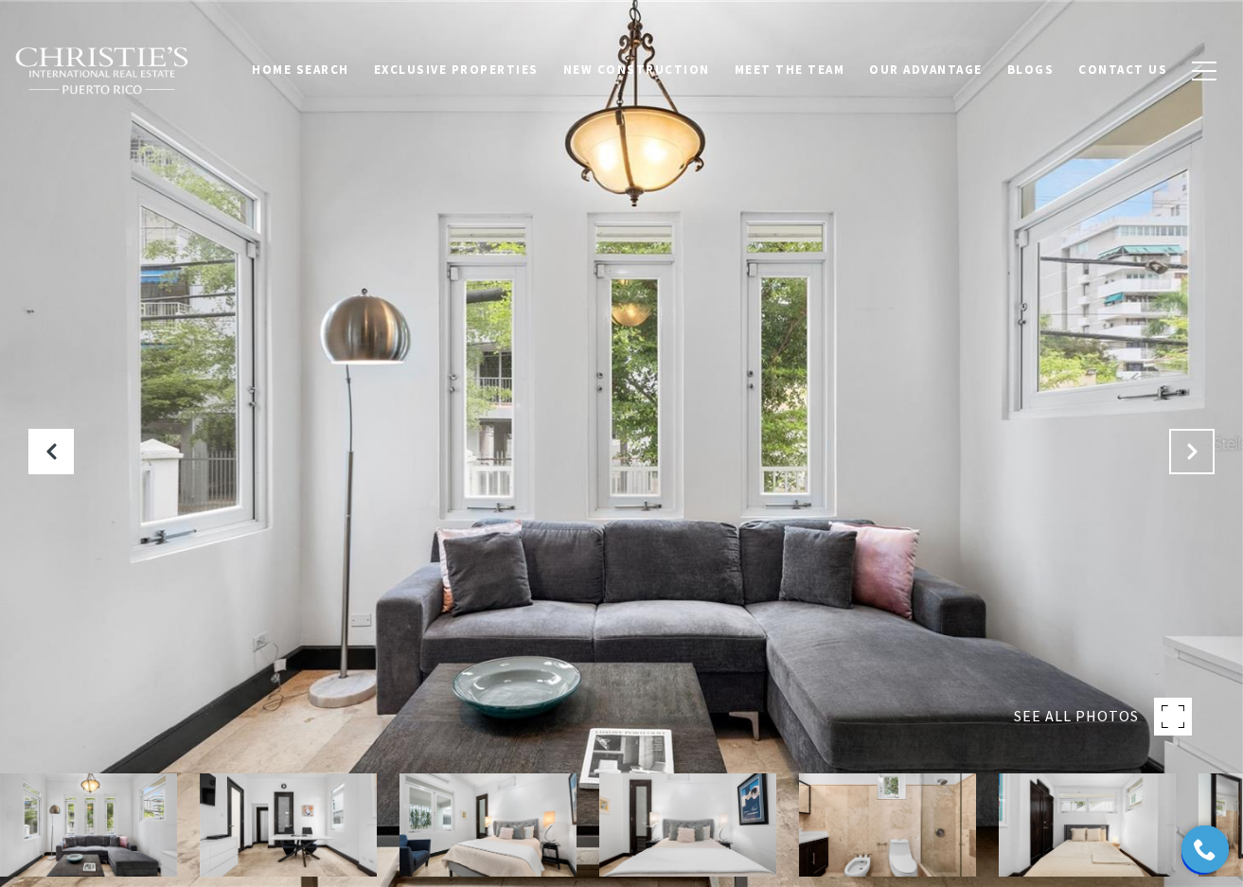
click at [1186, 438] on button "Next Slide" at bounding box center [1191, 451] width 45 height 45
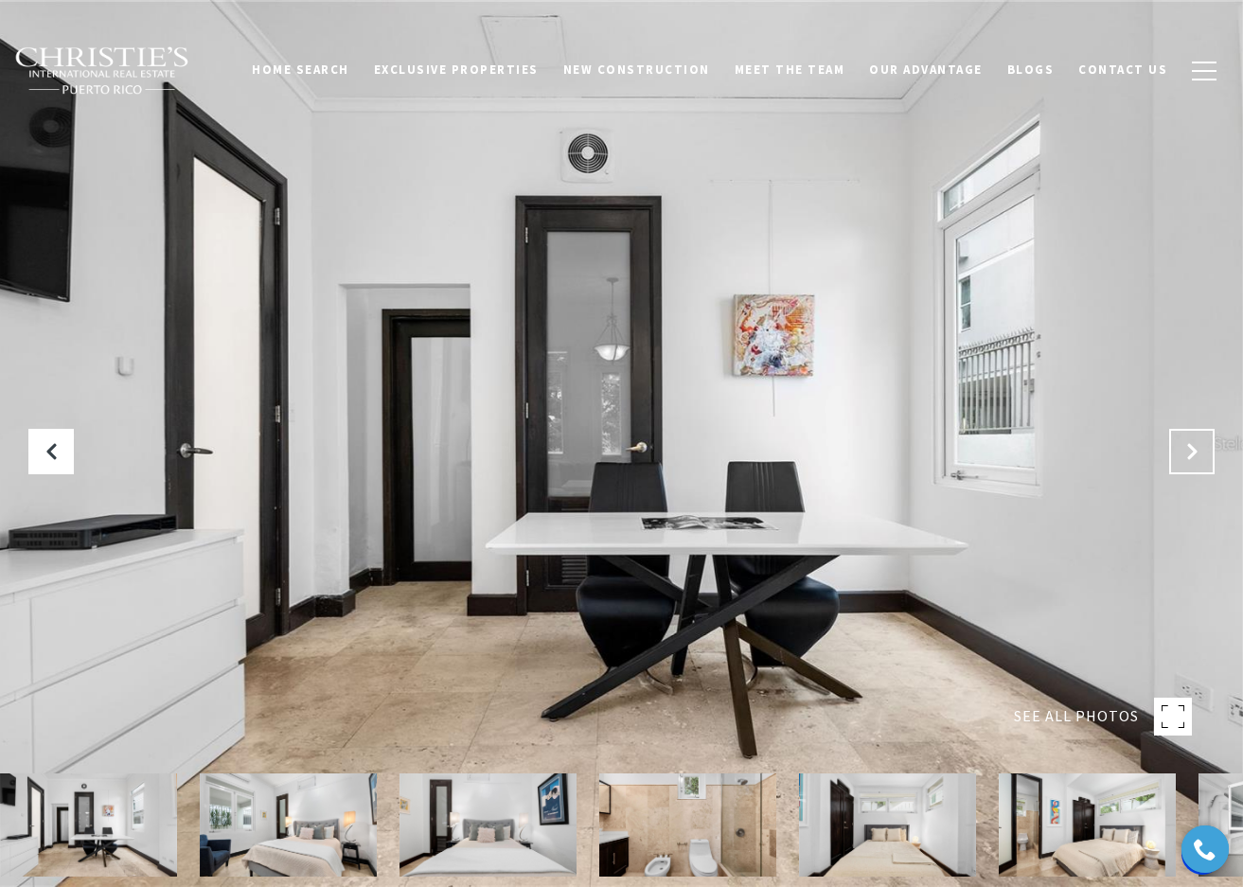
click at [1186, 438] on button "Next Slide" at bounding box center [1191, 451] width 45 height 45
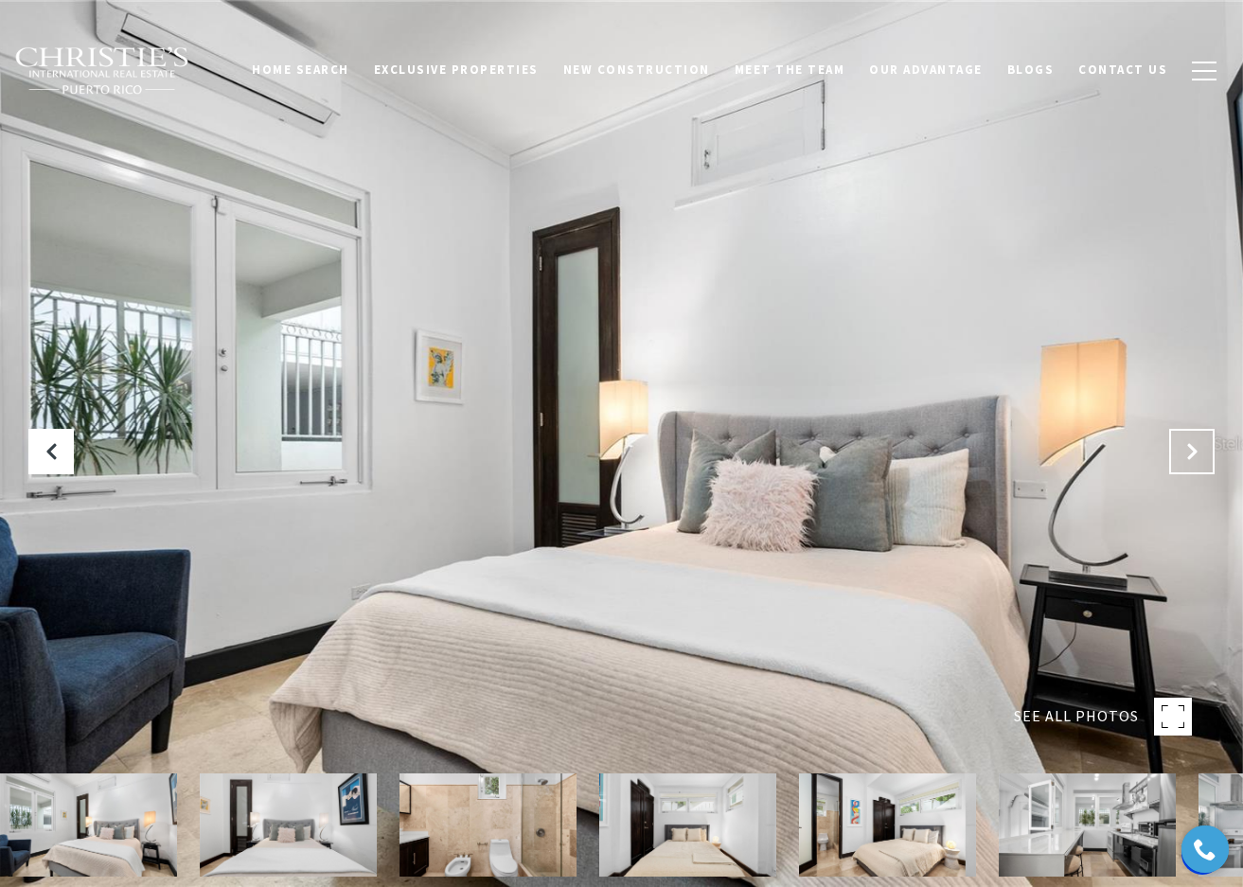
click at [1186, 438] on button "Next Slide" at bounding box center [1191, 451] width 45 height 45
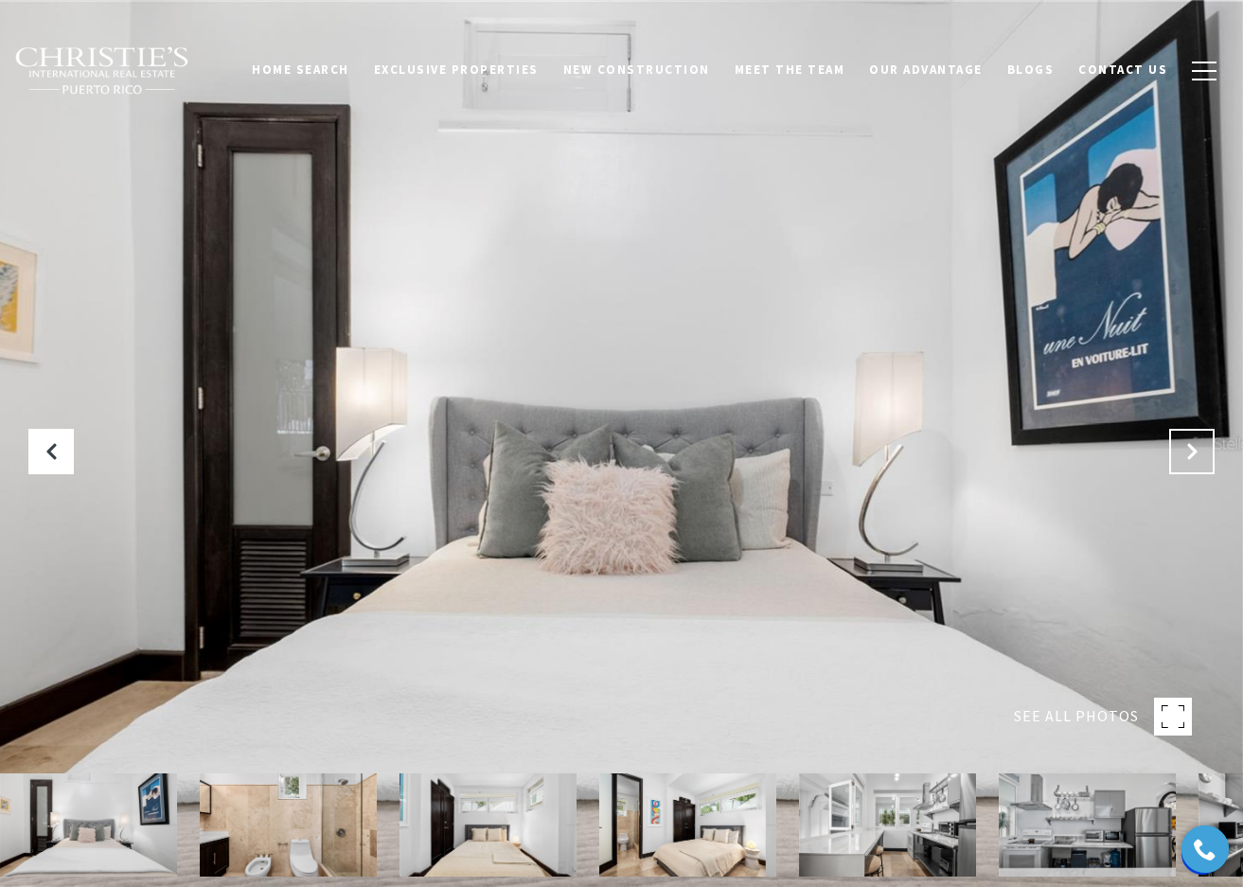
click at [1186, 438] on button "Next Slide" at bounding box center [1191, 451] width 45 height 45
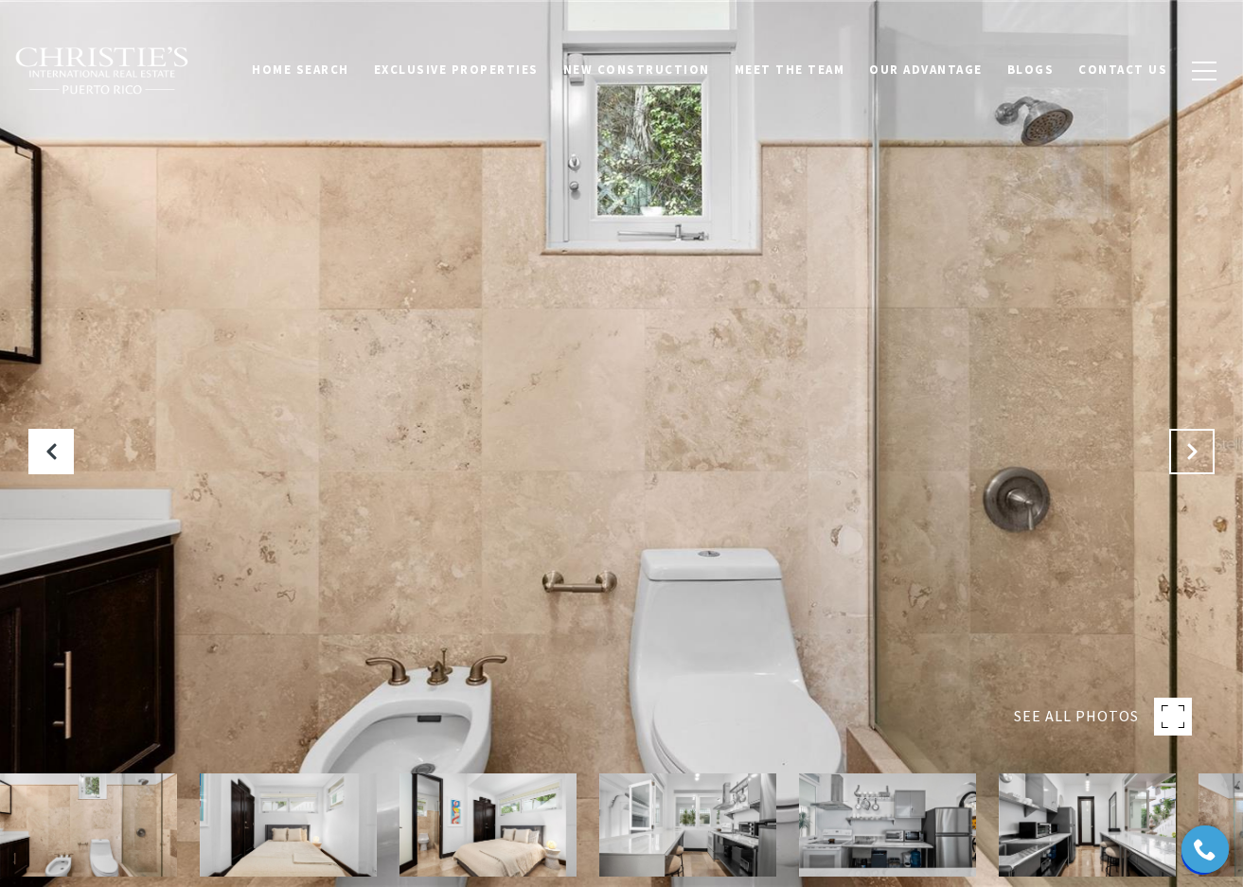
click at [1186, 438] on button "Next Slide" at bounding box center [1191, 451] width 45 height 45
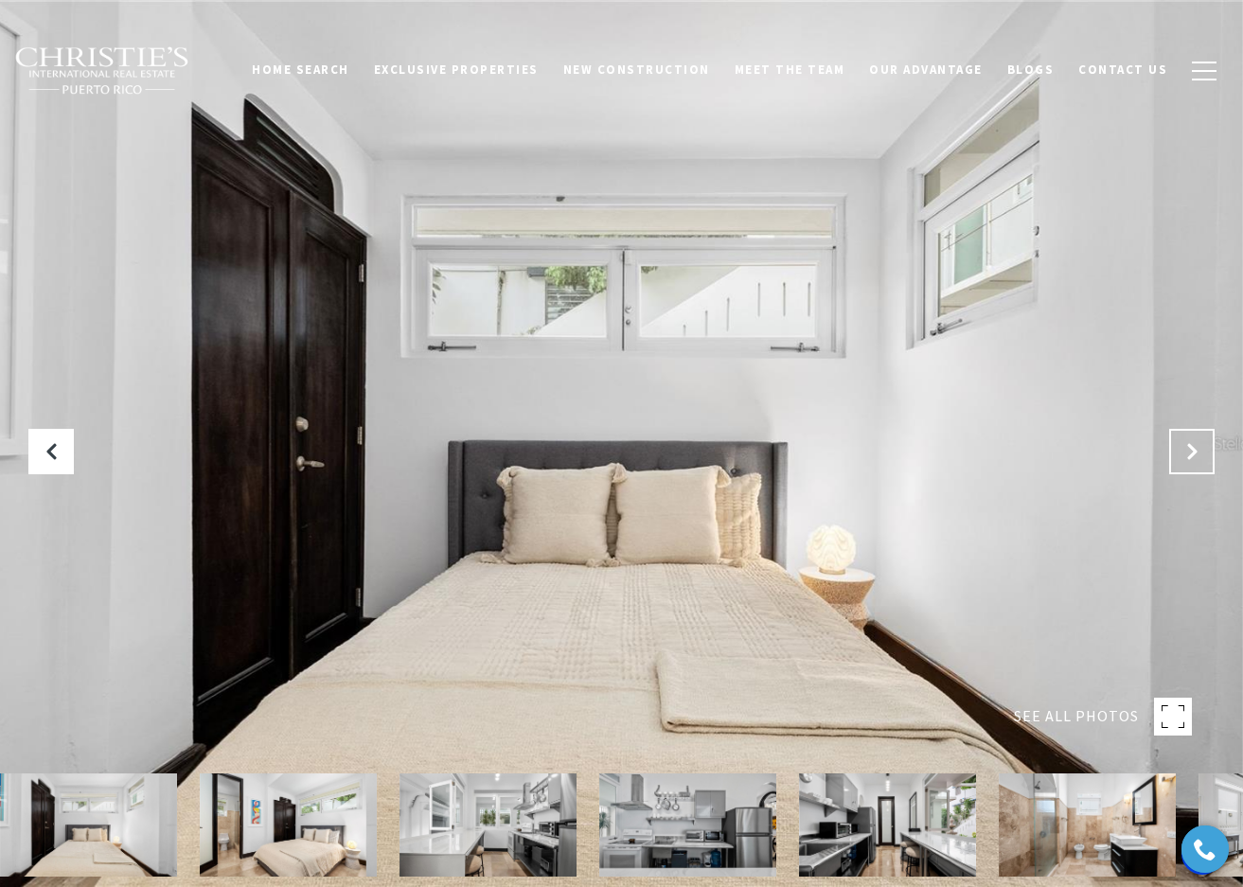
click at [1186, 438] on button "Next Slide" at bounding box center [1191, 451] width 45 height 45
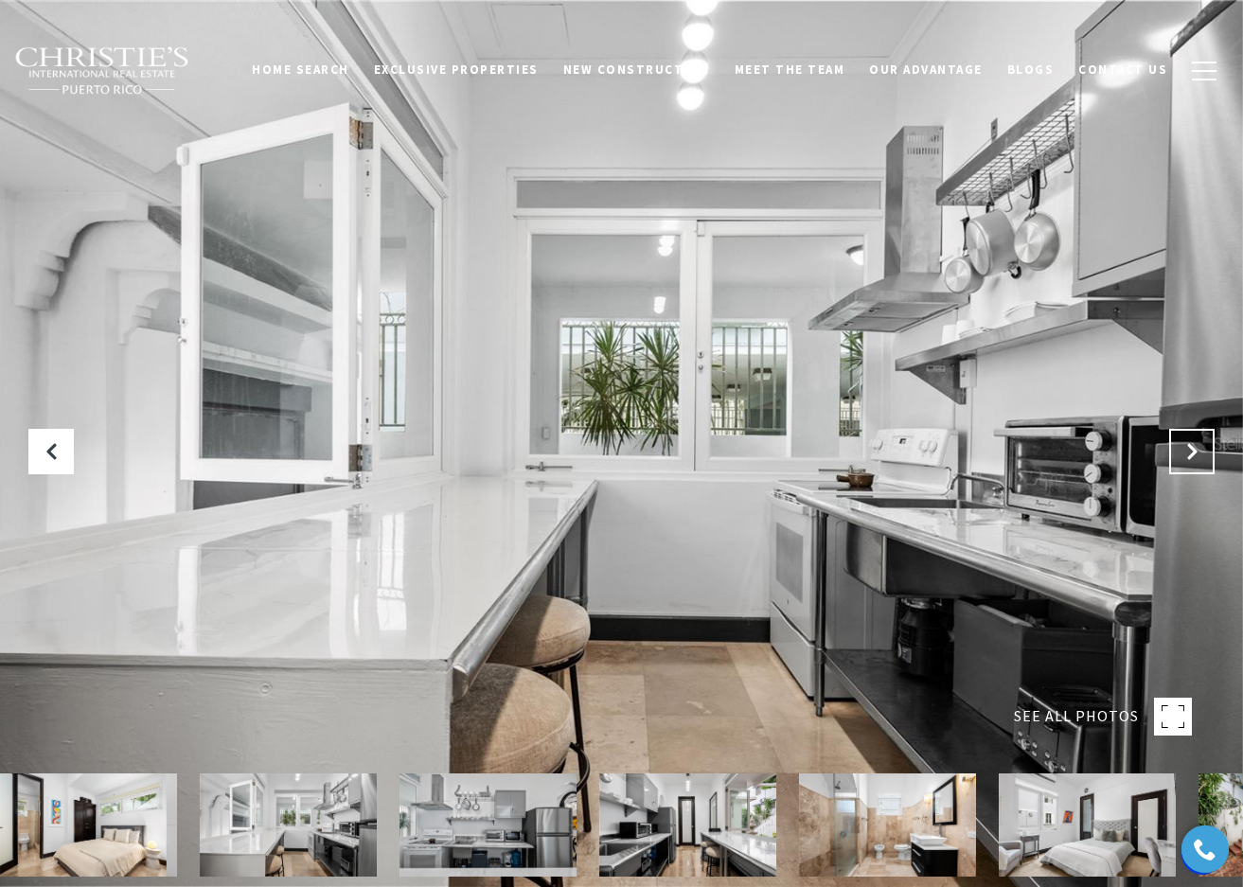
click at [1187, 438] on button "Next Slide" at bounding box center [1191, 451] width 45 height 45
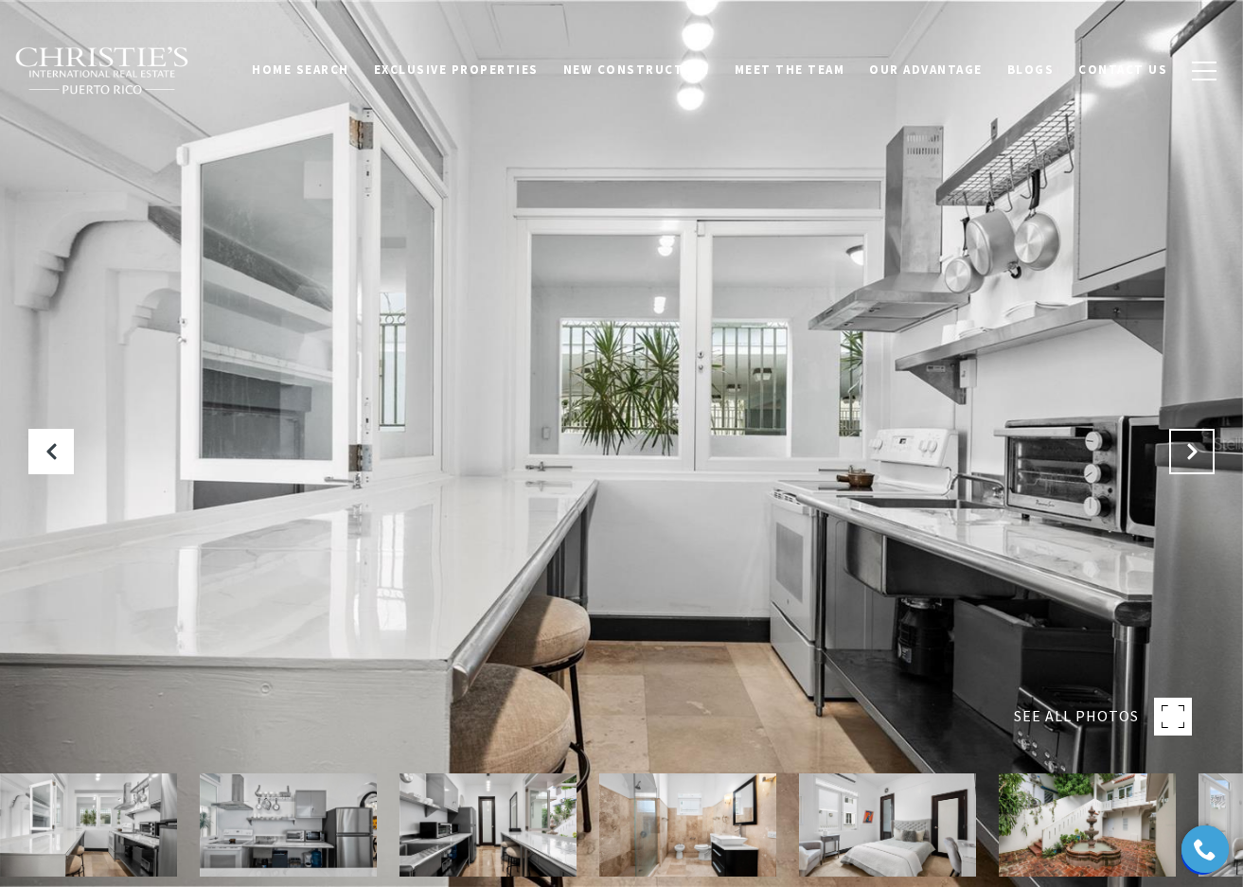
click at [1187, 438] on button "Next Slide" at bounding box center [1191, 451] width 45 height 45
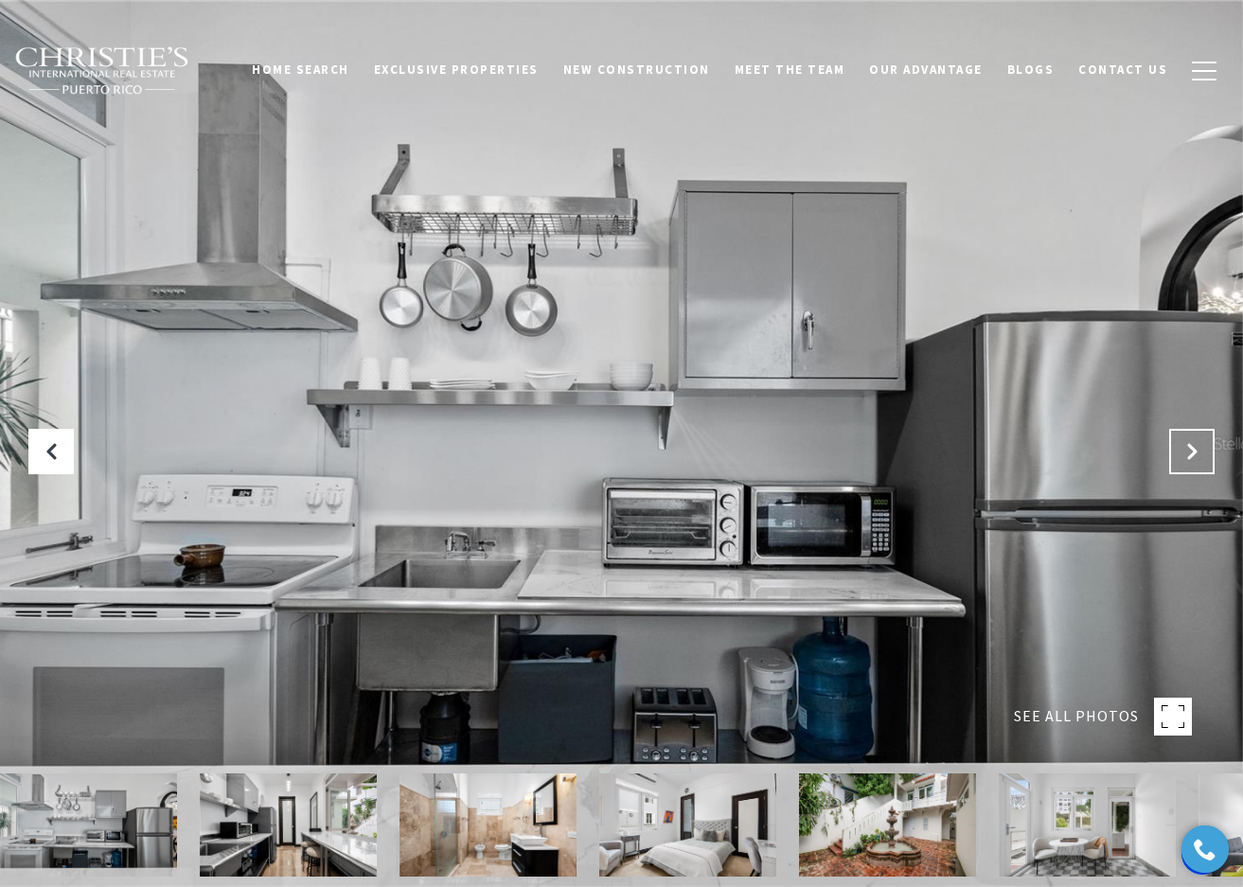
click at [1187, 438] on button "Next Slide" at bounding box center [1191, 451] width 45 height 45
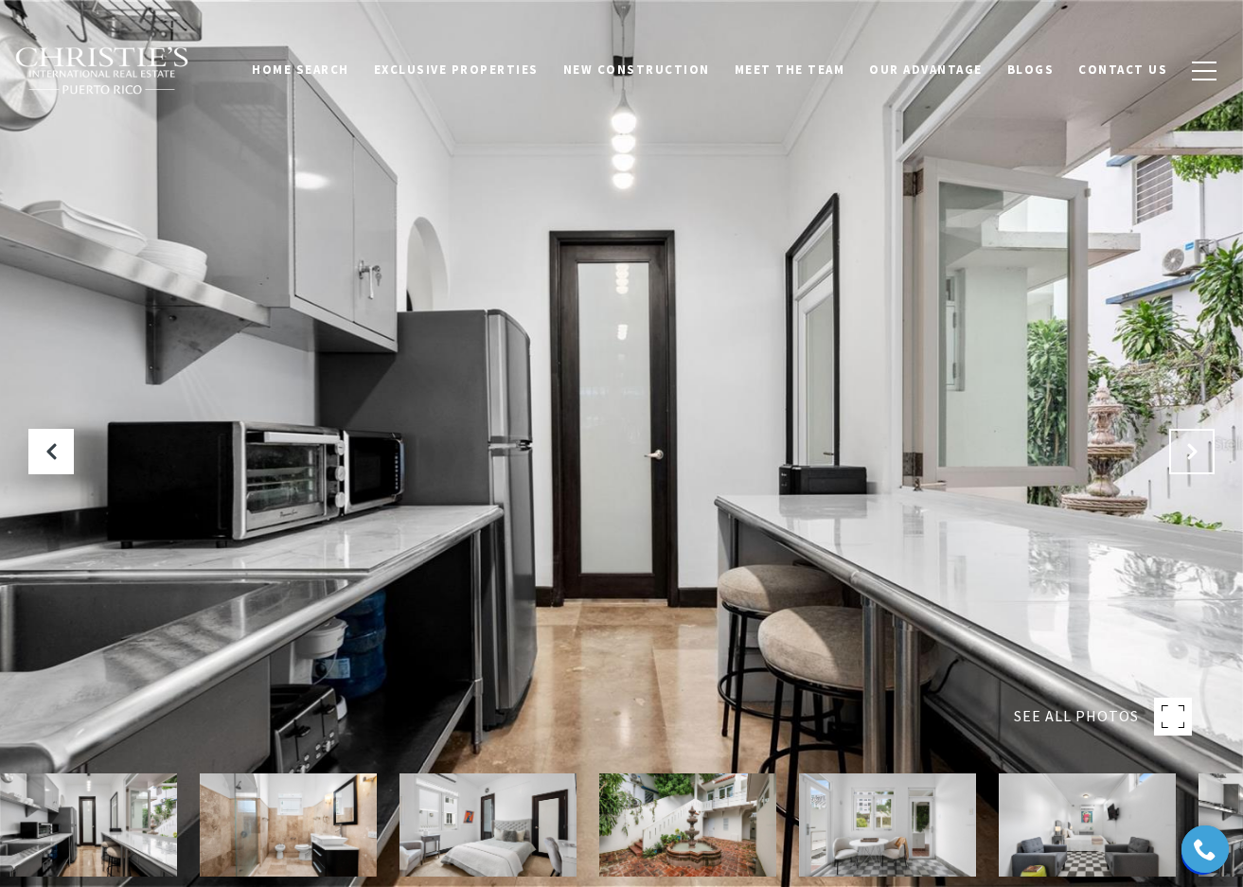
click at [1187, 438] on button "Next Slide" at bounding box center [1191, 451] width 45 height 45
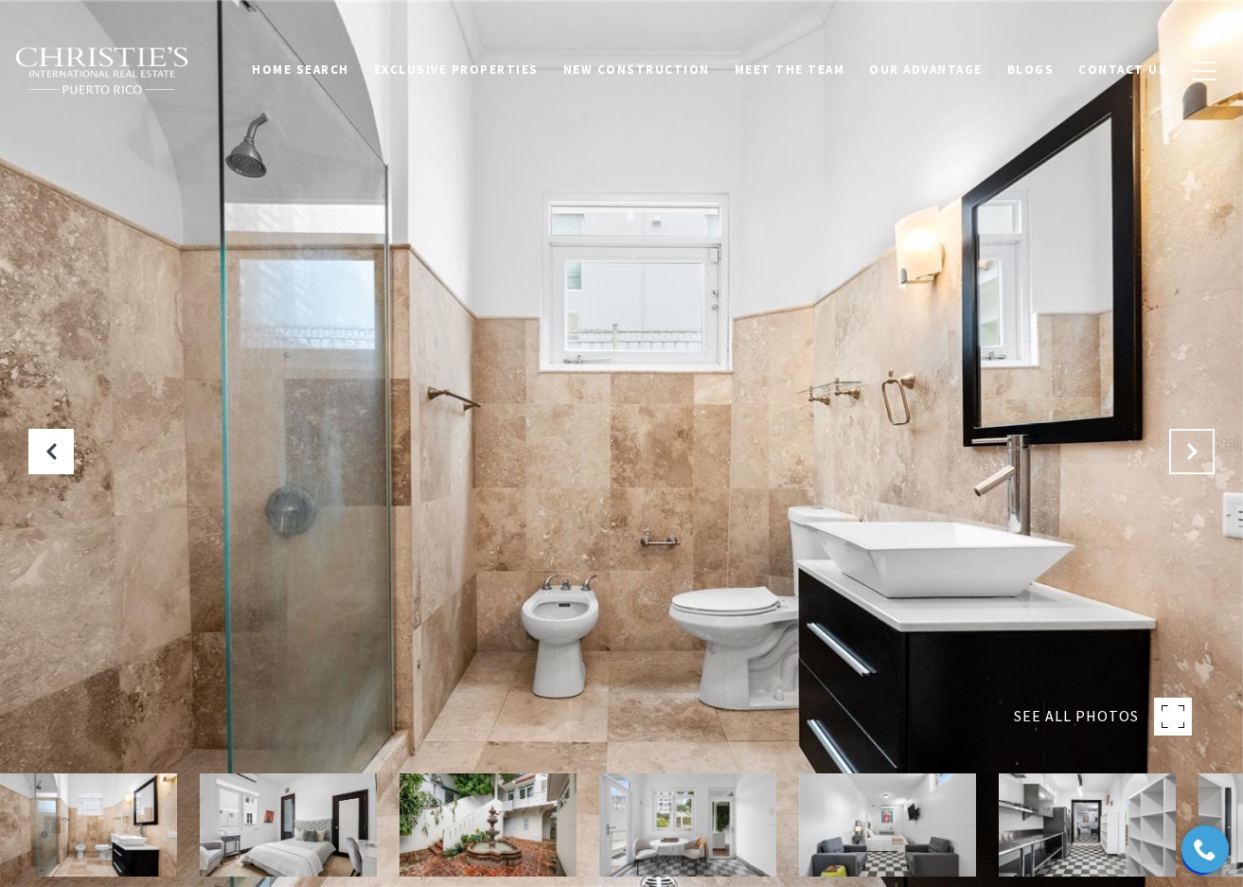
click at [1187, 438] on button "Next Slide" at bounding box center [1191, 451] width 45 height 45
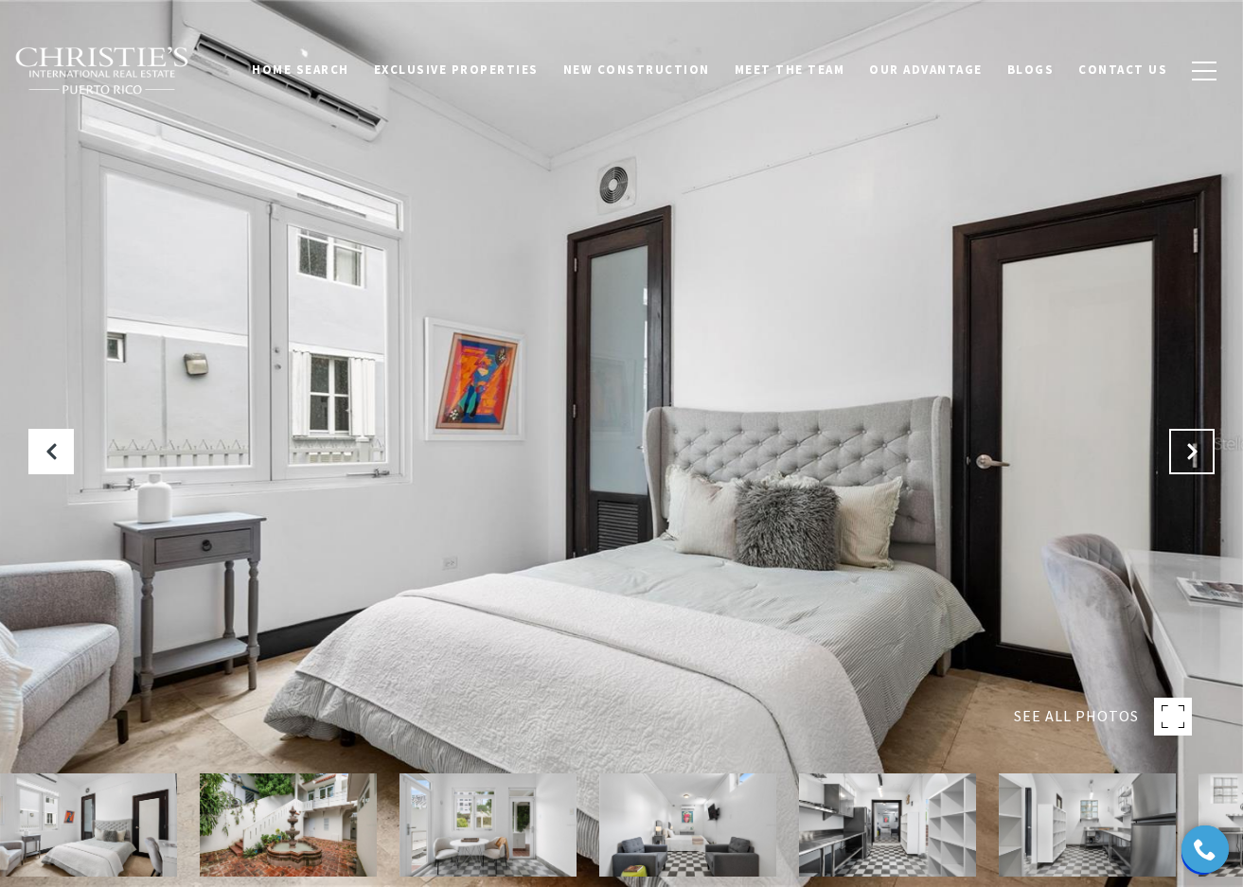
click at [1187, 438] on button "Next Slide" at bounding box center [1191, 451] width 45 height 45
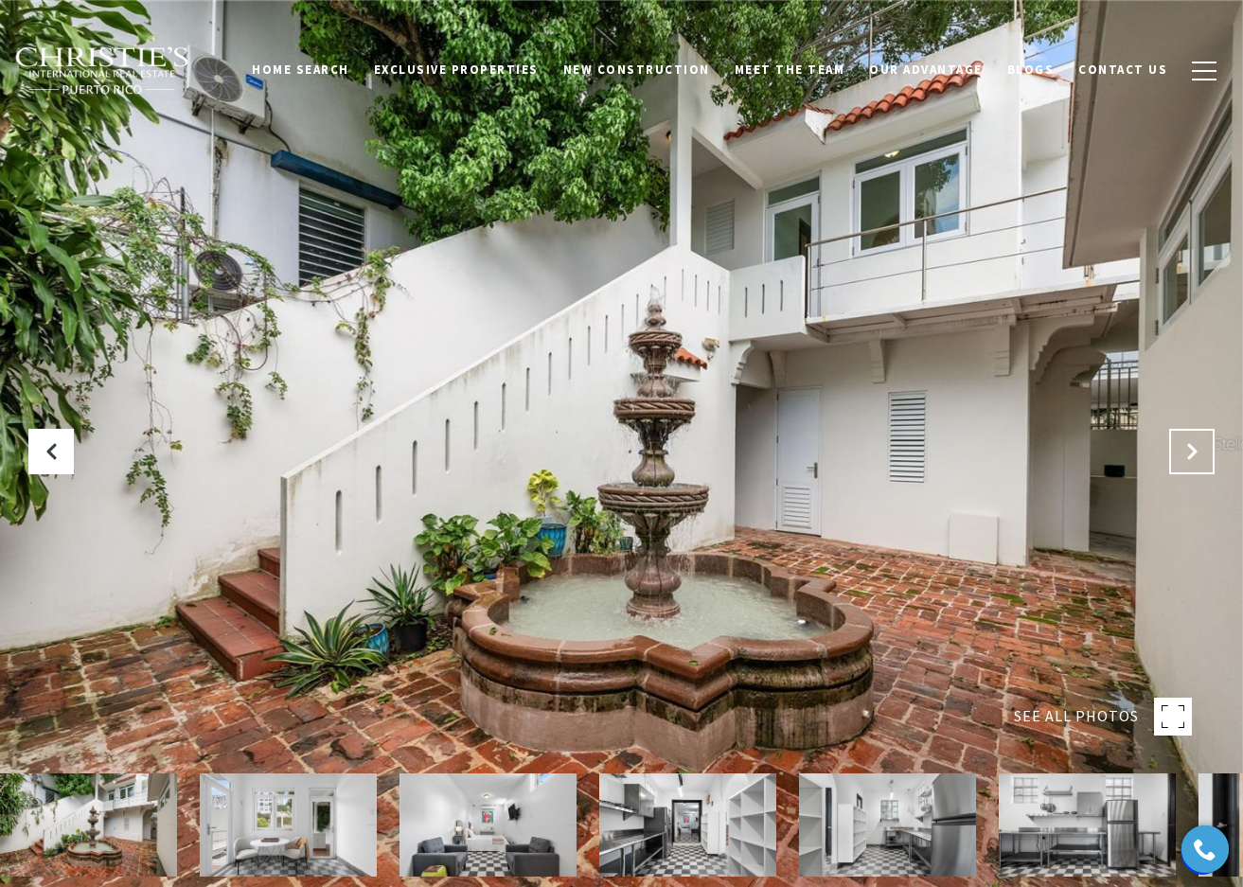
click at [1187, 438] on button "Next Slide" at bounding box center [1191, 451] width 45 height 45
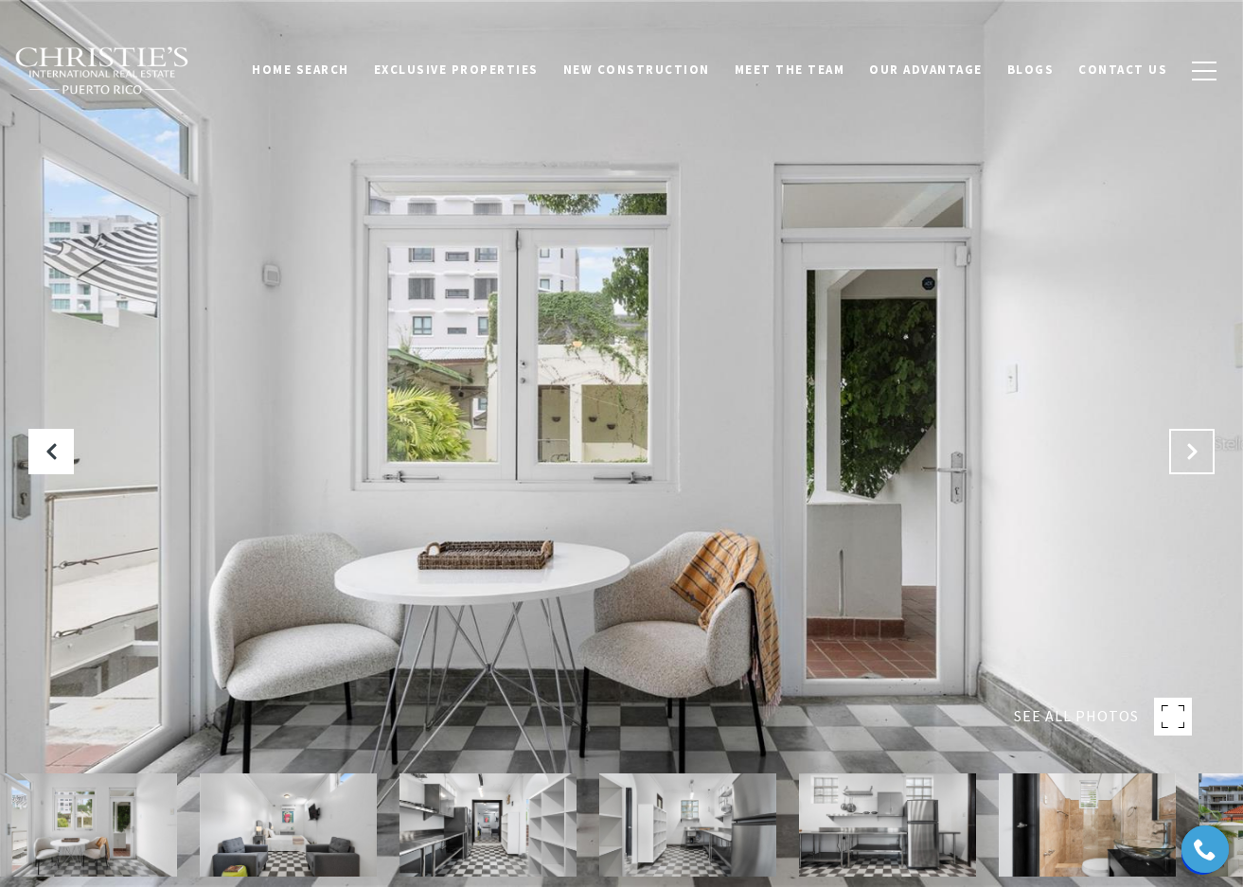
click at [1187, 438] on button "Next Slide" at bounding box center [1191, 451] width 45 height 45
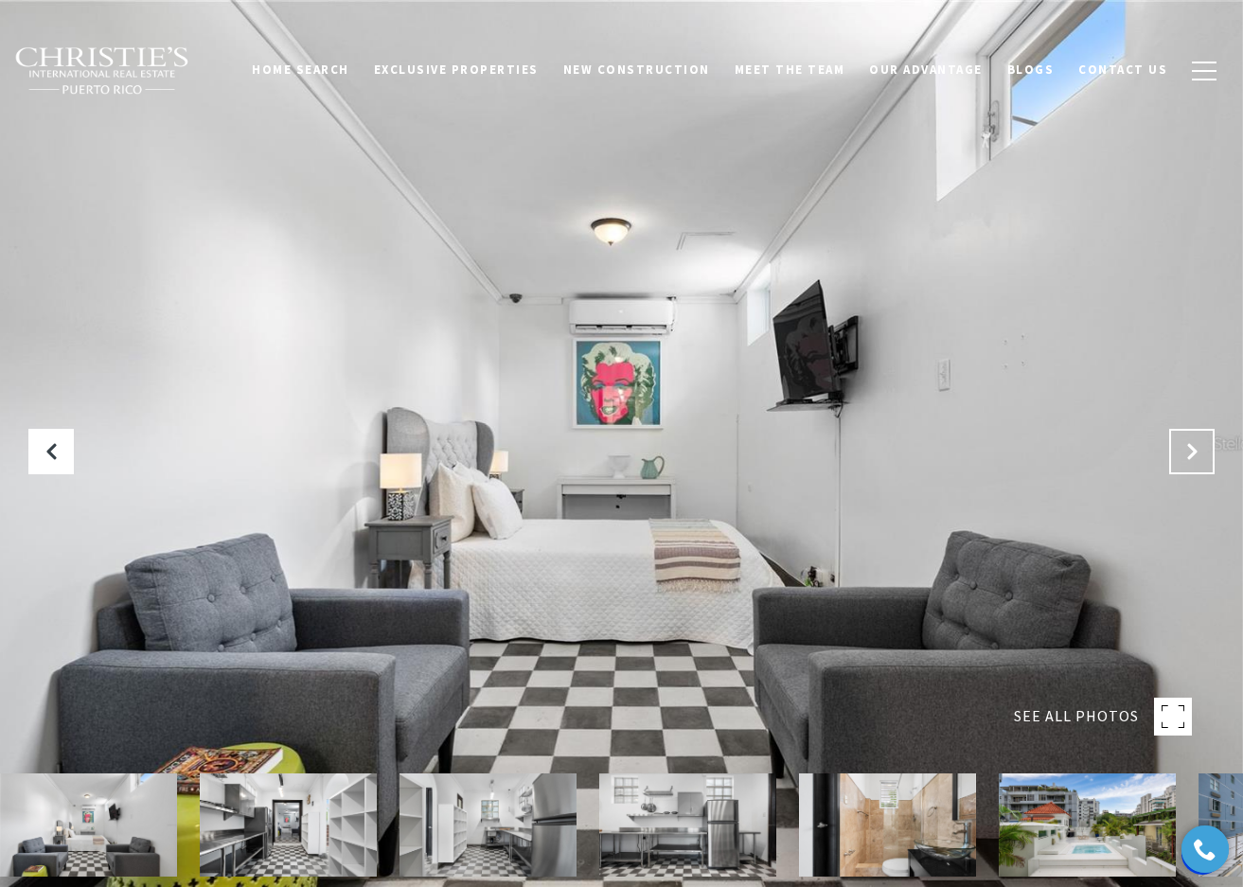
click at [1187, 438] on button "Next Slide" at bounding box center [1191, 451] width 45 height 45
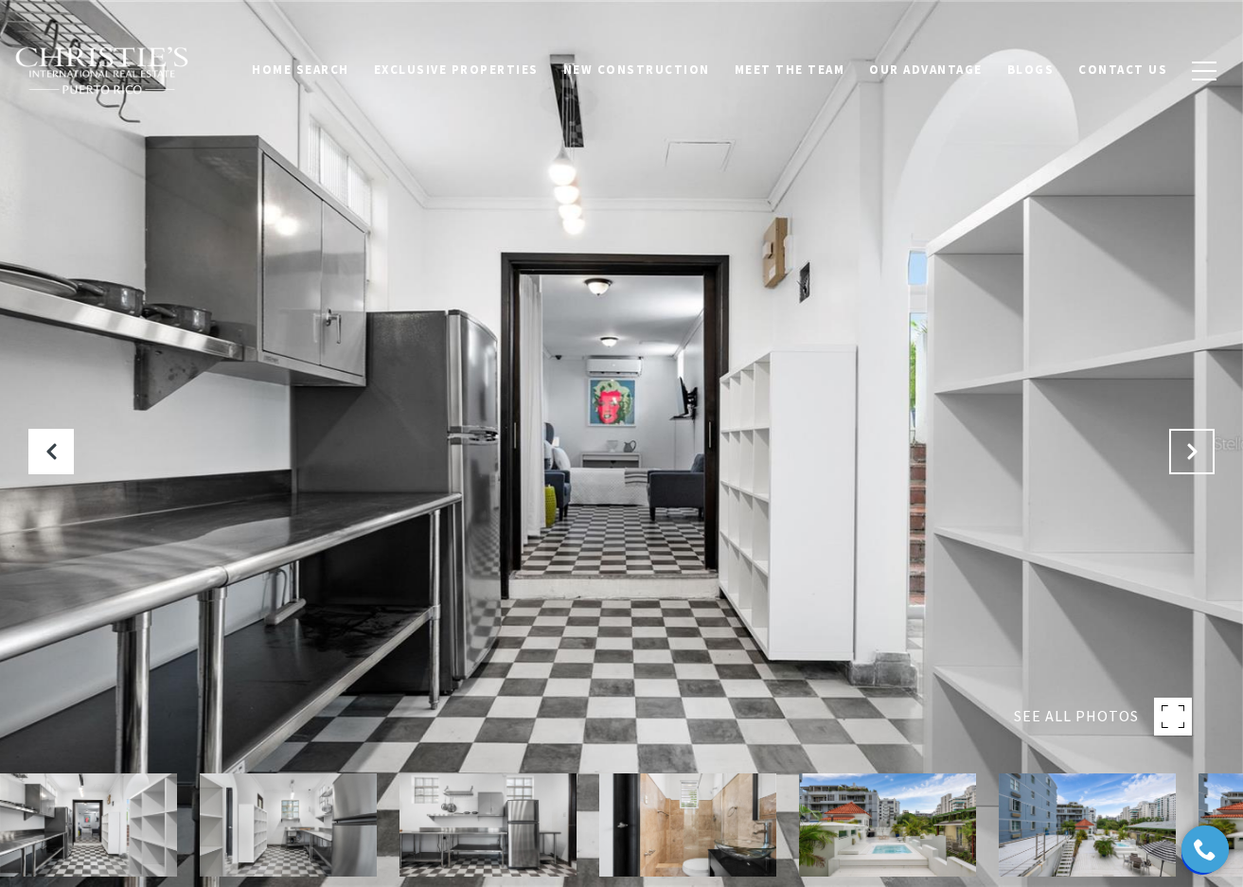
click at [1187, 438] on button "Next Slide" at bounding box center [1191, 451] width 45 height 45
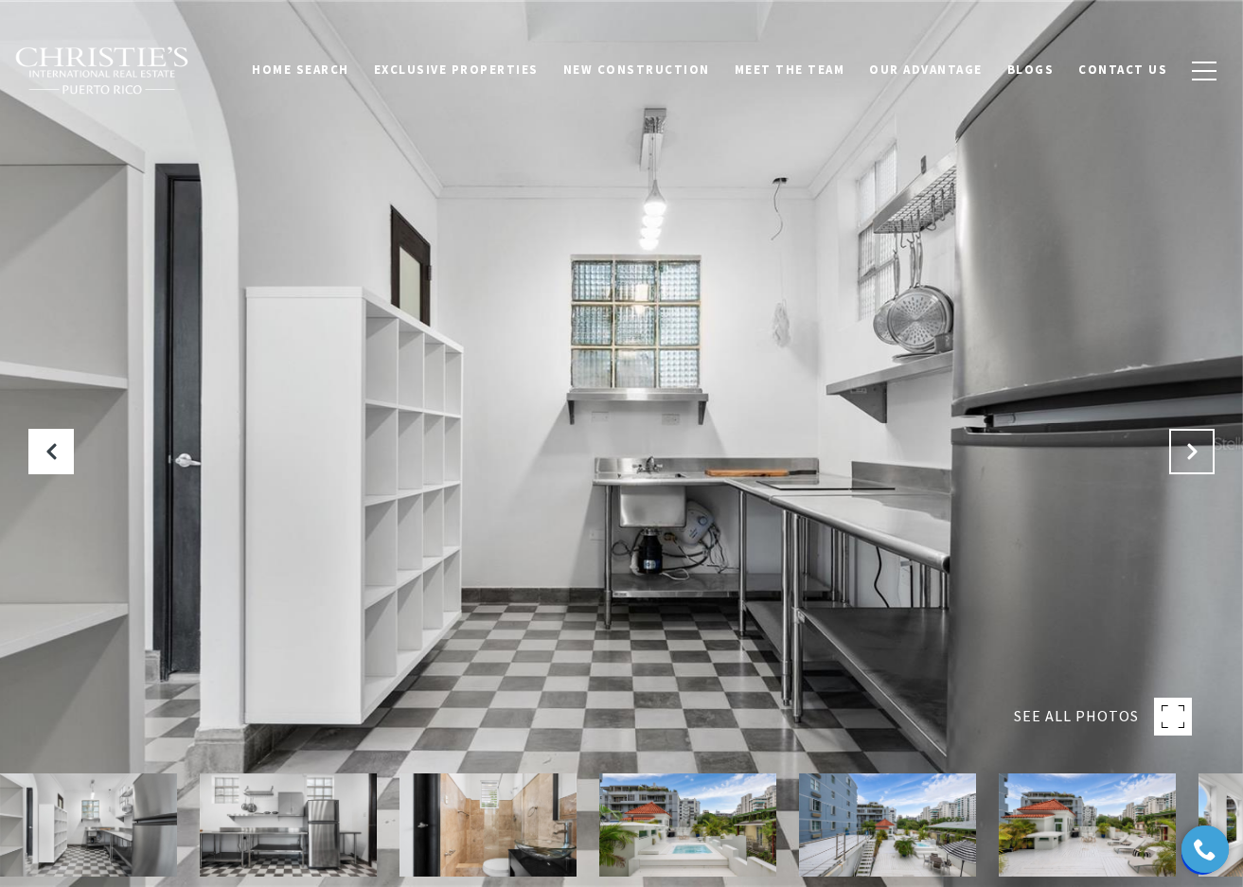
click at [1187, 438] on button "Next Slide" at bounding box center [1191, 451] width 45 height 45
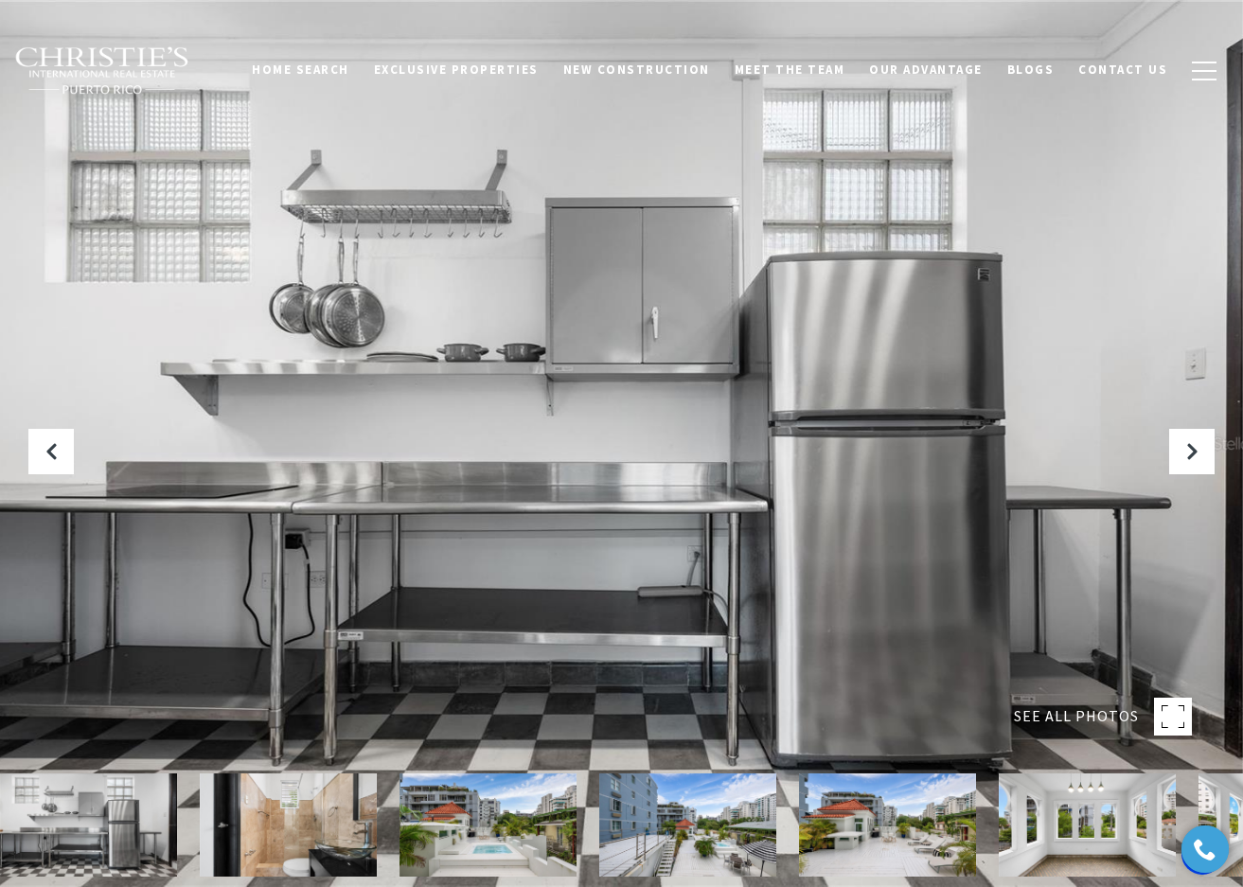
click at [1178, 428] on div at bounding box center [621, 443] width 1243 height 887
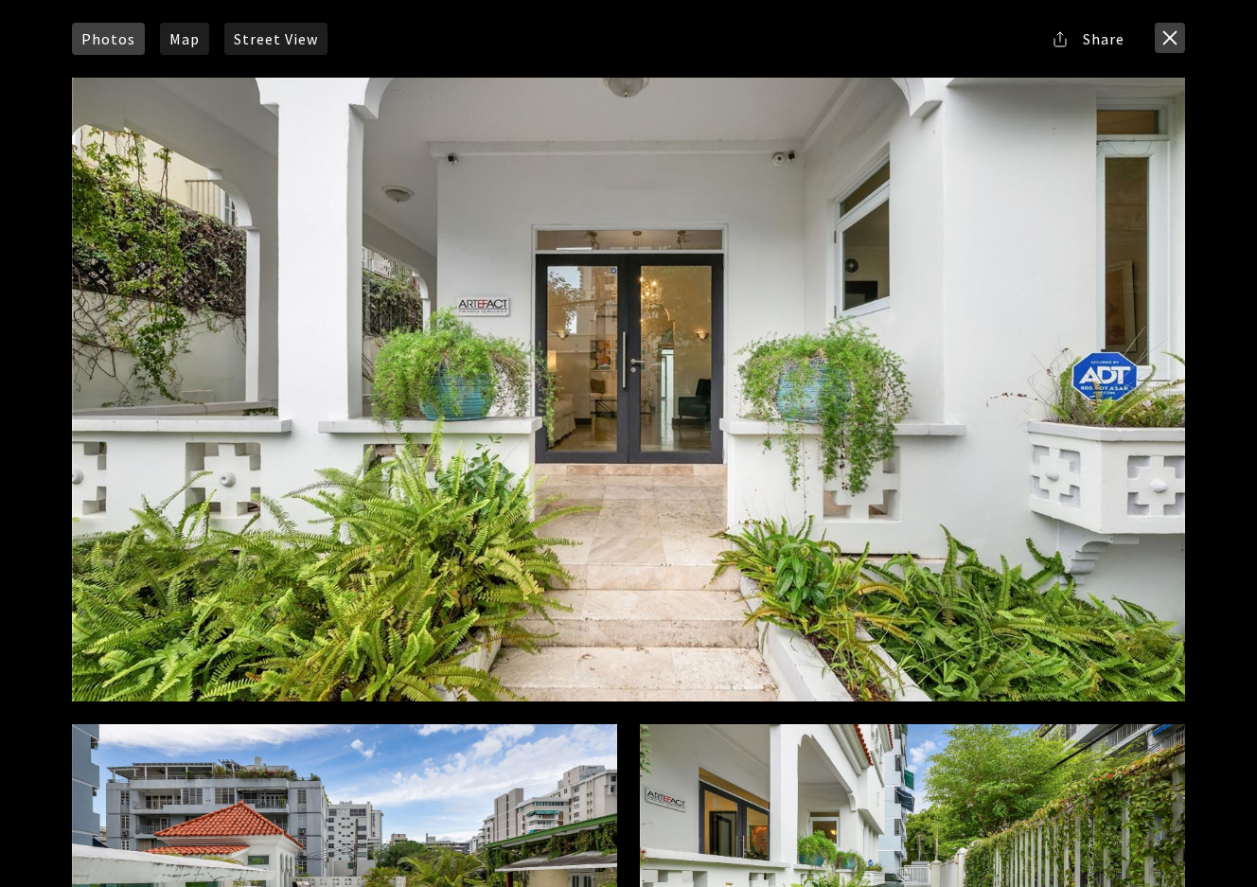
click at [1167, 32] on button "close modal" at bounding box center [1170, 38] width 30 height 30
